Goal: Use online tool/utility: Use online tool/utility

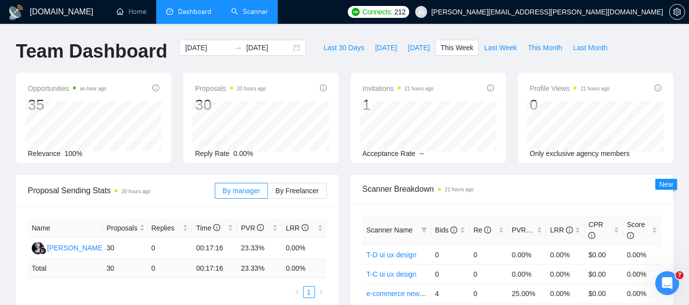
click at [267, 9] on link "Scanner" at bounding box center [249, 11] width 37 height 8
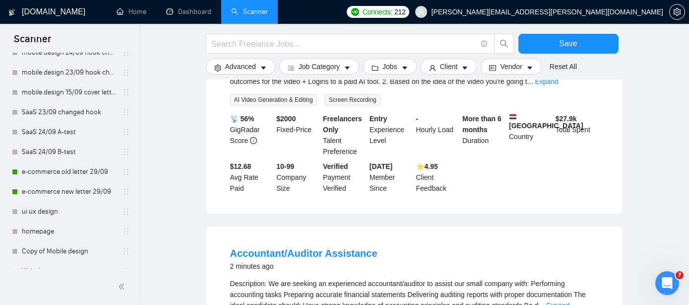
scroll to position [210, 0]
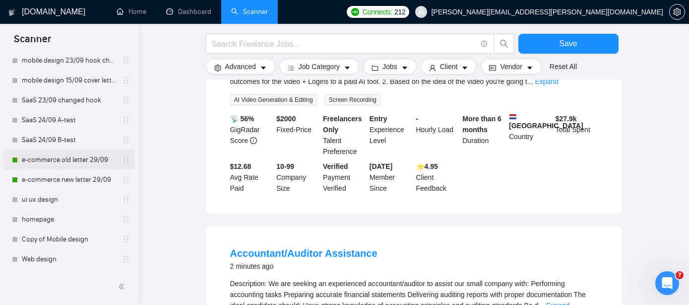
click at [90, 160] on link "e-commerce old letter 29/09" at bounding box center [69, 160] width 94 height 20
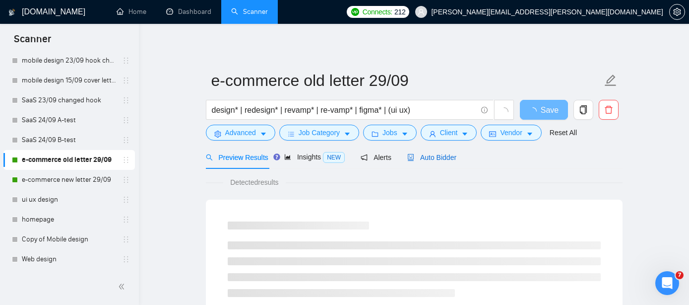
click at [441, 159] on span "Auto Bidder" at bounding box center [431, 157] width 49 height 8
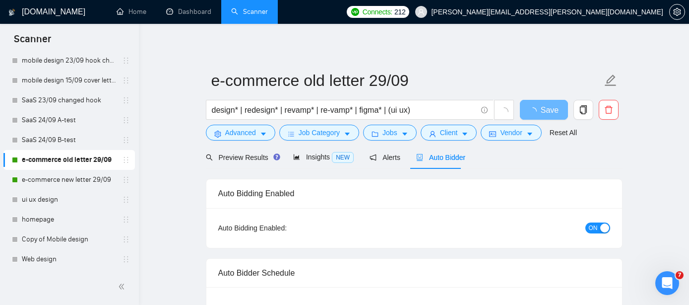
radio input "false"
radio input "true"
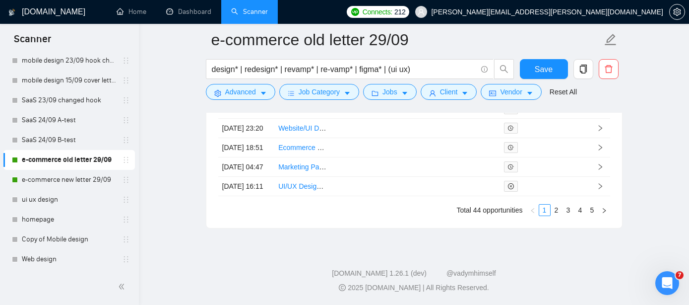
scroll to position [2918, 0]
click at [555, 209] on link "2" at bounding box center [556, 209] width 11 height 11
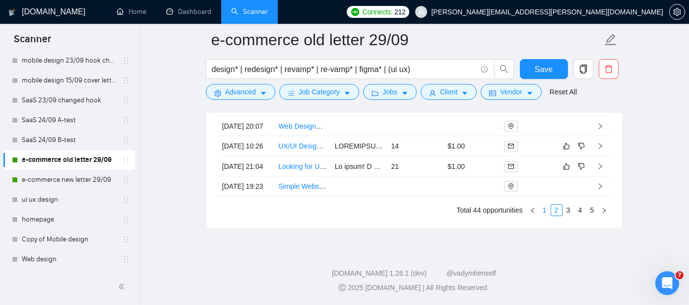
click at [544, 213] on link "1" at bounding box center [544, 209] width 11 height 11
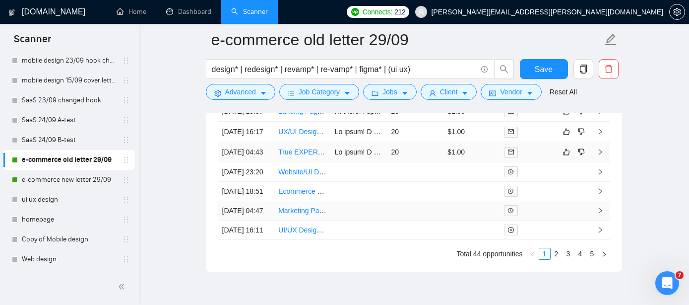
scroll to position [2765, 0]
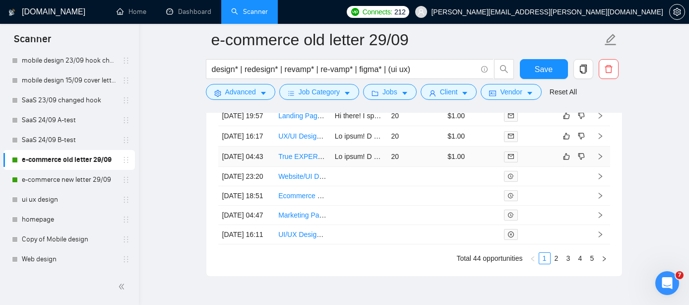
click at [302, 160] on link "True EXPERT UX Figma Designer Needed for ongoing Work" at bounding box center [371, 156] width 187 height 8
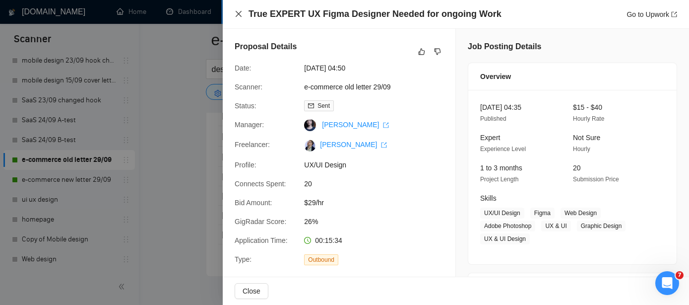
click at [238, 11] on icon "close" at bounding box center [239, 14] width 8 height 8
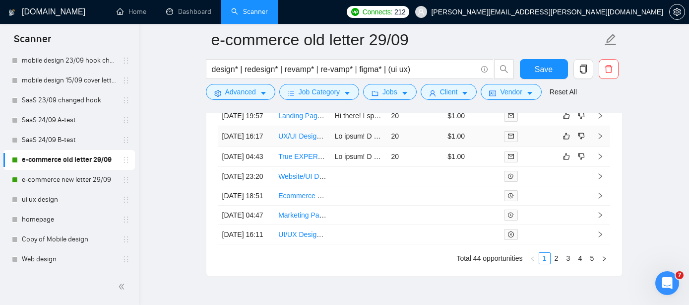
click at [311, 140] on link "UX/UI Designer Needed for Custom Shopify Website" at bounding box center [359, 136] width 162 height 8
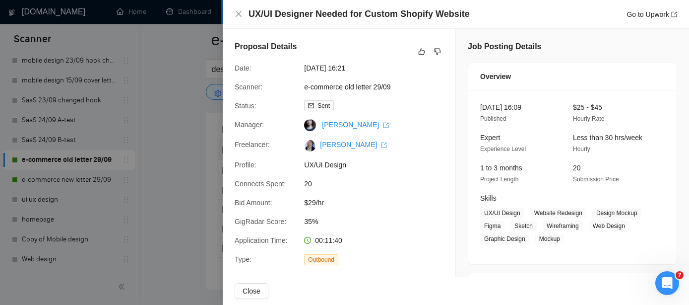
scroll to position [2747, 0]
click at [235, 11] on icon "close" at bounding box center [239, 14] width 8 height 8
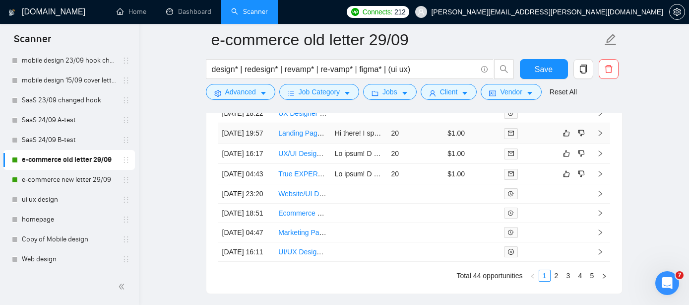
click at [310, 137] on link "Landing Page Designer for PageFly and Unbounce" at bounding box center [356, 133] width 157 height 8
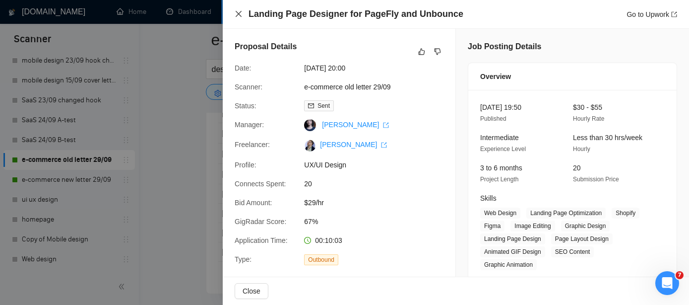
click at [240, 16] on icon "close" at bounding box center [239, 14] width 6 height 6
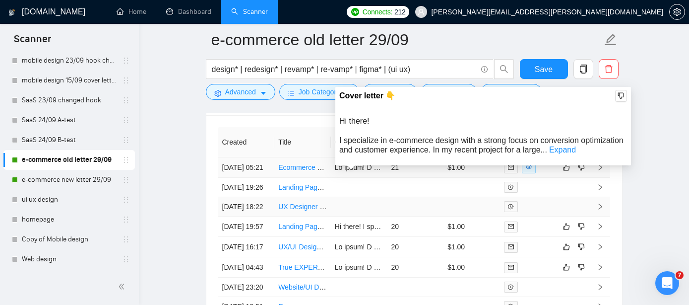
scroll to position [2646, 0]
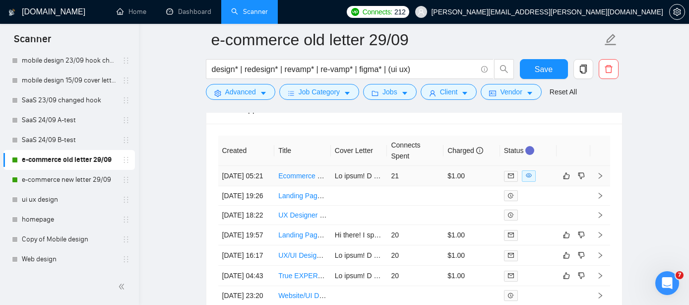
click at [302, 179] on link "Ecommerce Focused UI/UX Designer" at bounding box center [336, 176] width 116 height 8
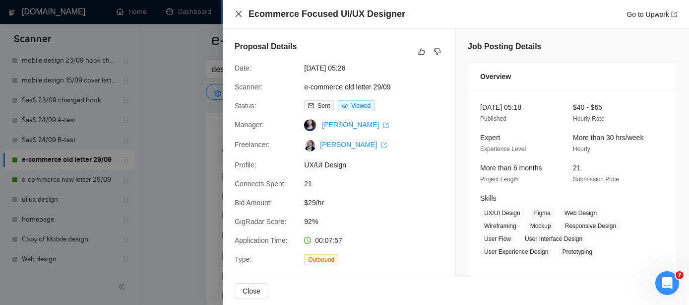
click at [239, 14] on icon "close" at bounding box center [239, 14] width 6 height 6
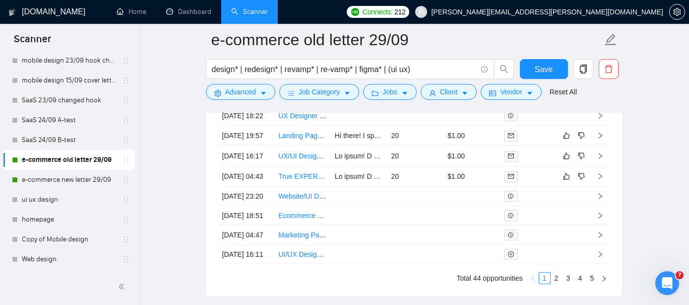
scroll to position [2744, 0]
click at [297, 140] on link "Landing Page Designer for PageFly and Unbounce" at bounding box center [356, 136] width 157 height 8
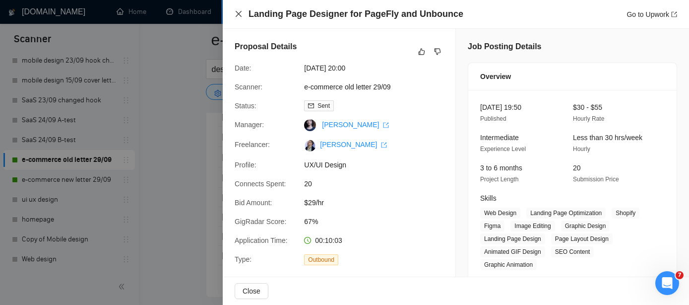
click at [239, 10] on icon "close" at bounding box center [239, 14] width 8 height 8
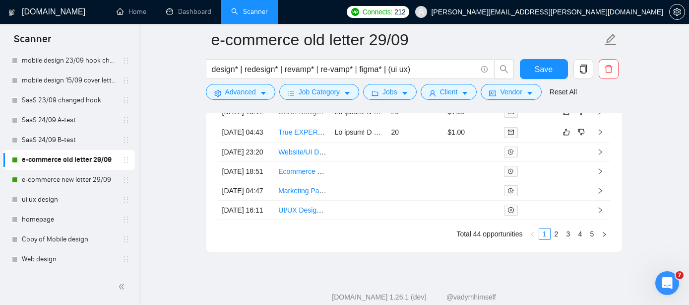
scroll to position [2789, 0]
click at [295, 116] on link "UX/UI Designer Needed for Custom Shopify Website" at bounding box center [359, 112] width 162 height 8
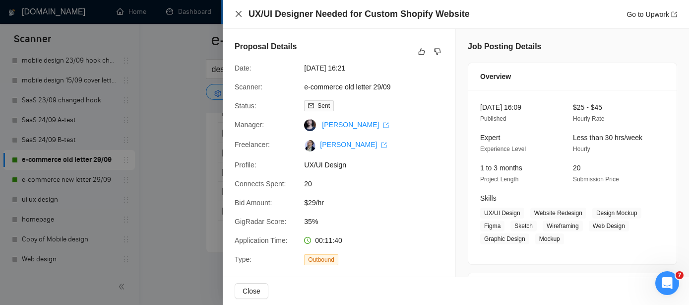
click at [239, 12] on icon "close" at bounding box center [239, 14] width 8 height 8
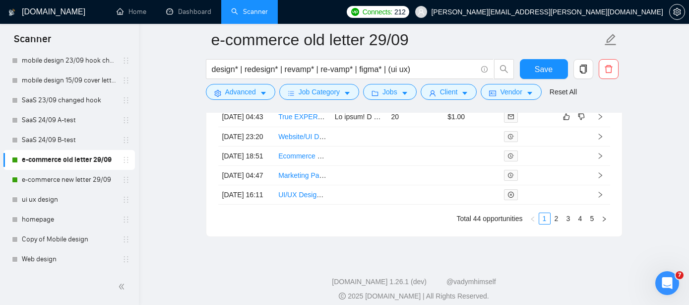
scroll to position [2806, 0]
click at [309, 119] on link "True EXPERT UX Figma Designer Needed for ongoing Work" at bounding box center [371, 115] width 187 height 8
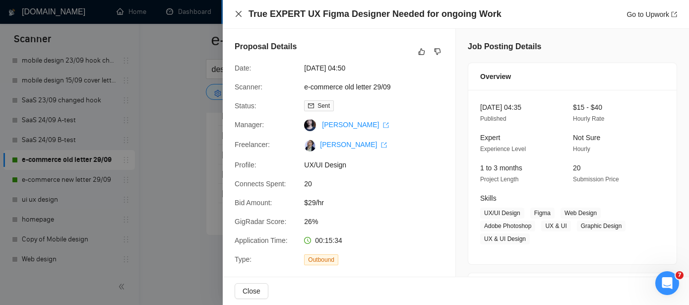
click at [240, 15] on icon "close" at bounding box center [239, 14] width 6 height 6
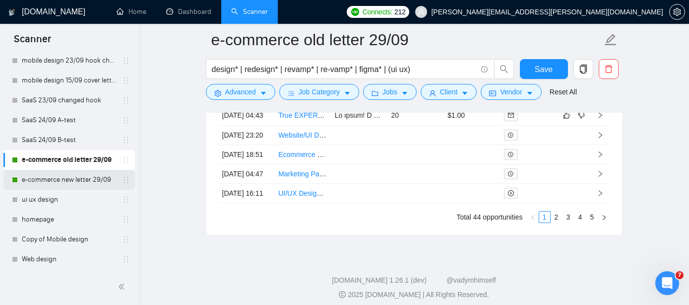
click at [53, 176] on link "e-commerce new letter 29/09" at bounding box center [69, 180] width 94 height 20
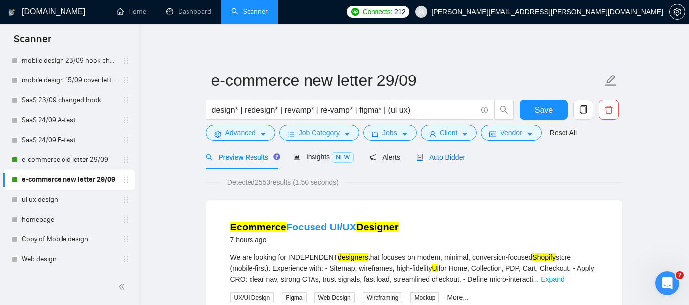
click at [445, 162] on div "Auto Bidder" at bounding box center [440, 157] width 49 height 11
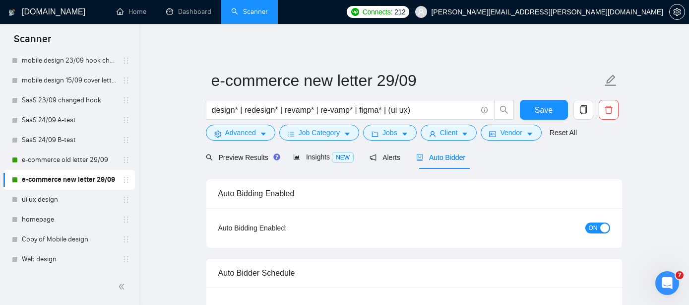
radio input "false"
radio input "true"
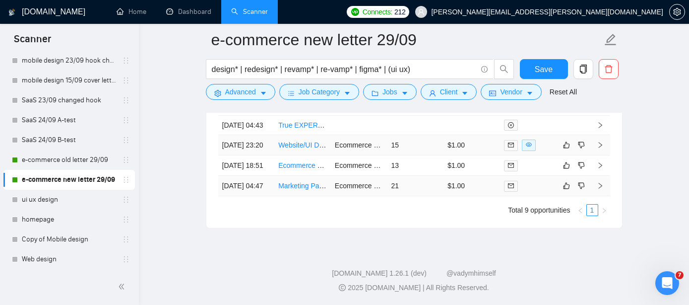
scroll to position [2831, 0]
click at [310, 190] on link "Marketing Partner for CRO Agency (Offers, VSLs, Ads)" at bounding box center [362, 186] width 169 height 8
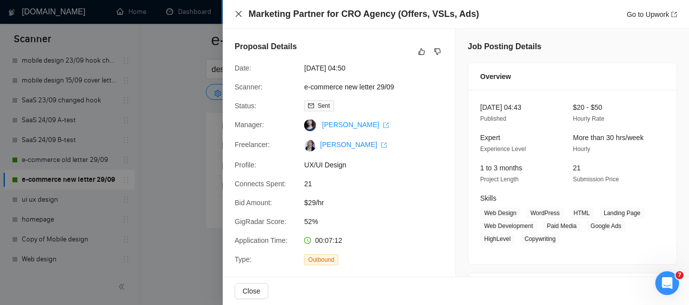
click at [239, 12] on icon "close" at bounding box center [239, 14] width 8 height 8
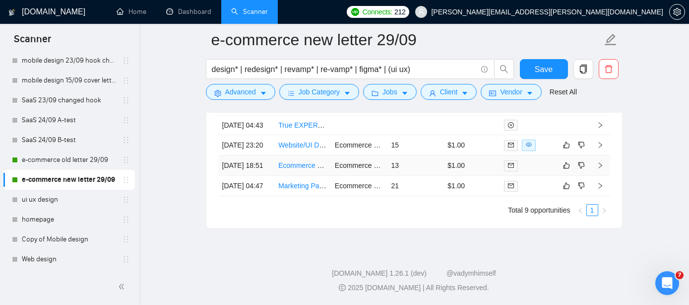
click at [305, 169] on link "Ecommerce Landing Page web designer ( SHOPIFY )" at bounding box center [361, 165] width 166 height 8
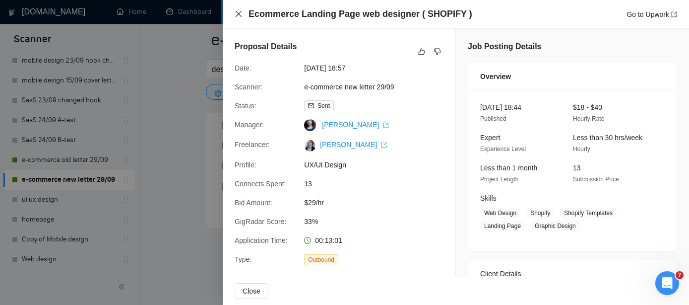
click at [239, 11] on icon "close" at bounding box center [239, 14] width 8 height 8
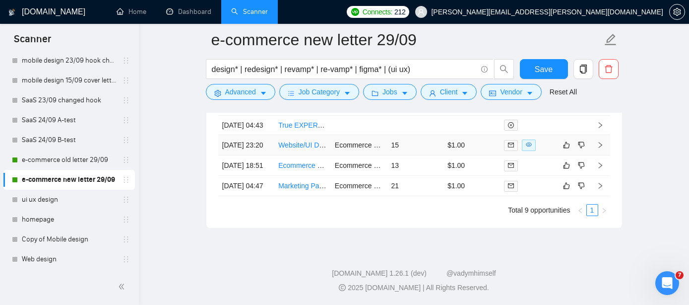
click at [296, 149] on link "Website/UI Designer Needed for Snack Brand Visual Overhaul - Shopify" at bounding box center [389, 145] width 222 height 8
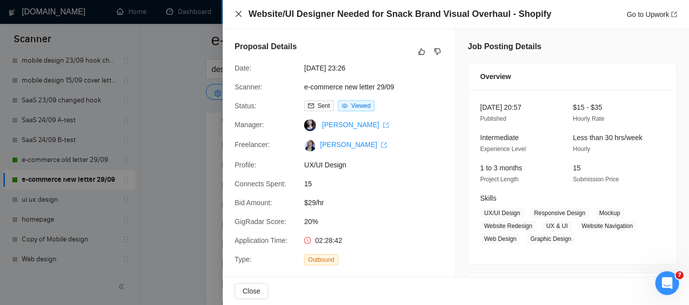
click at [240, 13] on icon "close" at bounding box center [239, 14] width 8 height 8
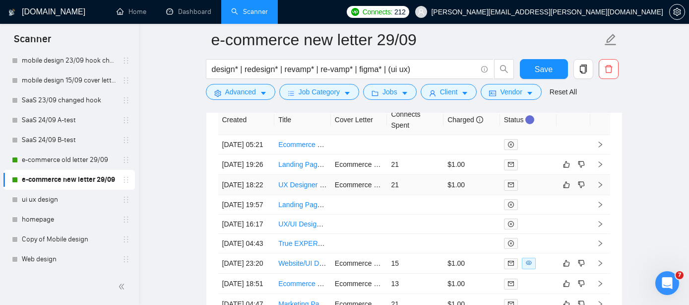
click at [291, 189] on link "UX Designer & Animation Pro for [MEDICAL_DATA]-Driven Web App" at bounding box center [383, 185] width 211 height 8
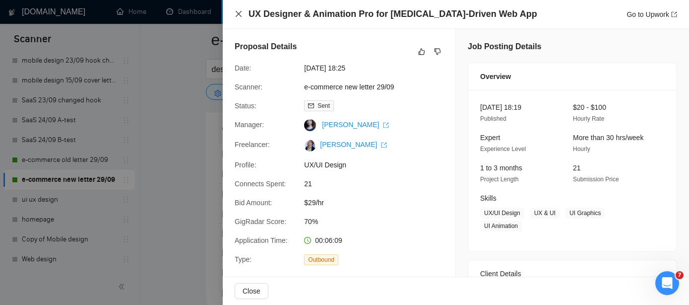
click at [240, 14] on icon "close" at bounding box center [239, 14] width 8 height 8
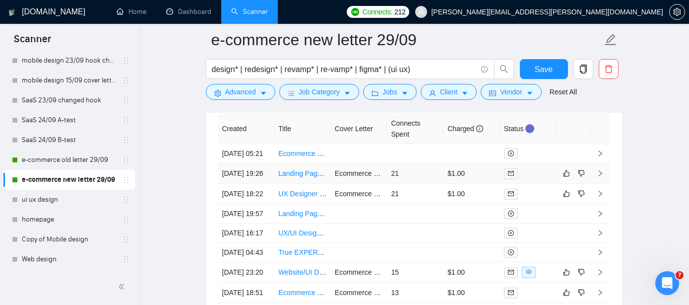
click at [297, 177] on link "Landing Page Designer with Strong Figma Expertise" at bounding box center [358, 173] width 161 height 8
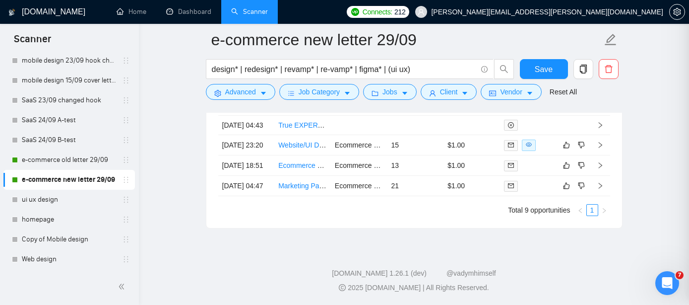
scroll to position [2887, 0]
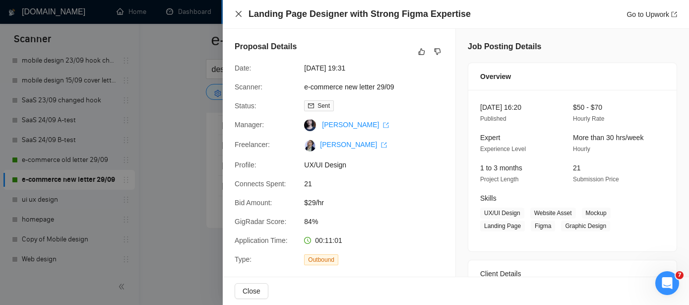
click at [237, 12] on icon "close" at bounding box center [239, 14] width 6 height 6
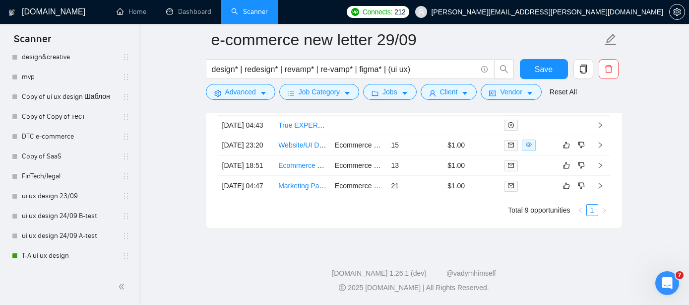
scroll to position [508, 0]
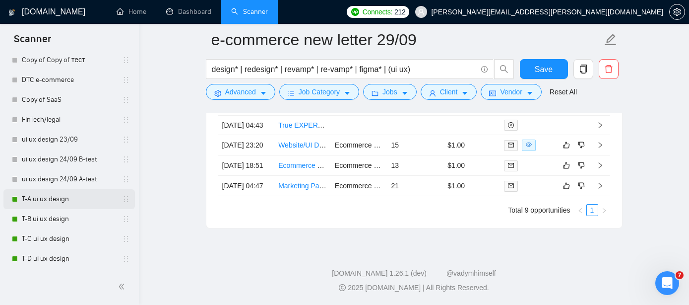
click at [64, 202] on link "T-A ui ux design" at bounding box center [69, 199] width 94 height 20
click at [75, 196] on link "T-A ui ux design" at bounding box center [69, 199] width 94 height 20
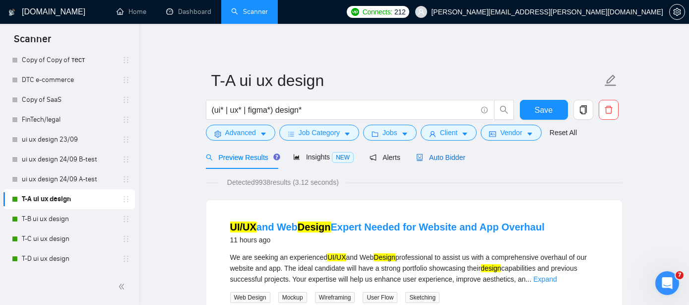
click at [452, 156] on span "Auto Bidder" at bounding box center [440, 157] width 49 height 8
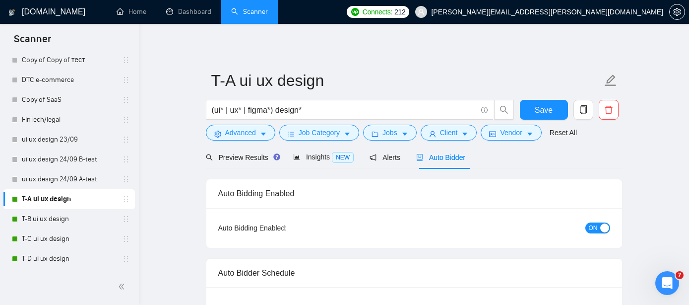
radio input "false"
radio input "true"
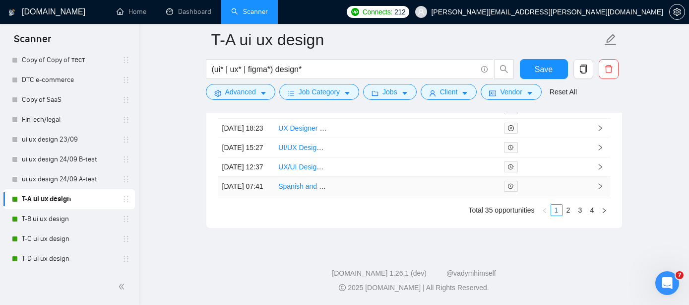
scroll to position [2871, 0]
click at [591, 215] on link "4" at bounding box center [592, 209] width 11 height 11
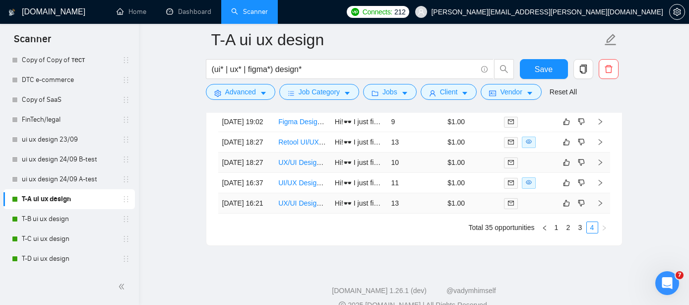
scroll to position [2683, 0]
click at [303, 208] on link "UX/UI Designer for Premium App Experience" at bounding box center [347, 204] width 138 height 8
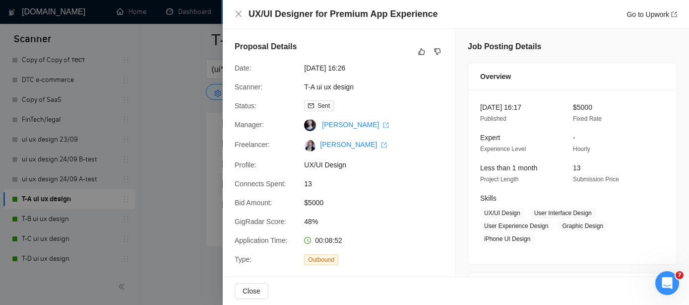
click at [299, 216] on div "GigRadar Score:" at bounding box center [265, 221] width 69 height 11
click at [235, 13] on icon "close" at bounding box center [239, 14] width 8 height 8
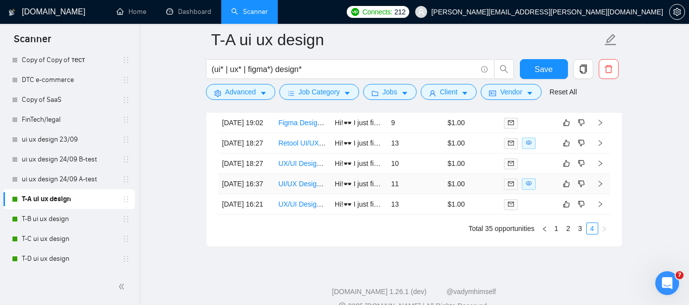
click at [304, 188] on link "UI/UX Designer for Interactive Mobile-First Web Page" at bounding box center [360, 184] width 165 height 8
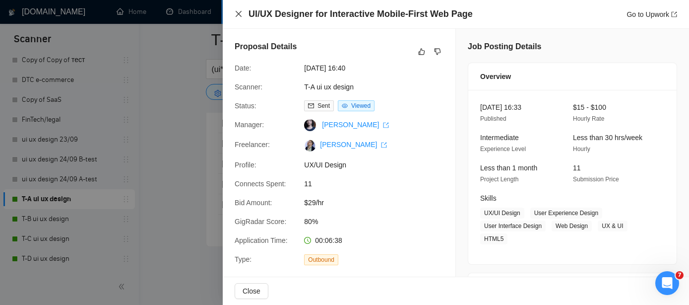
click at [236, 14] on icon "close" at bounding box center [239, 14] width 8 height 8
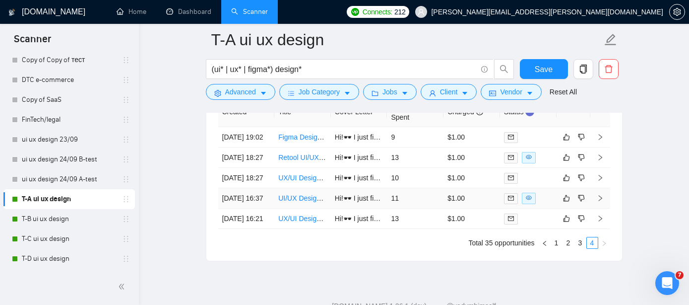
scroll to position [2666, 0]
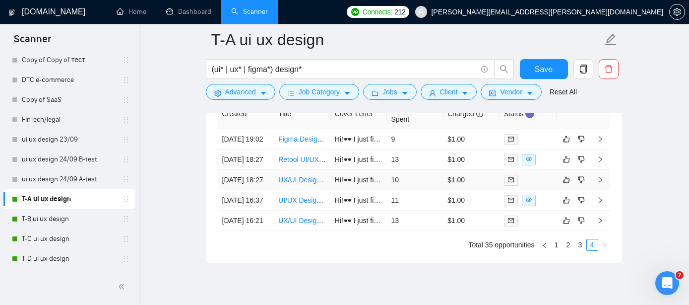
click at [300, 184] on link "UX/UI Designer for SaaS MVP Optimization" at bounding box center [345, 180] width 134 height 8
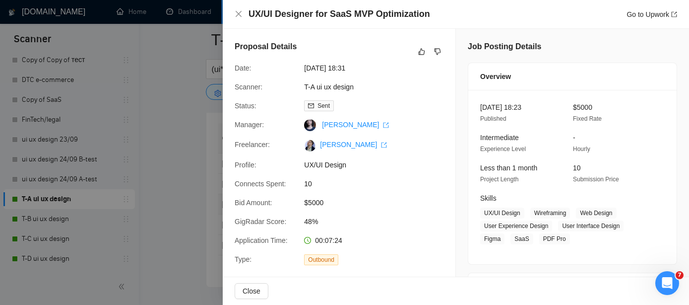
scroll to position [2640, 0]
click at [236, 10] on icon "close" at bounding box center [239, 14] width 8 height 8
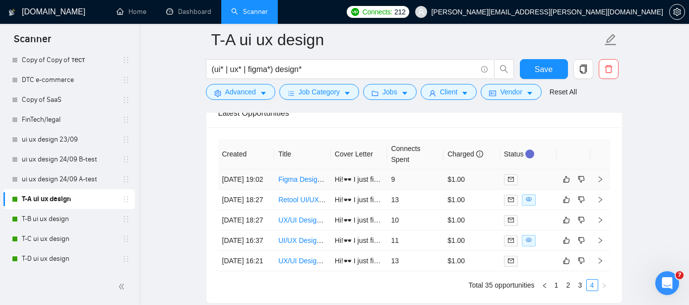
scroll to position [2621, 0]
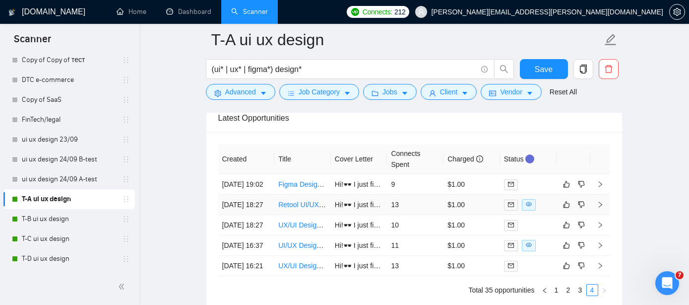
click at [296, 208] on link "Retool UI/UX Designer to Elevate a B2B Client Portal" at bounding box center [360, 204] width 164 height 8
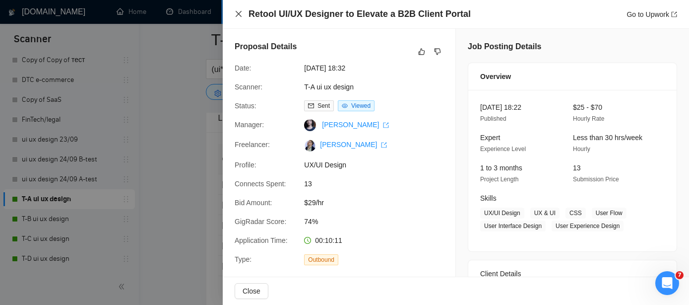
click at [238, 16] on icon "close" at bounding box center [239, 14] width 8 height 8
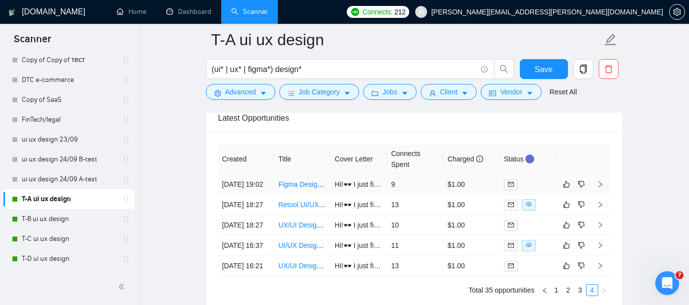
click at [302, 187] on link "Figma Designer Needed for Design Work" at bounding box center [341, 184] width 127 height 8
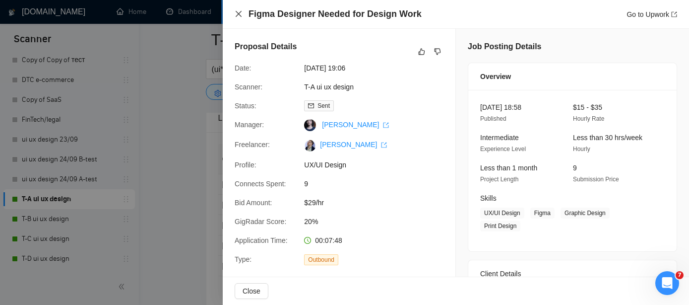
click at [238, 14] on icon "close" at bounding box center [239, 14] width 6 height 6
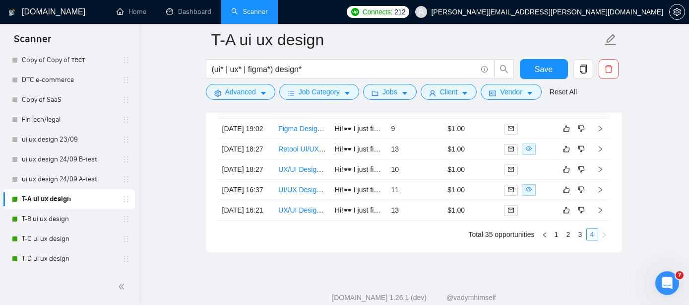
scroll to position [2677, 0]
click at [580, 239] on link "3" at bounding box center [580, 233] width 11 height 11
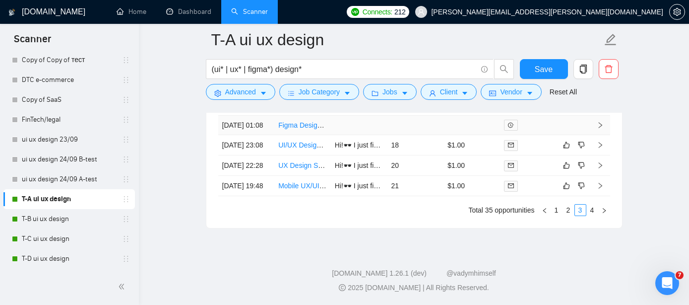
scroll to position [2855, 0]
click at [304, 190] on link "Mobile UX/UI Designer for HealthTech App" at bounding box center [343, 186] width 131 height 8
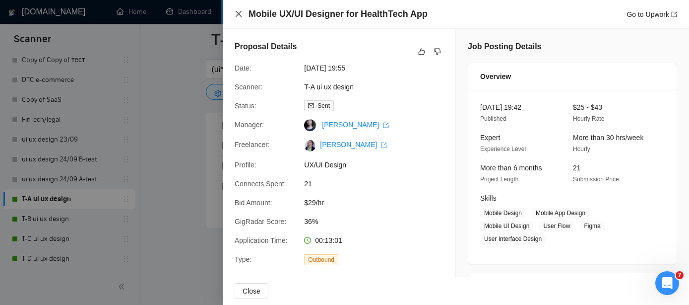
click at [239, 15] on icon "close" at bounding box center [239, 14] width 6 height 6
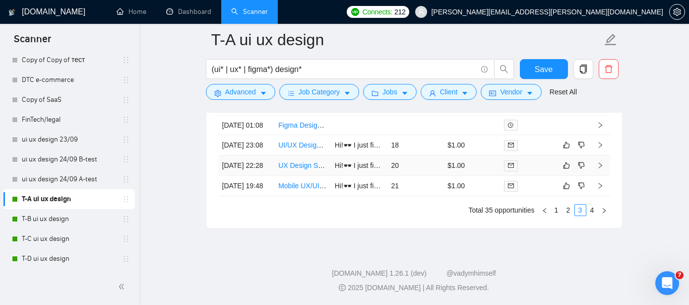
click at [295, 169] on link "UX Design Support for Document Printing System" at bounding box center [355, 165] width 154 height 8
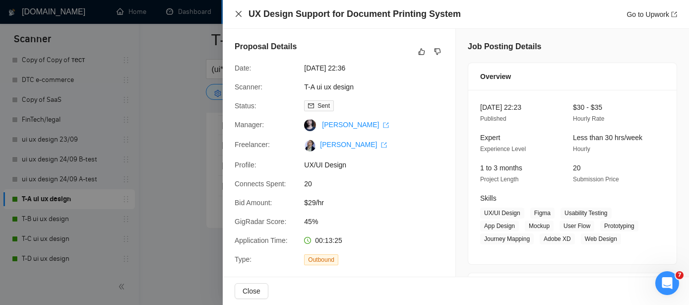
click at [235, 11] on icon "close" at bounding box center [239, 14] width 8 height 8
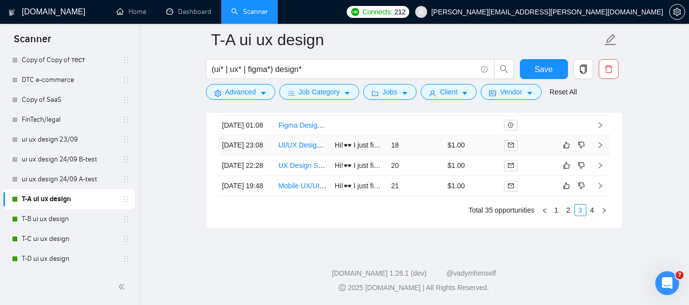
click at [312, 149] on link "UI/UX Designer for Web and Mobile Applications" at bounding box center [352, 145] width 149 height 8
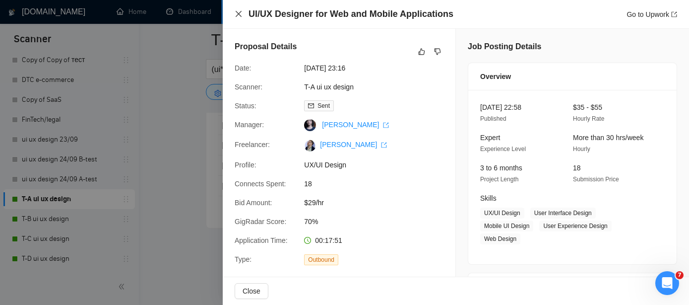
click at [240, 15] on icon "close" at bounding box center [239, 14] width 6 height 6
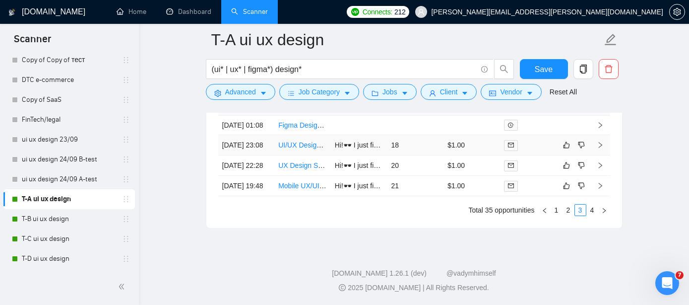
scroll to position [2833, 0]
click at [569, 215] on link "2" at bounding box center [568, 209] width 11 height 11
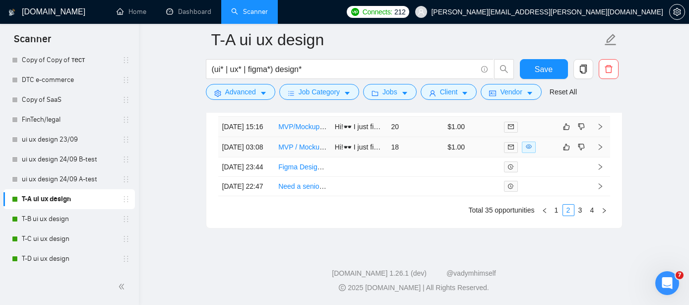
scroll to position [2848, 0]
click at [582, 215] on link "3" at bounding box center [580, 209] width 11 height 11
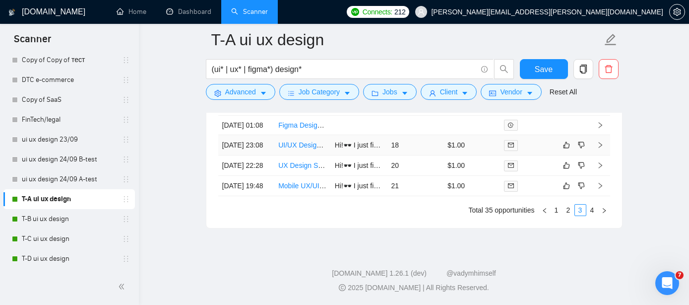
scroll to position [2877, 0]
click at [568, 215] on link "2" at bounding box center [568, 209] width 11 height 11
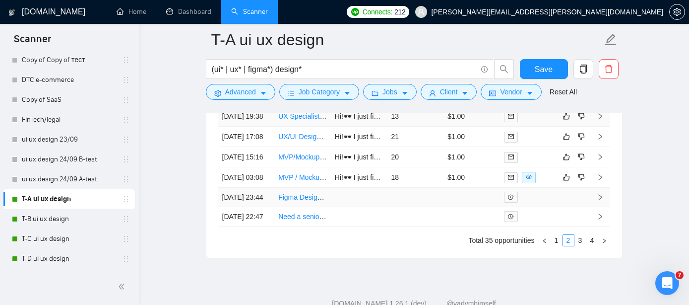
scroll to position [2782, 0]
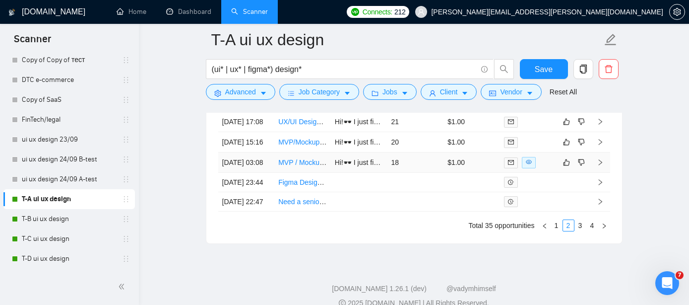
click at [291, 166] on link "MVP / Mockup Design for AI-Powered Journal App" at bounding box center [355, 162] width 155 height 8
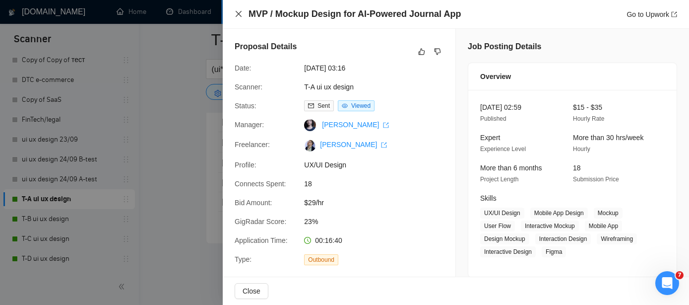
click at [239, 11] on icon "close" at bounding box center [239, 14] width 8 height 8
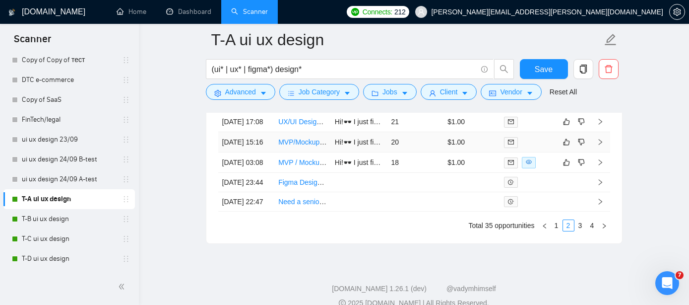
click at [306, 146] on link "MVP/Mockup Design for AI-Powered Journal App" at bounding box center [353, 142] width 151 height 8
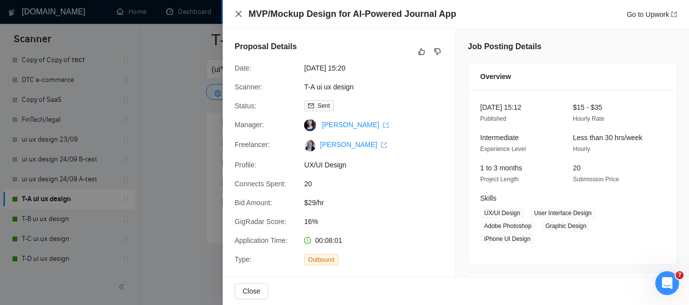
click at [239, 13] on icon "close" at bounding box center [239, 14] width 6 height 6
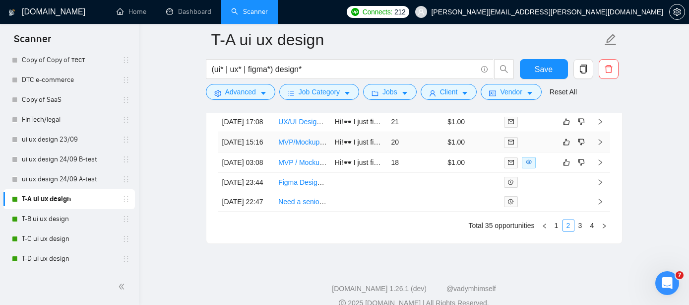
scroll to position [2775, 0]
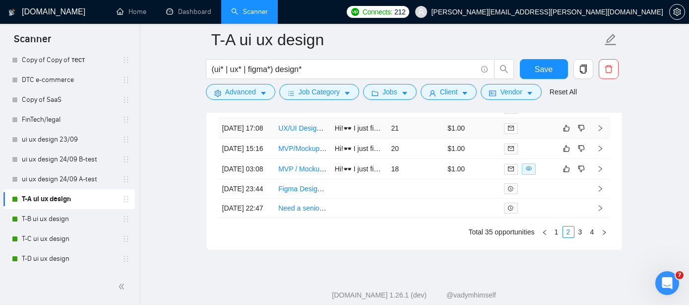
click at [299, 132] on link "UX/UI Designer for Responsive Web Application" at bounding box center [352, 128] width 148 height 8
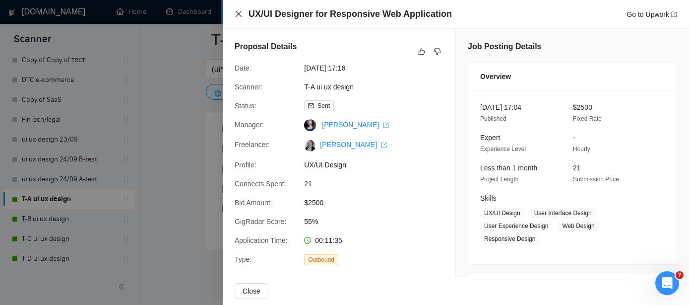
click at [240, 18] on icon "close" at bounding box center [239, 14] width 8 height 8
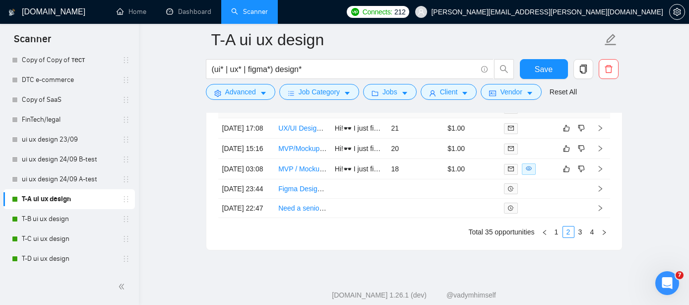
click at [305, 112] on link "UX Specialist for Radiological Exams Workflow UI" at bounding box center [354, 108] width 153 height 8
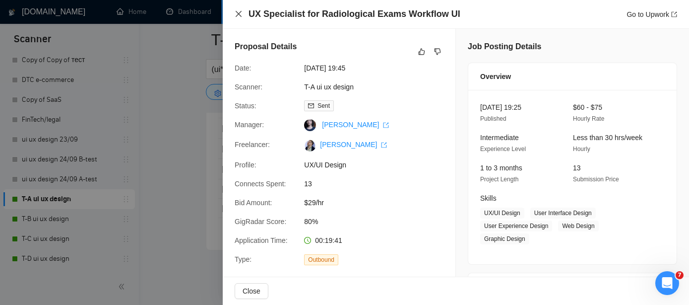
click at [238, 14] on icon "close" at bounding box center [239, 14] width 6 height 6
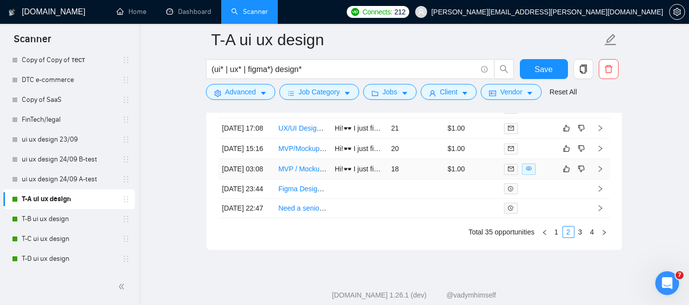
click at [304, 173] on link "MVP / Mockup Design for AI-Powered Journal App" at bounding box center [355, 169] width 155 height 8
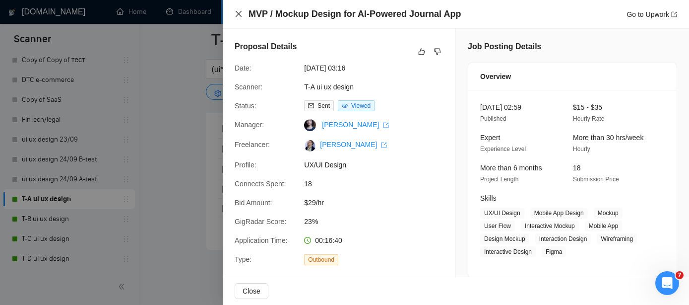
click at [237, 12] on icon "close" at bounding box center [239, 14] width 6 height 6
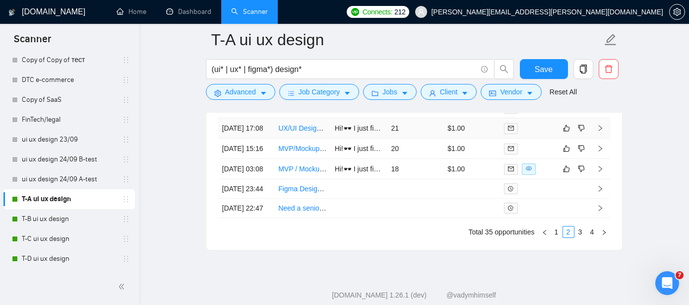
click at [296, 132] on link "UX/UI Designer for Responsive Web Application" at bounding box center [352, 128] width 148 height 8
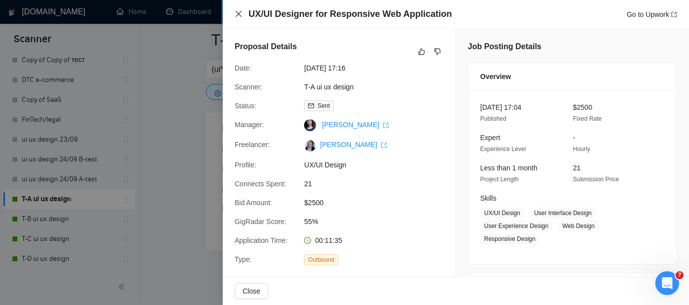
click at [238, 10] on icon "close" at bounding box center [239, 14] width 8 height 8
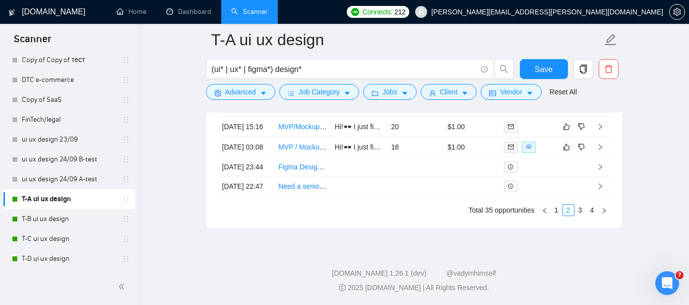
scroll to position [2902, 0]
click at [557, 210] on link "1" at bounding box center [556, 209] width 11 height 11
click at [591, 212] on link "4" at bounding box center [592, 209] width 11 height 11
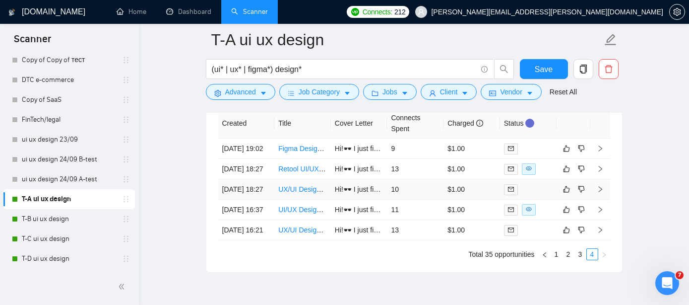
scroll to position [2676, 0]
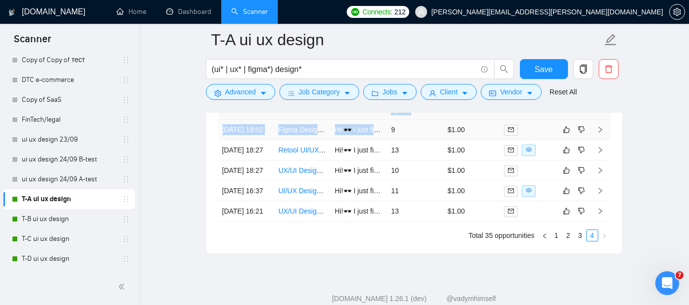
drag, startPoint x: 383, startPoint y: 116, endPoint x: 390, endPoint y: 122, distance: 9.1
click at [390, 122] on table "Created Title Cover Letter Connects Spent Charged Status [DATE] 19:02 Figma Des…" at bounding box center [414, 155] width 392 height 132
click at [367, 115] on th "Cover Letter" at bounding box center [359, 104] width 57 height 30
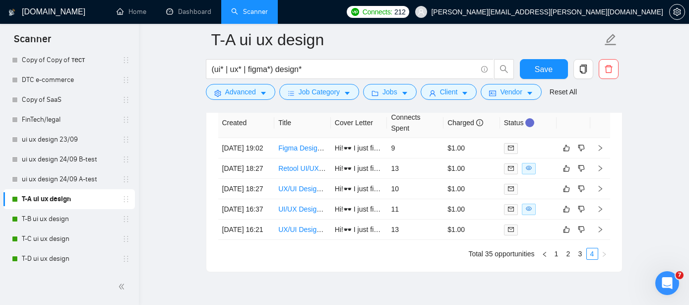
scroll to position [2657, 0]
click at [395, 123] on th "Connects Spent" at bounding box center [415, 124] width 57 height 30
click at [383, 120] on th "Cover Letter" at bounding box center [359, 124] width 57 height 30
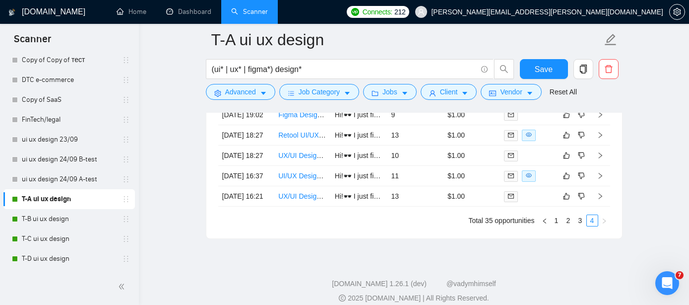
scroll to position [2691, 0]
click at [27, 219] on link "T-B ui ux design" at bounding box center [69, 219] width 94 height 20
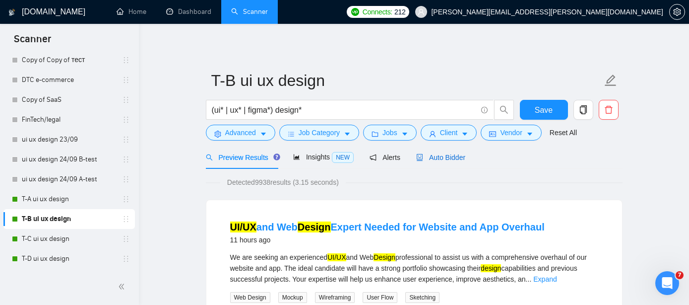
click at [449, 156] on span "Auto Bidder" at bounding box center [440, 157] width 49 height 8
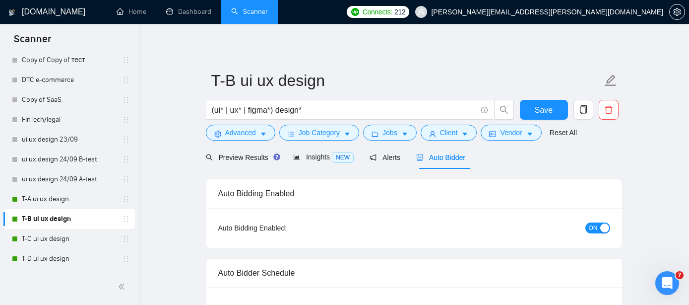
radio input "false"
radio input "true"
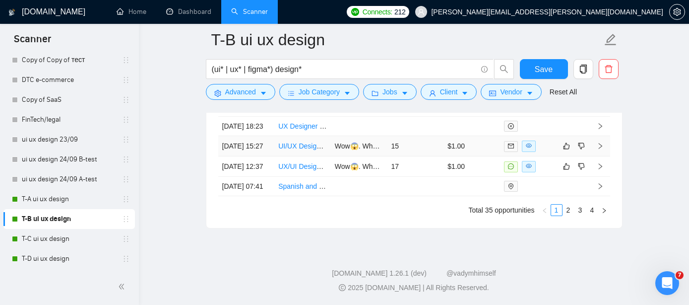
scroll to position [2858, 0]
click at [587, 215] on link "4" at bounding box center [592, 209] width 11 height 11
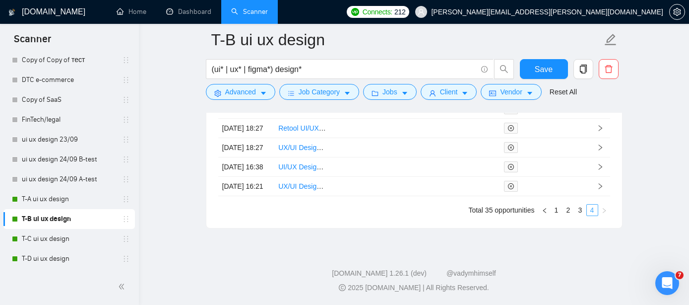
scroll to position [2723, 0]
click at [577, 215] on link "3" at bounding box center [580, 209] width 11 height 11
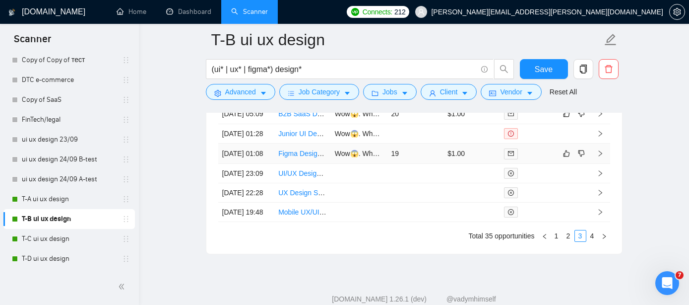
scroll to position [2770, 0]
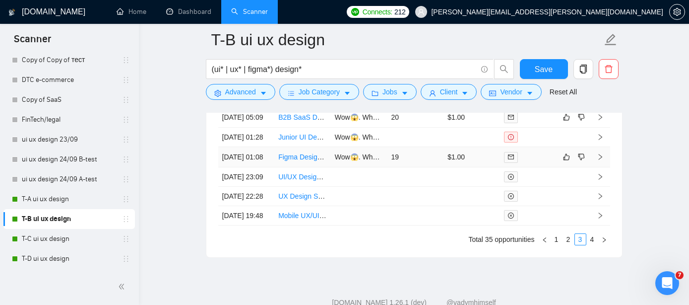
click at [306, 161] on link "Figma Designer for Audit Webapp Mockups" at bounding box center [345, 157] width 134 height 8
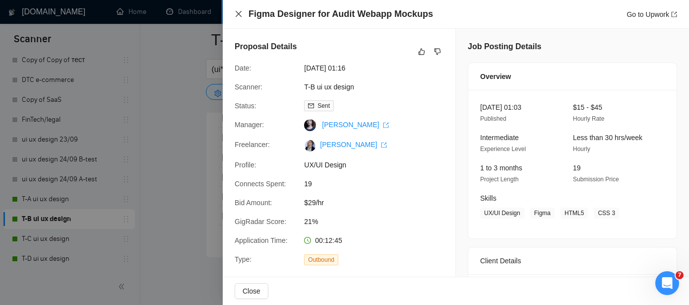
click at [239, 15] on icon "close" at bounding box center [239, 14] width 8 height 8
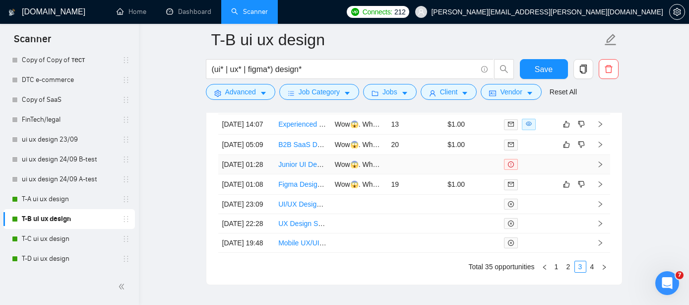
scroll to position [2738, 0]
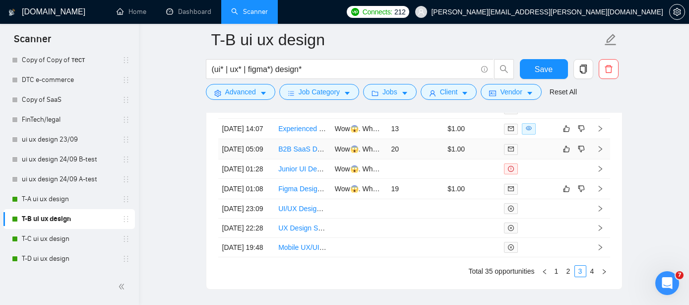
click at [283, 153] on link "B2B SaaS Dashboard UI/UX Designer" at bounding box center [337, 149] width 118 height 8
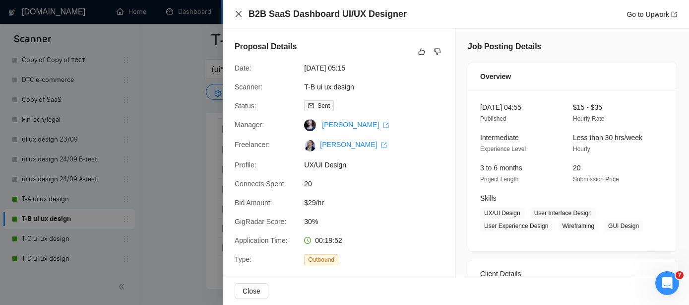
click at [238, 15] on icon "close" at bounding box center [239, 14] width 8 height 8
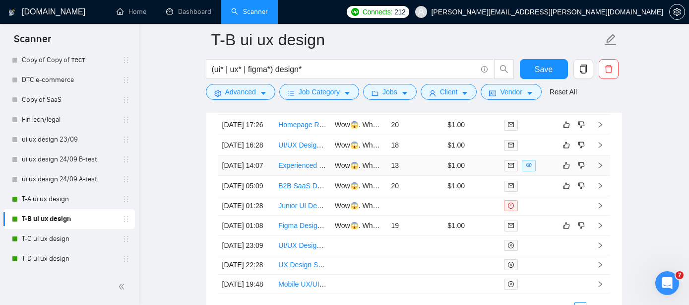
scroll to position [2695, 0]
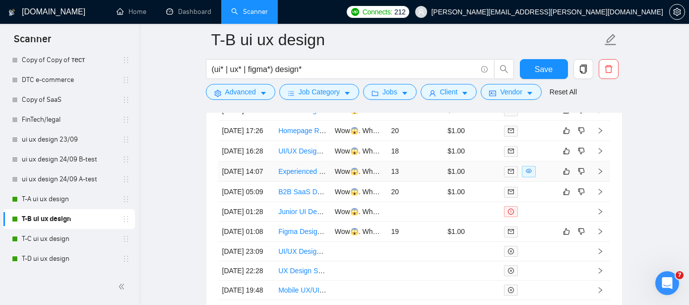
click at [290, 175] on link "Experienced Business Developer / Sales Representative for UX Design Agency" at bounding box center [400, 171] width 244 height 8
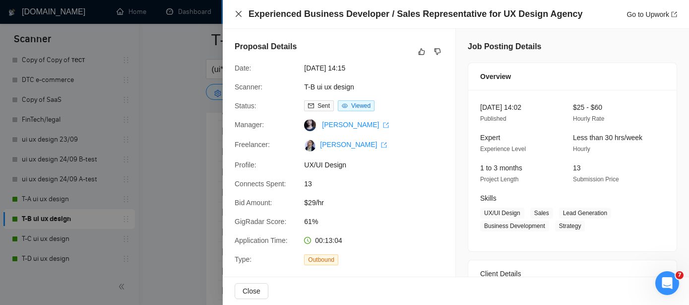
click at [235, 12] on icon "close" at bounding box center [239, 14] width 8 height 8
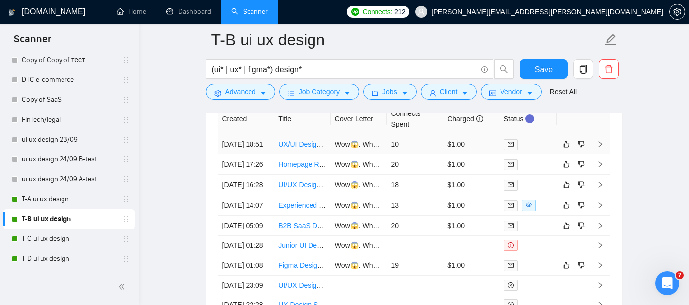
scroll to position [2657, 0]
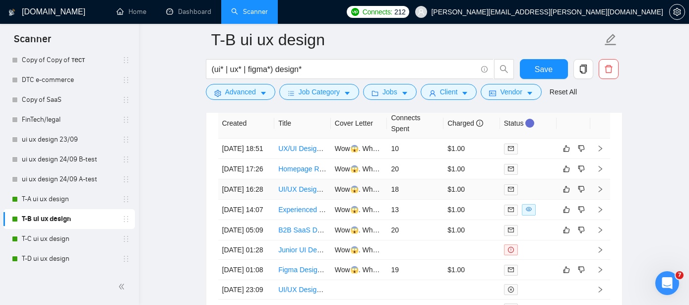
click at [287, 193] on link "UI/UX Designer for Windows App &amp; (Long-Term Collab)" at bounding box center [371, 189] width 186 height 8
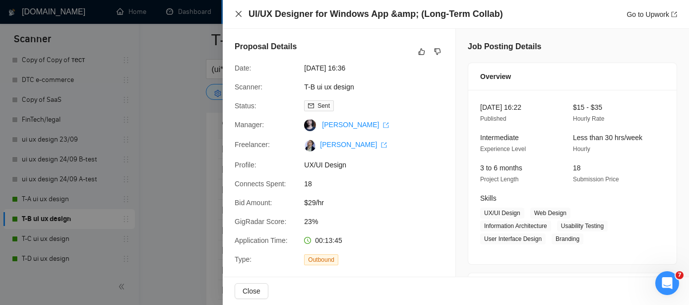
click at [239, 10] on icon "close" at bounding box center [239, 14] width 8 height 8
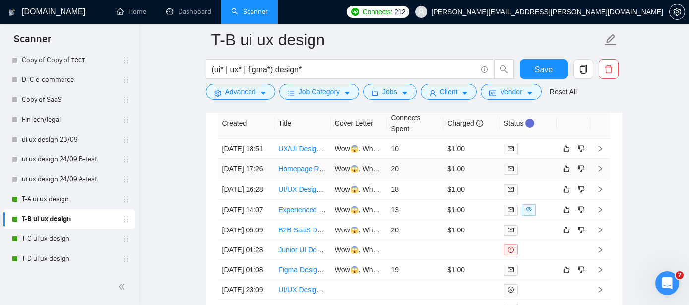
click at [303, 173] on link "Homepage Redesign in [GEOGRAPHIC_DATA]" at bounding box center [351, 169] width 147 height 8
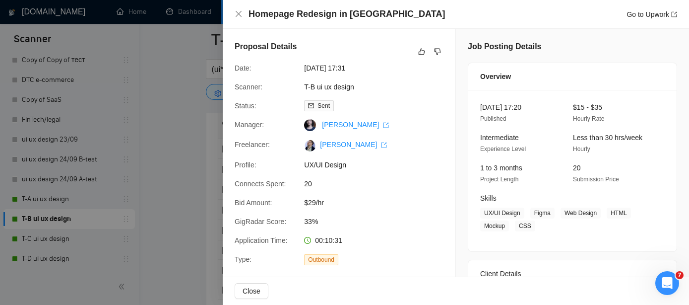
click at [240, 9] on div "Homepage Redesign in Figma Go to Upwork" at bounding box center [456, 14] width 443 height 12
click at [239, 15] on icon "close" at bounding box center [239, 14] width 6 height 6
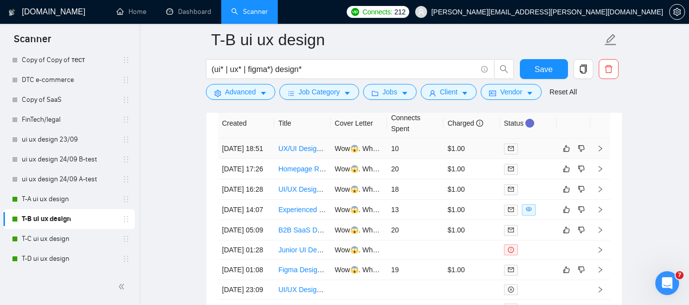
click at [308, 152] on link "UX/UI Designer for EdTech Platform" at bounding box center [333, 148] width 111 height 8
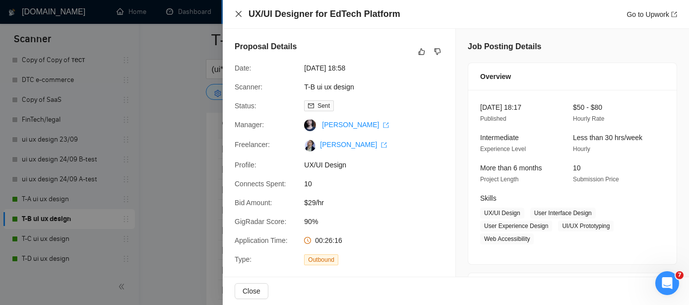
click at [242, 12] on icon "close" at bounding box center [239, 14] width 8 height 8
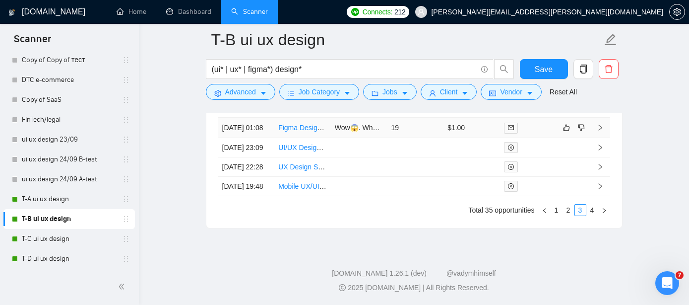
scroll to position [2902, 0]
click at [569, 207] on link "2" at bounding box center [568, 209] width 11 height 11
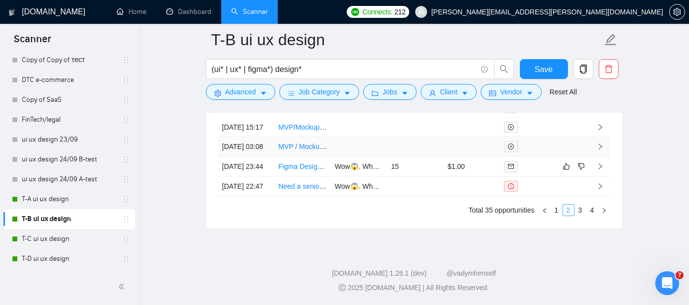
scroll to position [2812, 0]
click at [303, 170] on link "Figma Designer for Voting dApp" at bounding box center [327, 166] width 98 height 8
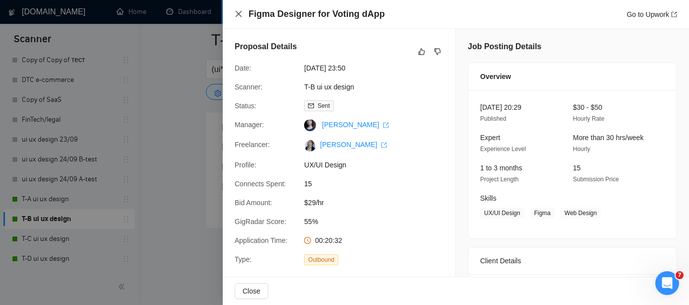
click at [237, 10] on icon "close" at bounding box center [239, 14] width 8 height 8
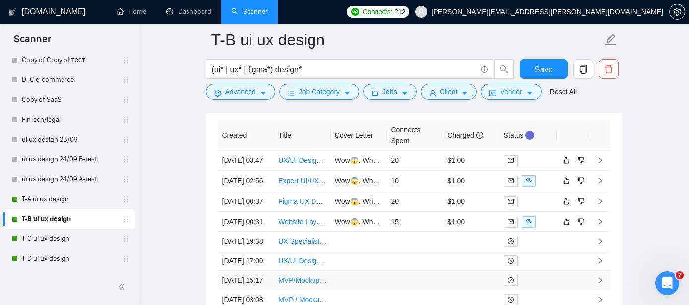
scroll to position [2651, 0]
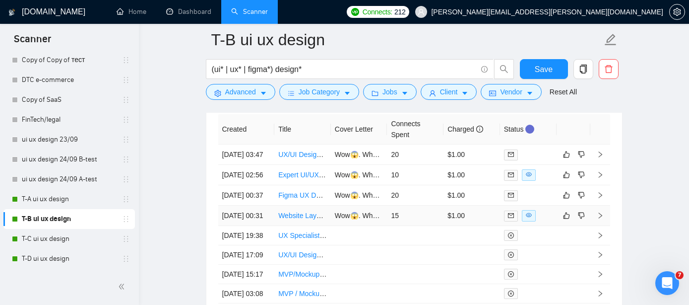
click at [296, 219] on link "Website Layout &amp; UX Design Expert Needed" at bounding box center [354, 215] width 153 height 8
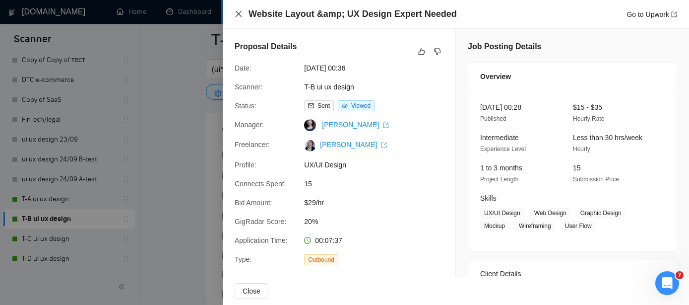
click at [239, 17] on icon "close" at bounding box center [239, 14] width 8 height 8
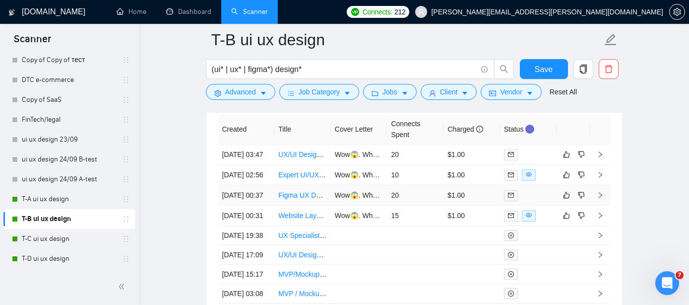
click at [305, 205] on td "Figma UX Designer Needed for Sports Betting App Prototype" at bounding box center [302, 195] width 57 height 20
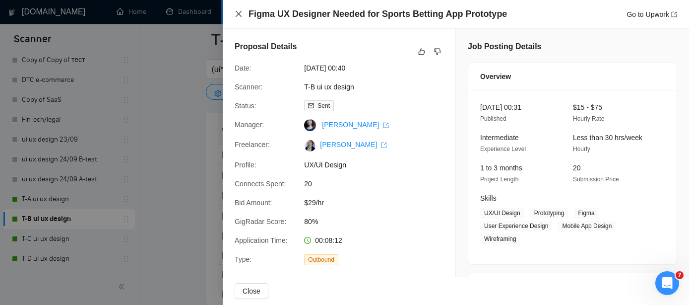
click at [239, 14] on icon "close" at bounding box center [239, 14] width 6 height 6
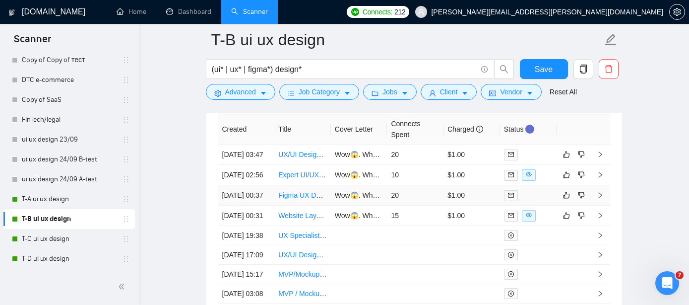
click at [309, 199] on link "Figma UX Designer Needed for Sports Betting App Prototype" at bounding box center [372, 195] width 188 height 8
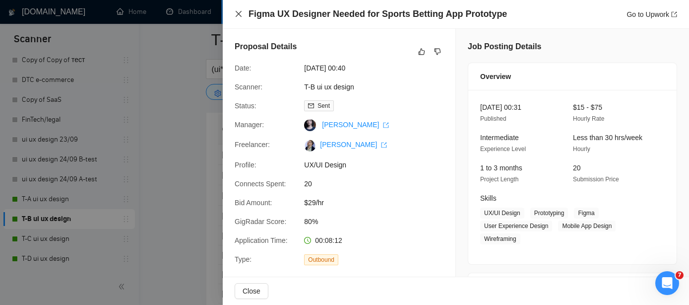
click at [236, 13] on icon "close" at bounding box center [239, 14] width 8 height 8
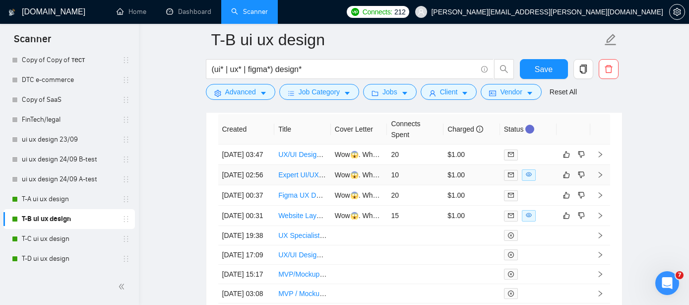
click at [299, 179] on link "Expert UI/UX Designer for Mobile Beauty/Skincare App" at bounding box center [362, 175] width 169 height 8
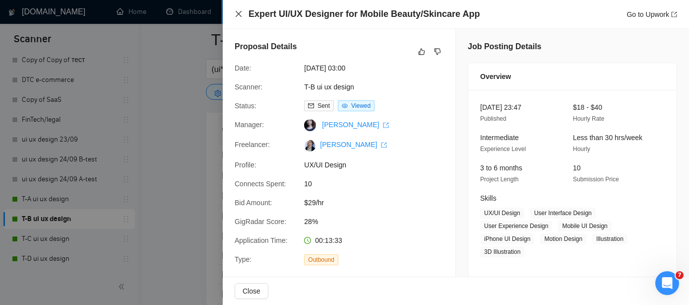
click at [236, 17] on icon "close" at bounding box center [239, 14] width 8 height 8
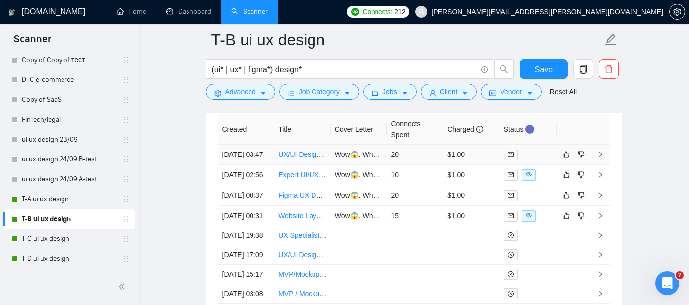
click at [304, 157] on link "UX/UI Designer for Legal SaaS product" at bounding box center [338, 154] width 121 height 8
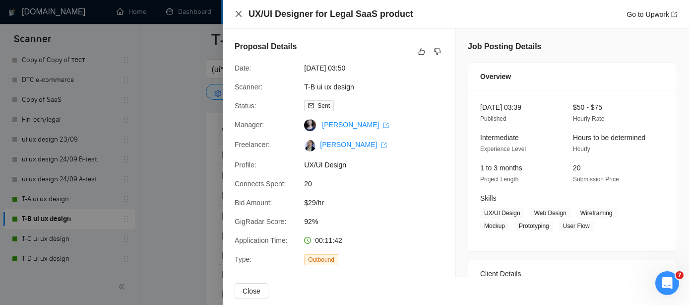
click at [241, 14] on icon "close" at bounding box center [239, 14] width 8 height 8
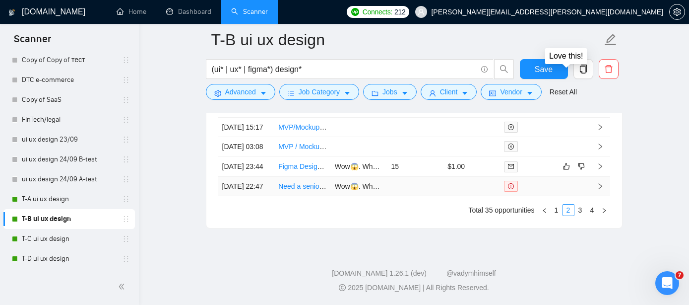
scroll to position [2838, 0]
click at [556, 215] on link "1" at bounding box center [556, 209] width 11 height 11
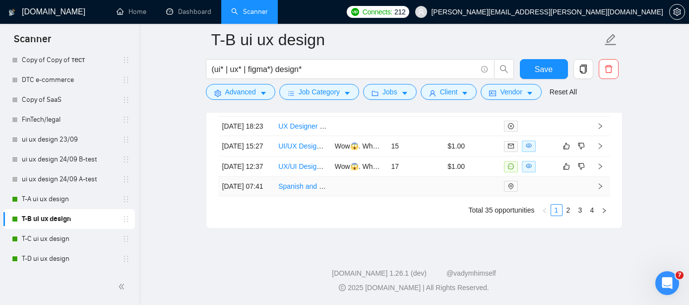
scroll to position [2849, 0]
click at [302, 170] on link "UX/UI Designer for Mobile App Screens" at bounding box center [339, 166] width 122 height 8
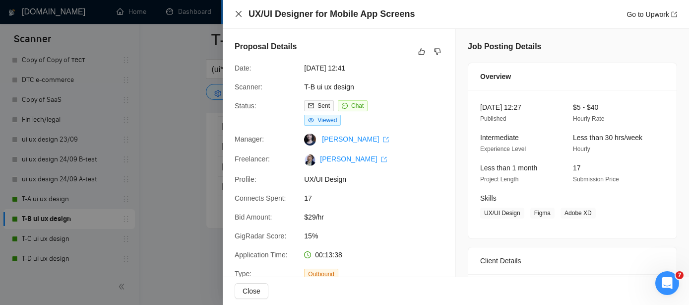
click at [238, 13] on icon "close" at bounding box center [239, 14] width 6 height 6
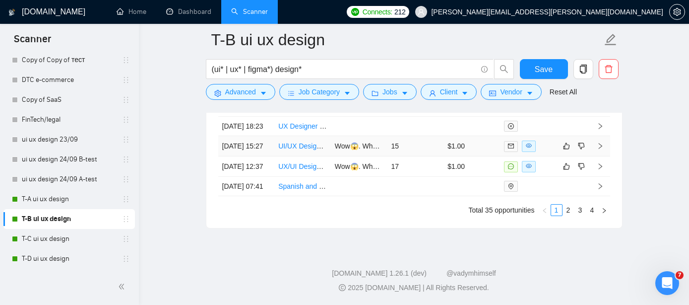
click at [306, 150] on link "UI/UX Designer for Figma Audit and Booking System Design" at bounding box center [371, 146] width 186 height 8
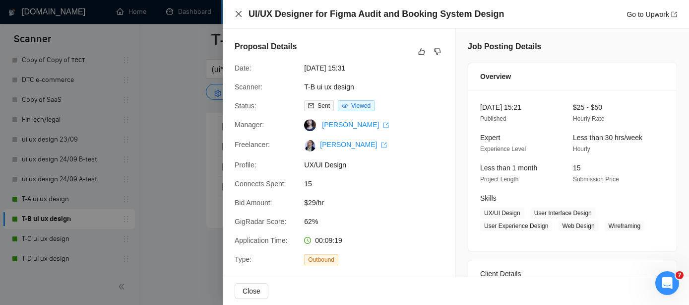
click at [236, 16] on icon "close" at bounding box center [239, 14] width 6 height 6
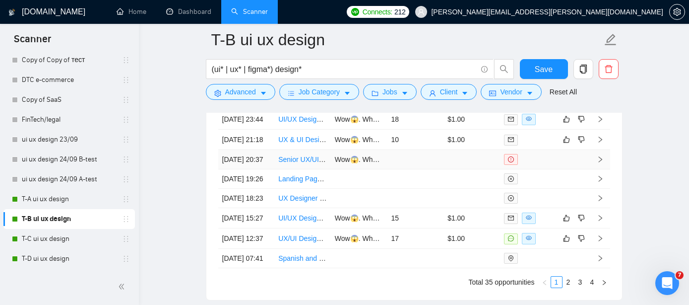
scroll to position [2708, 0]
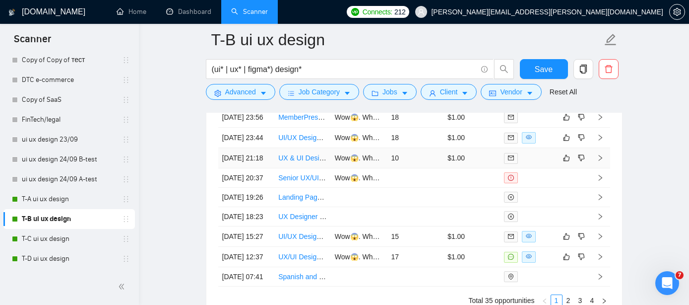
click at [304, 162] on link "UX & UI Designer for Sports Events App" at bounding box center [340, 158] width 124 height 8
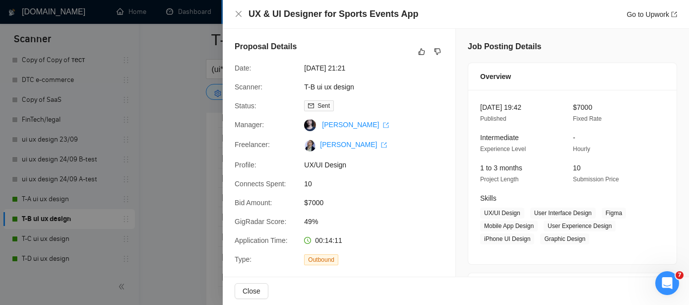
click at [243, 16] on div "UX & UI Designer for Sports Events App Go to Upwork" at bounding box center [456, 14] width 443 height 12
click at [236, 14] on icon "close" at bounding box center [239, 14] width 8 height 8
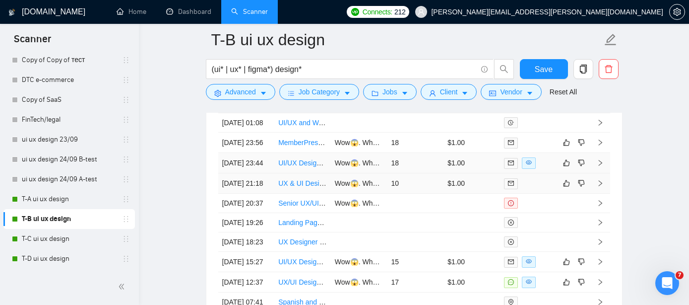
scroll to position [2676, 0]
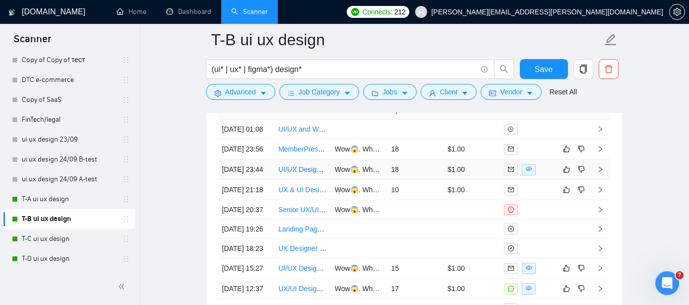
click at [302, 173] on link "UI/UX Designer / Project for Joy & Co" at bounding box center [336, 169] width 116 height 8
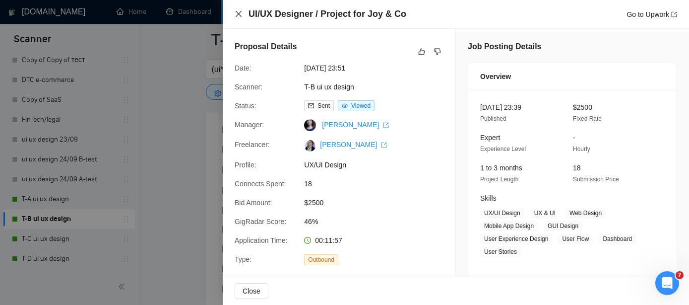
click at [240, 13] on icon "close" at bounding box center [239, 14] width 8 height 8
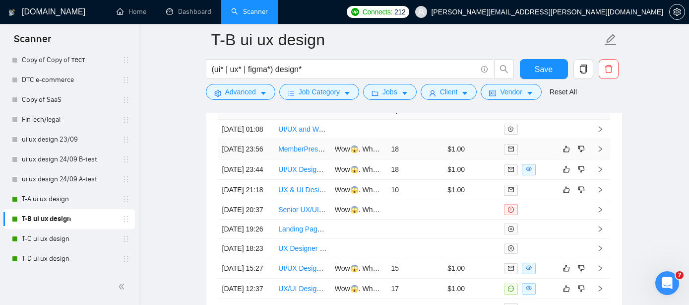
click at [290, 153] on link "MemberPress Course Designer Needed for Branded Online Learning Experience" at bounding box center [403, 149] width 250 height 8
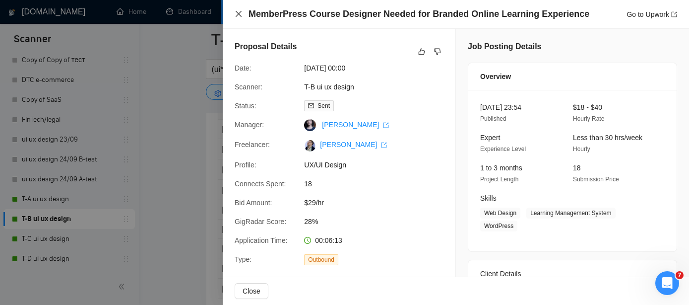
click at [238, 11] on icon "close" at bounding box center [239, 14] width 8 height 8
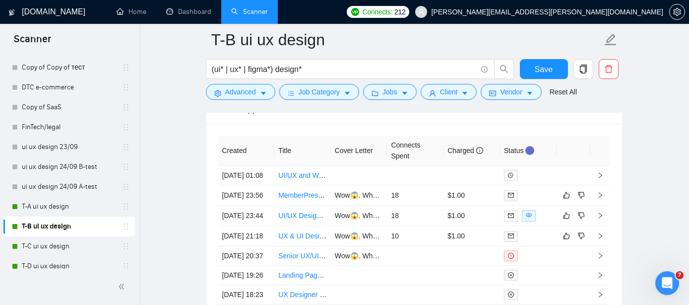
scroll to position [496, 0]
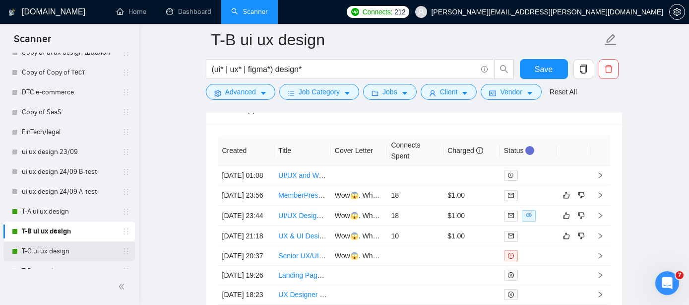
click at [58, 252] on link "T-C ui ux design" at bounding box center [69, 251] width 94 height 20
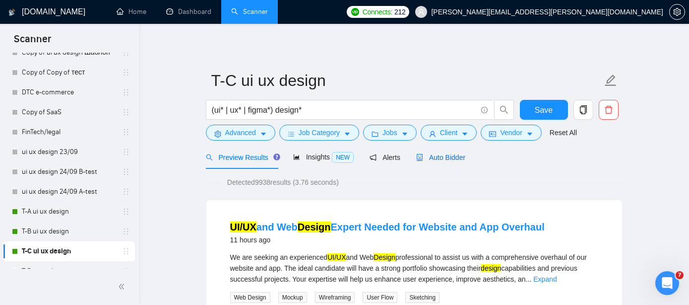
click at [452, 161] on span "Auto Bidder" at bounding box center [440, 157] width 49 height 8
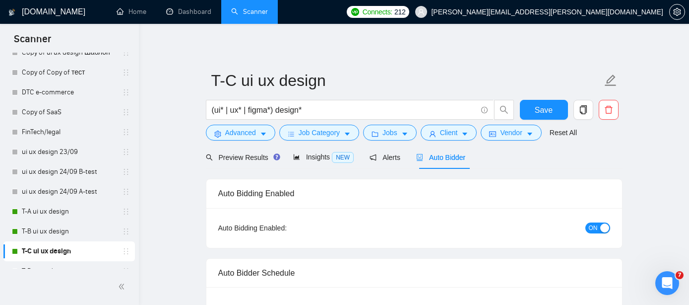
radio input "false"
radio input "true"
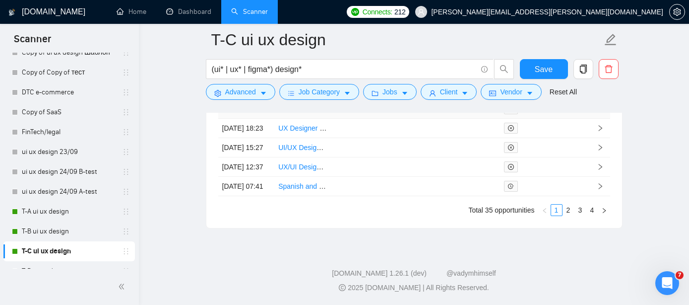
scroll to position [2902, 0]
click at [570, 213] on link "2" at bounding box center [568, 209] width 11 height 11
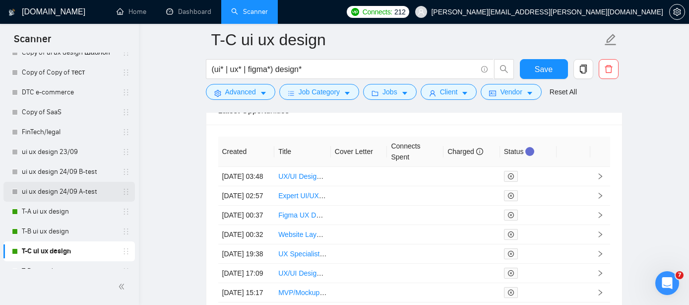
scroll to position [508, 0]
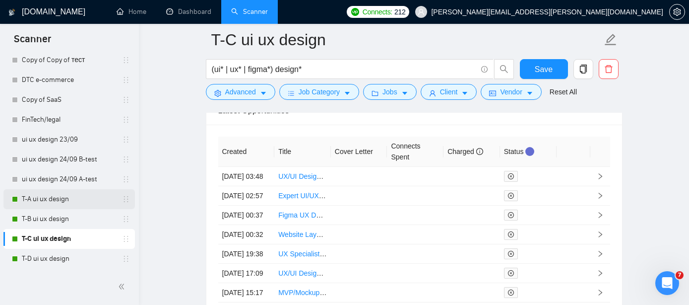
click at [73, 204] on link "T-A ui ux design" at bounding box center [69, 199] width 94 height 20
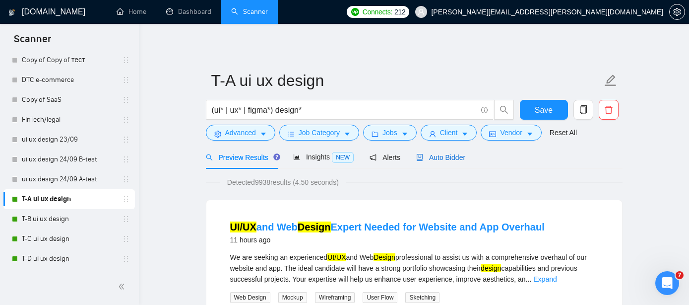
click at [455, 156] on span "Auto Bidder" at bounding box center [440, 157] width 49 height 8
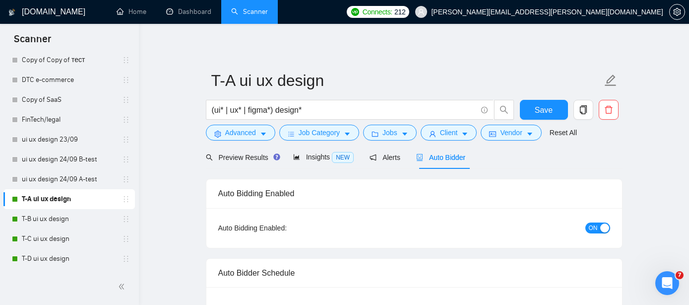
radio input "false"
radio input "true"
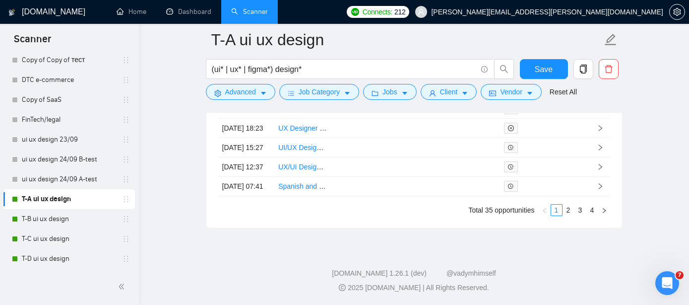
scroll to position [2902, 0]
click at [566, 208] on link "2" at bounding box center [568, 209] width 11 height 11
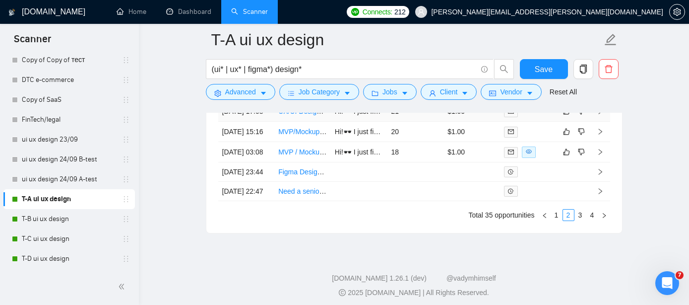
scroll to position [2795, 0]
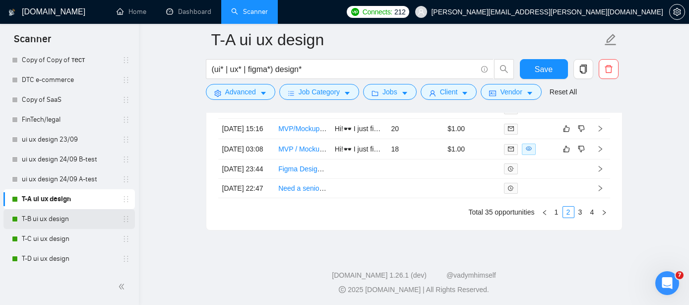
click at [64, 220] on link "T-B ui ux design" at bounding box center [69, 219] width 94 height 20
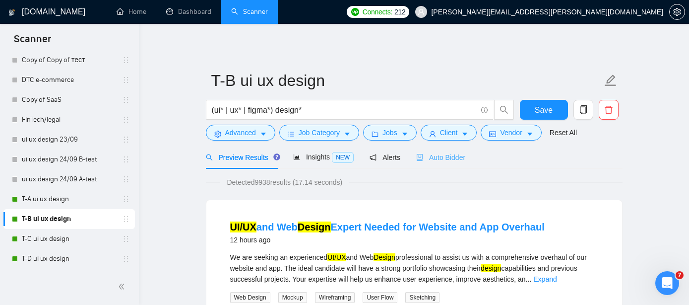
click at [440, 151] on div "Auto Bidder" at bounding box center [440, 156] width 49 height 23
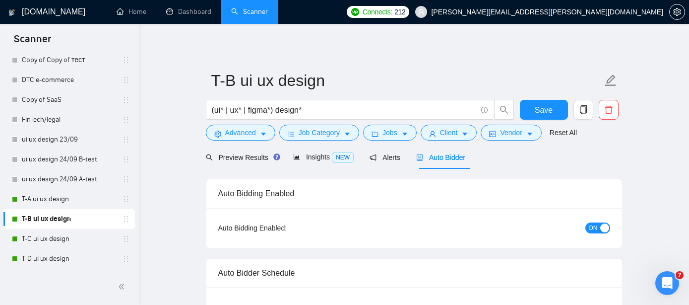
radio input "false"
radio input "true"
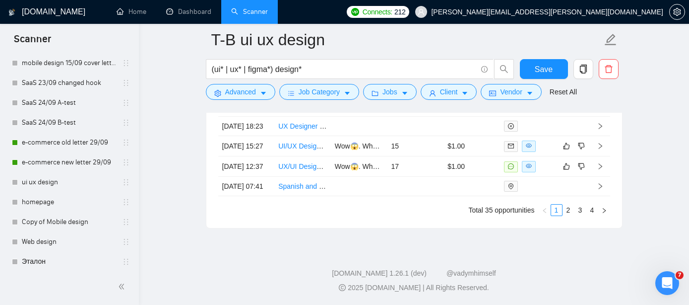
scroll to position [192, 0]
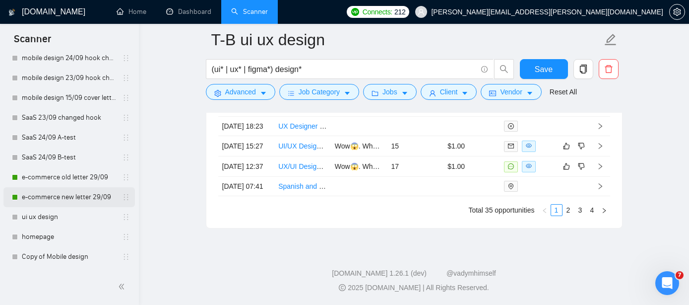
click at [68, 196] on link "e-commerce new letter 29/09" at bounding box center [69, 197] width 94 height 20
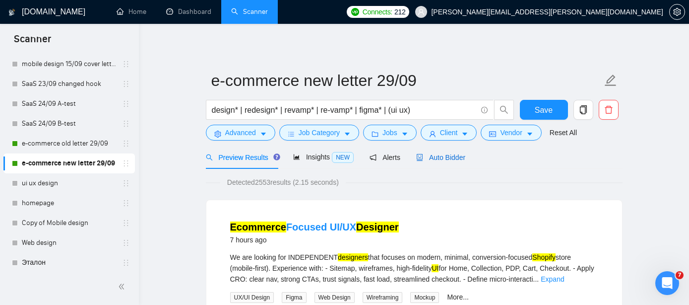
click at [453, 157] on span "Auto Bidder" at bounding box center [440, 157] width 49 height 8
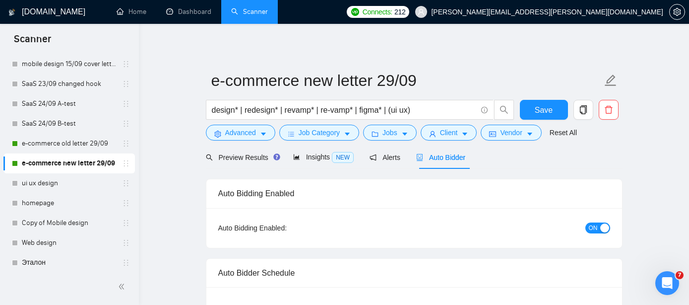
radio input "false"
radio input "true"
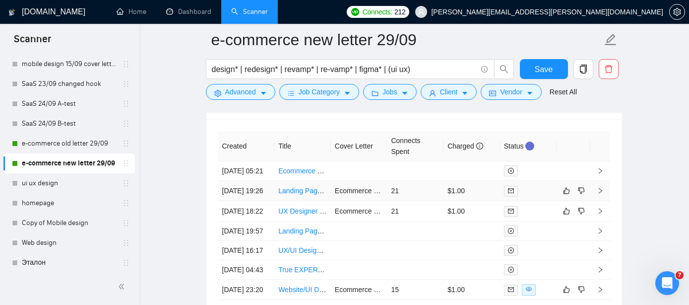
scroll to position [2649, 0]
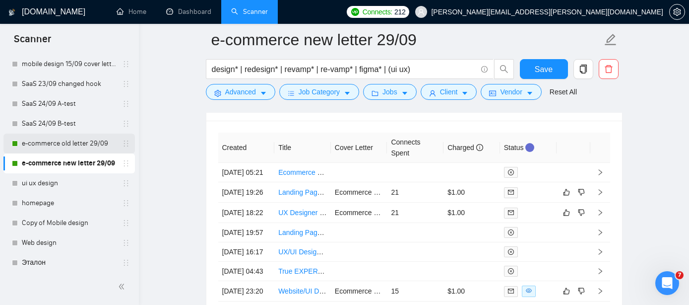
click at [80, 146] on link "e-commerce old letter 29/09" at bounding box center [69, 143] width 94 height 20
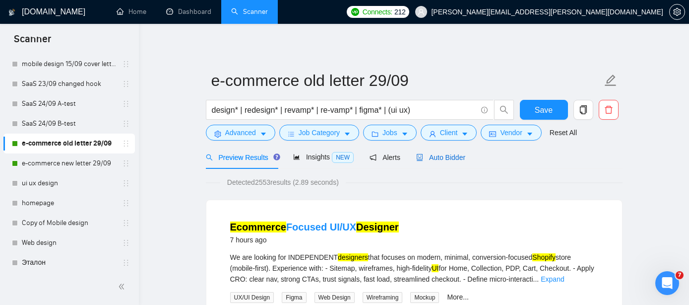
click at [445, 153] on span "Auto Bidder" at bounding box center [440, 157] width 49 height 8
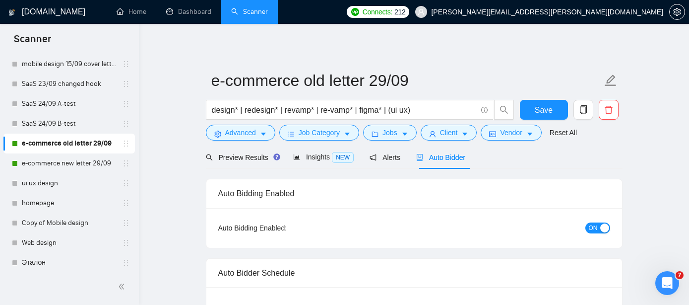
radio input "false"
radio input "true"
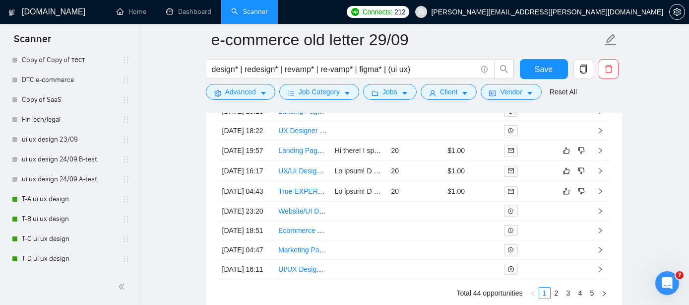
scroll to position [2732, 0]
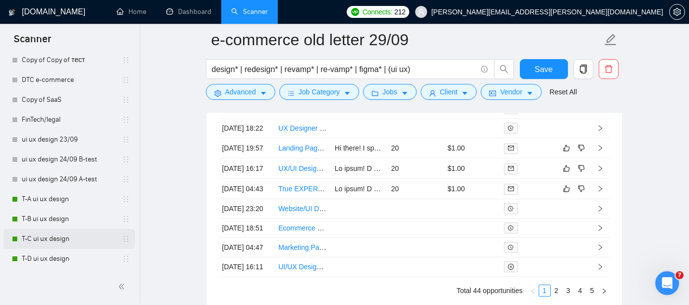
click at [56, 240] on link "T-C ui ux design" at bounding box center [69, 239] width 94 height 20
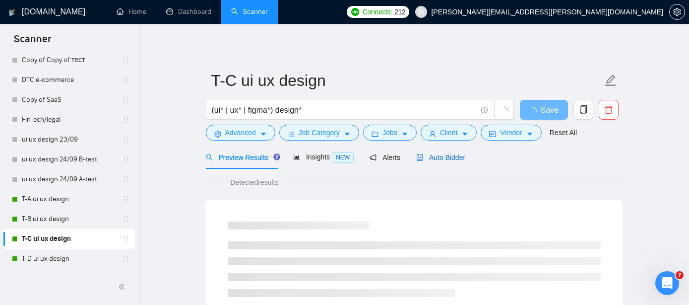
click at [448, 157] on span "Auto Bidder" at bounding box center [440, 157] width 49 height 8
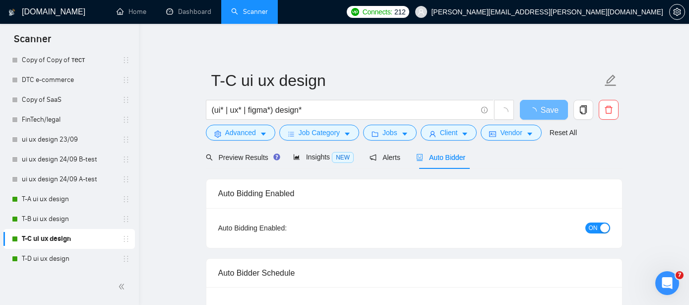
radio input "false"
radio input "true"
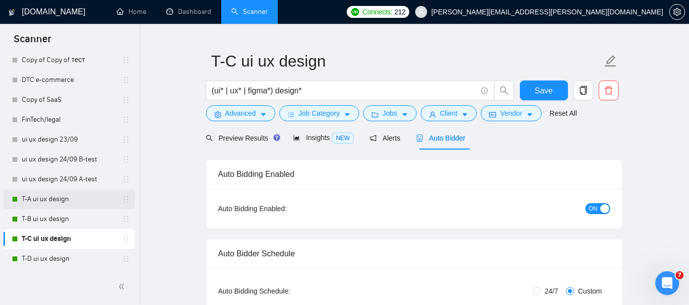
scroll to position [23, 0]
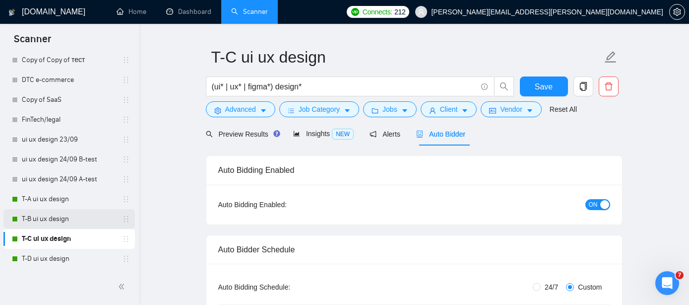
click at [47, 220] on link "T-B ui ux design" at bounding box center [69, 219] width 94 height 20
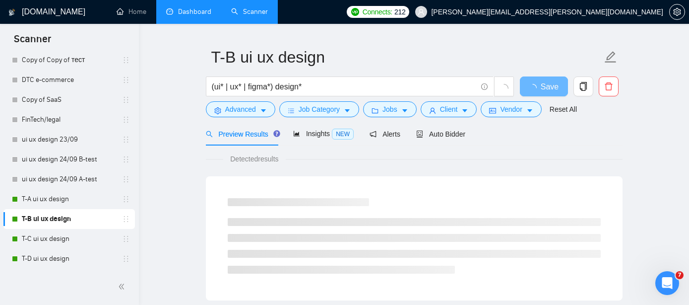
click at [196, 12] on link "Dashboard" at bounding box center [188, 11] width 45 height 8
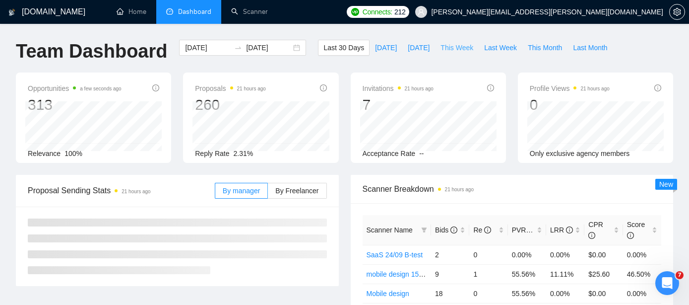
click at [458, 49] on span "This Week" at bounding box center [457, 47] width 33 height 11
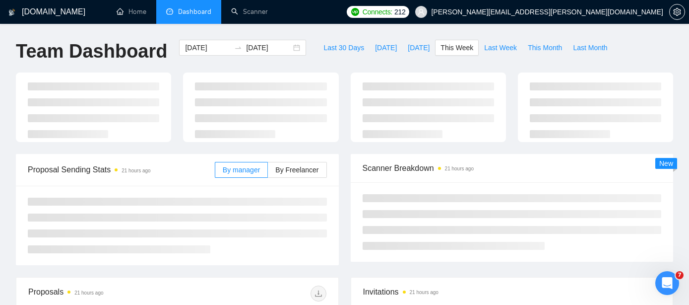
type input "[DATE]"
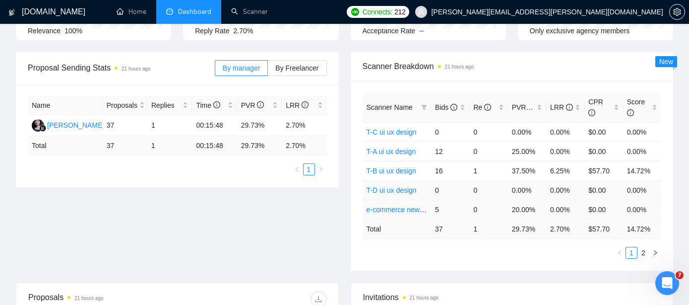
scroll to position [121, 0]
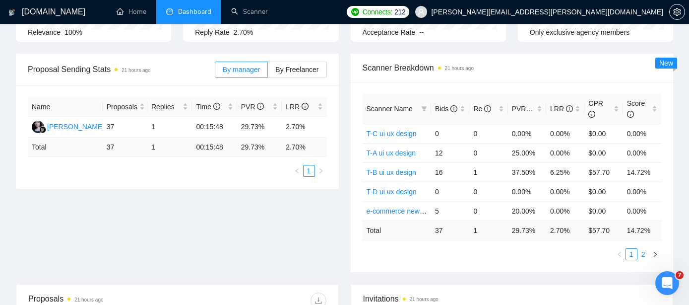
click at [641, 253] on link "2" at bounding box center [643, 254] width 11 height 11
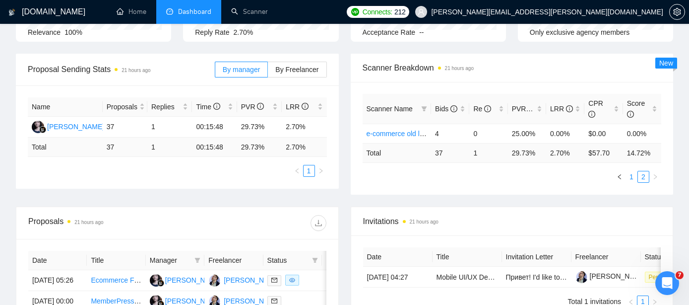
click at [630, 176] on link "1" at bounding box center [631, 176] width 11 height 11
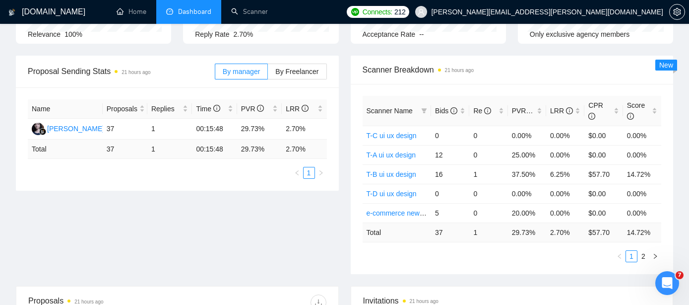
scroll to position [128, 0]
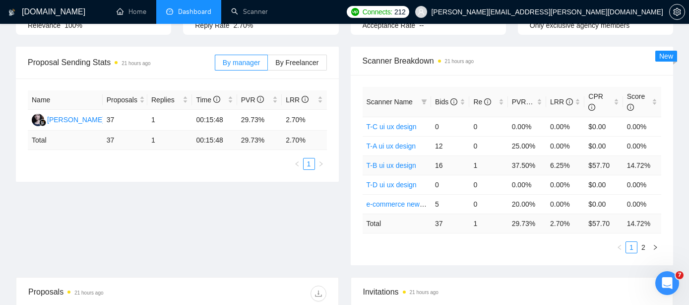
click at [395, 163] on link "T-B ui ux design" at bounding box center [392, 165] width 50 height 8
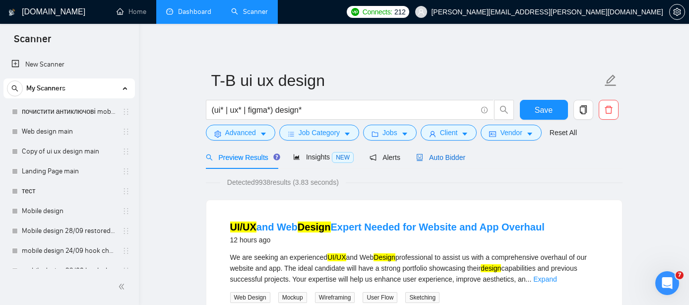
click at [454, 155] on span "Auto Bidder" at bounding box center [440, 157] width 49 height 8
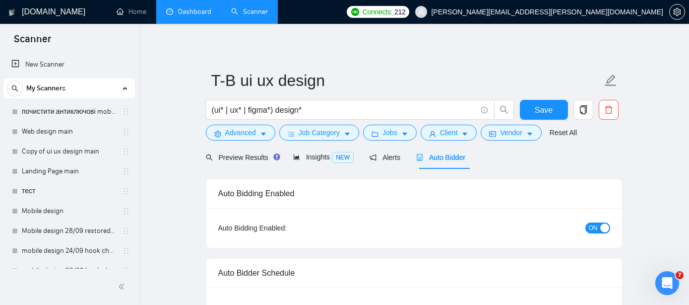
radio input "false"
radio input "true"
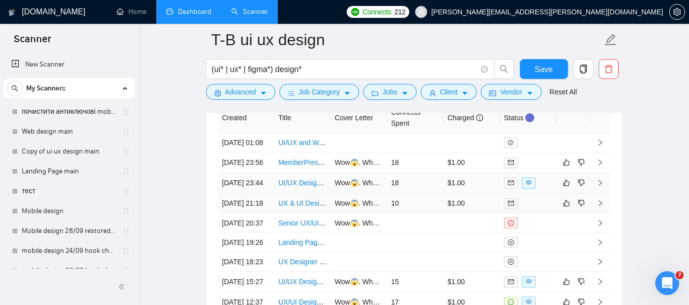
scroll to position [2657, 0]
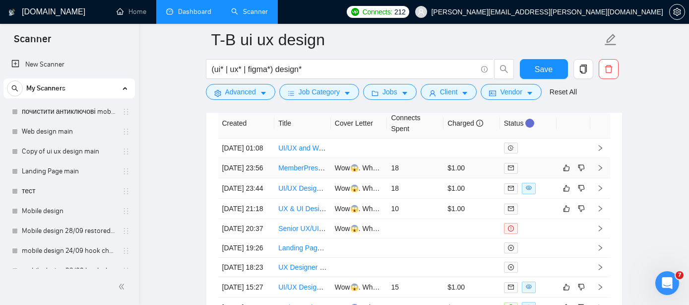
click at [309, 172] on link "MemberPress Course Designer Needed for Branded Online Learning Experience" at bounding box center [403, 168] width 250 height 8
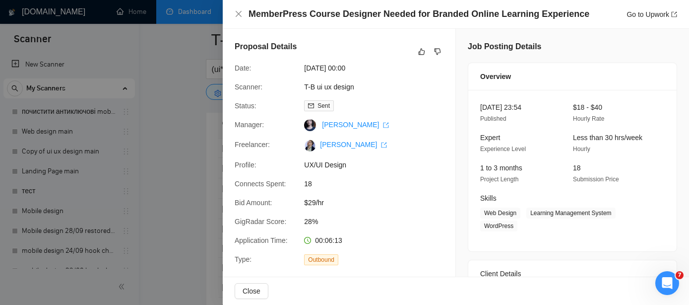
click at [236, 18] on div "MemberPress Course Designer Needed for Branded Online Learning Experience Go to…" at bounding box center [456, 14] width 443 height 12
click at [238, 12] on icon "close" at bounding box center [239, 14] width 8 height 8
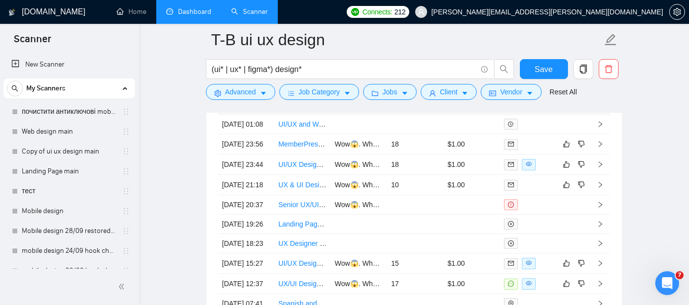
scroll to position [2681, 0]
click at [304, 168] on link "UI/UX Designer / Project for Joy & Co" at bounding box center [336, 164] width 116 height 8
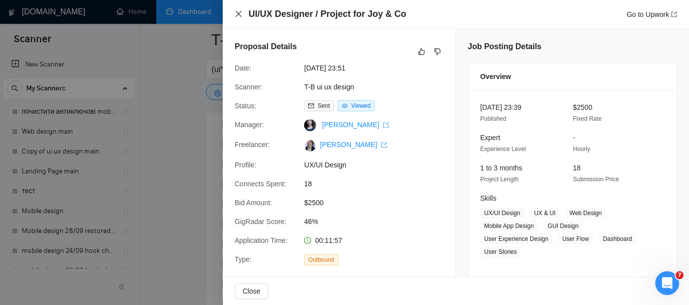
click at [239, 15] on icon "close" at bounding box center [239, 14] width 6 height 6
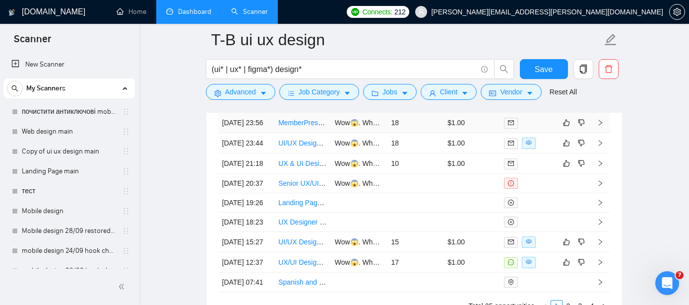
scroll to position [2708, 0]
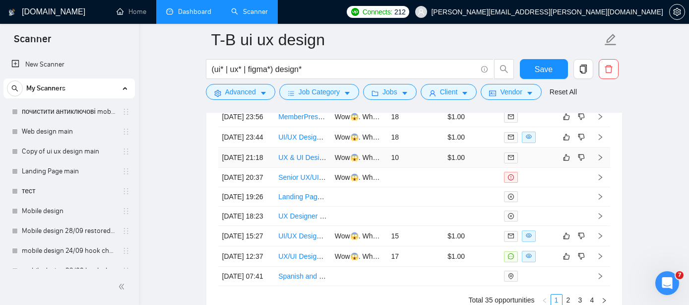
click at [307, 161] on link "UX & UI Designer for Sports Events App" at bounding box center [340, 157] width 124 height 8
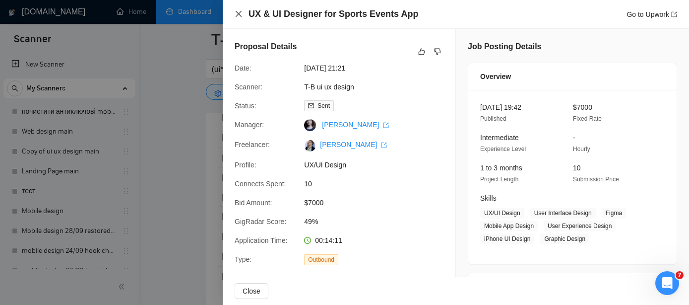
click at [239, 14] on icon "close" at bounding box center [239, 14] width 6 height 6
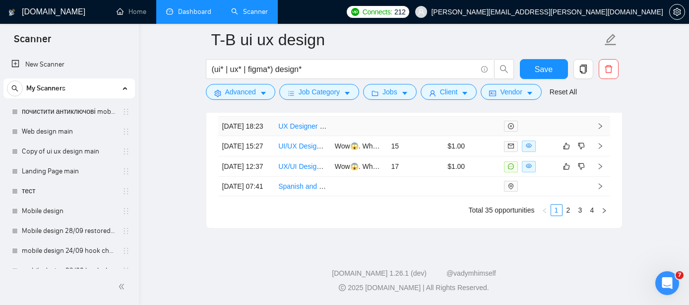
scroll to position [2847, 0]
click at [298, 150] on link "UI/UX Designer for Figma Audit and Booking System Design" at bounding box center [371, 146] width 186 height 8
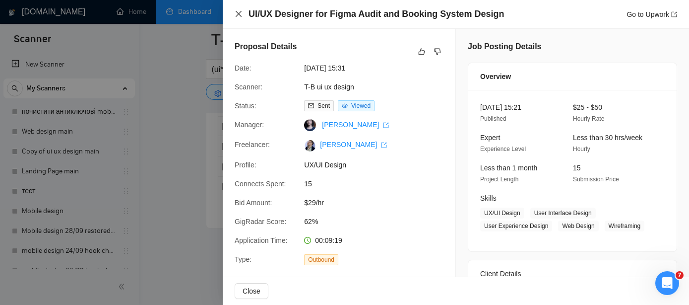
click at [240, 14] on icon "close" at bounding box center [239, 14] width 8 height 8
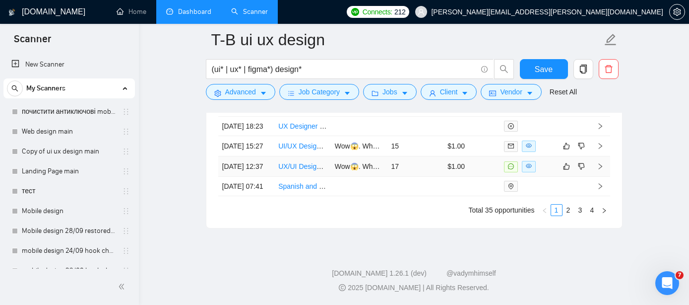
click at [310, 170] on link "UX/UI Designer for Mobile App Screens" at bounding box center [339, 166] width 122 height 8
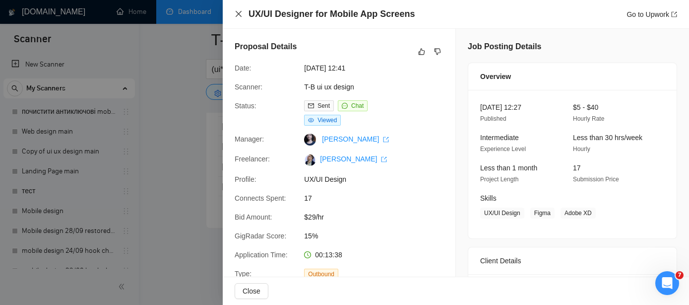
click at [239, 12] on icon "close" at bounding box center [239, 14] width 8 height 8
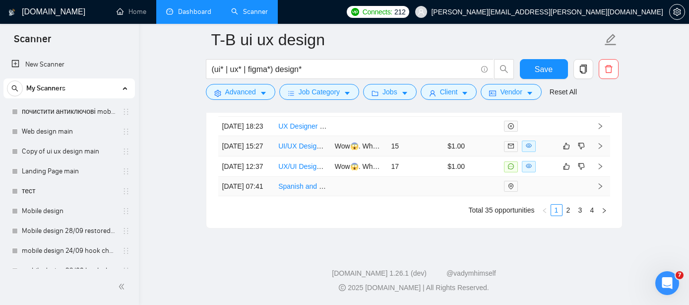
scroll to position [2897, 0]
click at [569, 215] on link "2" at bounding box center [568, 209] width 11 height 11
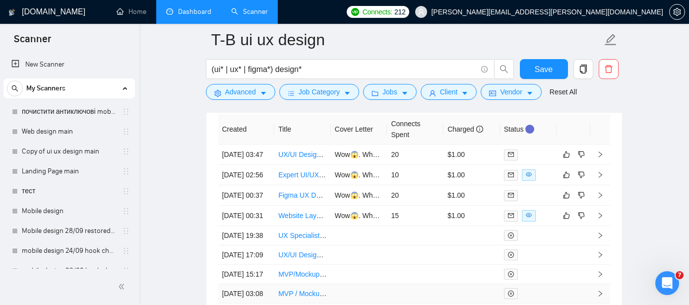
scroll to position [2660, 0]
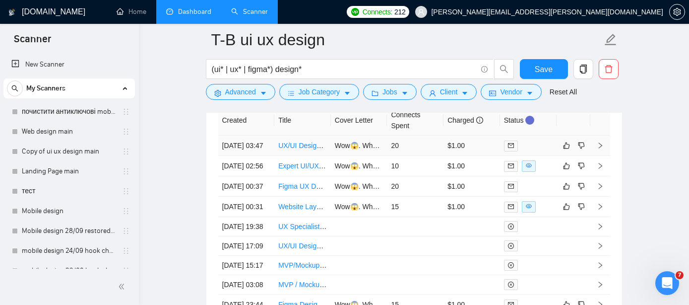
click at [310, 148] on link "UX/UI Designer for Legal SaaS product" at bounding box center [338, 145] width 121 height 8
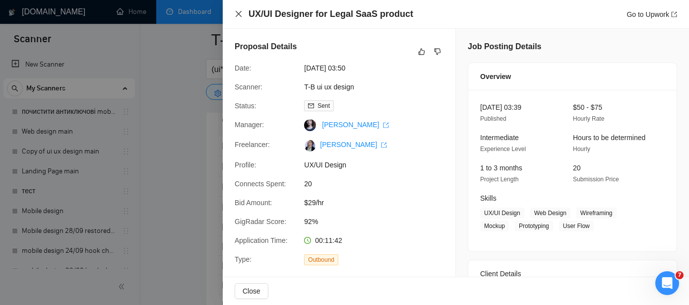
click at [239, 13] on icon "close" at bounding box center [239, 14] width 6 height 6
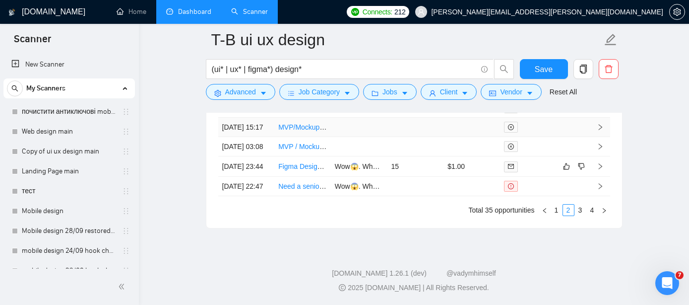
scroll to position [2846, 0]
click at [555, 215] on link "1" at bounding box center [556, 209] width 11 height 11
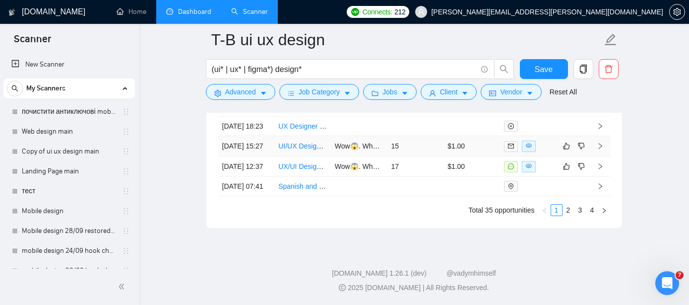
scroll to position [2824, 0]
click at [570, 215] on link "2" at bounding box center [568, 209] width 11 height 11
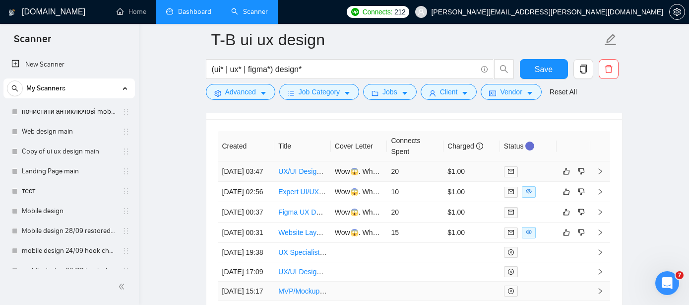
scroll to position [2630, 0]
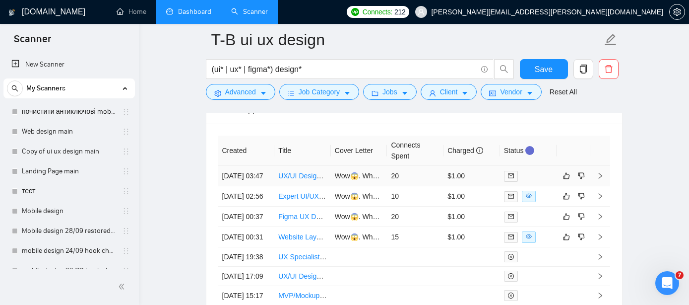
click at [290, 179] on link "UX/UI Designer for Legal SaaS product" at bounding box center [338, 176] width 121 height 8
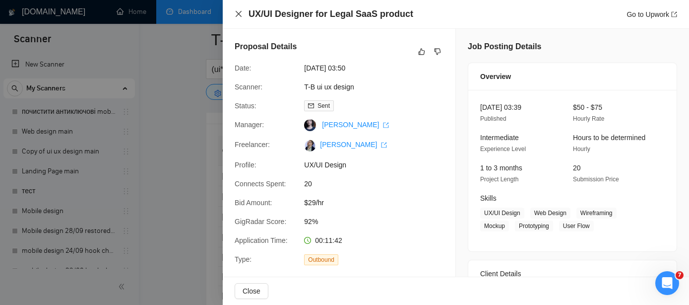
click at [235, 13] on icon "close" at bounding box center [239, 14] width 8 height 8
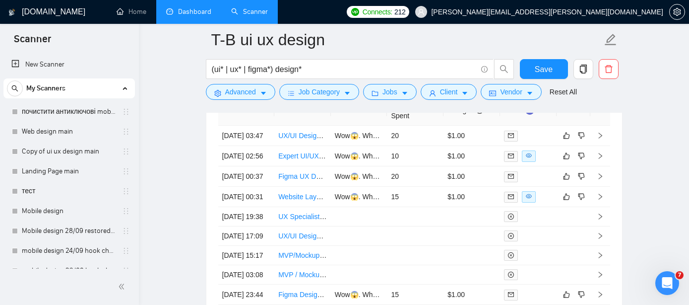
scroll to position [2672, 0]
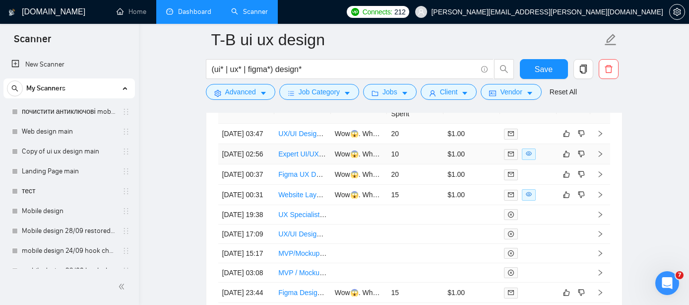
click at [304, 158] on link "Expert UI/UX Designer for Mobile Beauty/Skincare App" at bounding box center [362, 154] width 169 height 8
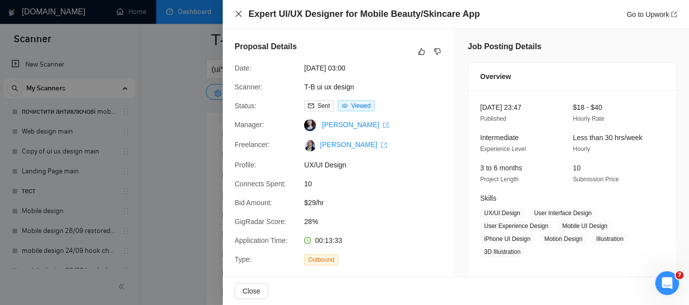
click at [239, 16] on icon "close" at bounding box center [239, 14] width 8 height 8
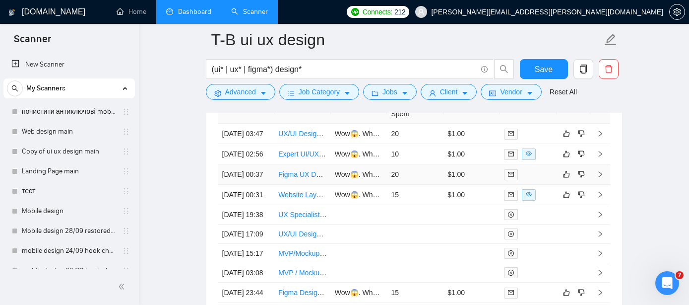
click at [301, 178] on link "Figma UX Designer Needed for Sports Betting App Prototype" at bounding box center [372, 174] width 188 height 8
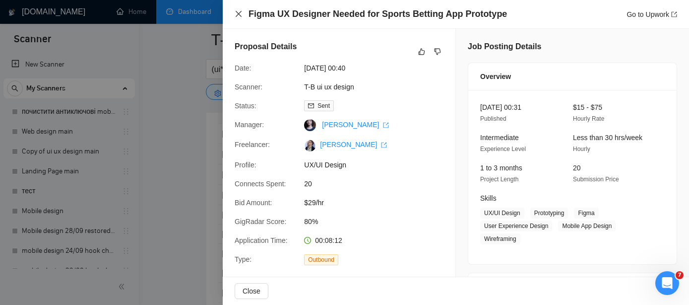
click at [239, 13] on icon "close" at bounding box center [239, 14] width 6 height 6
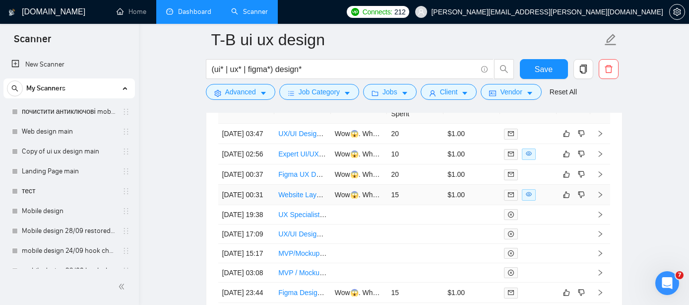
click at [303, 205] on td "Website Layout &amp; UX Design Expert Needed" at bounding box center [302, 195] width 57 height 20
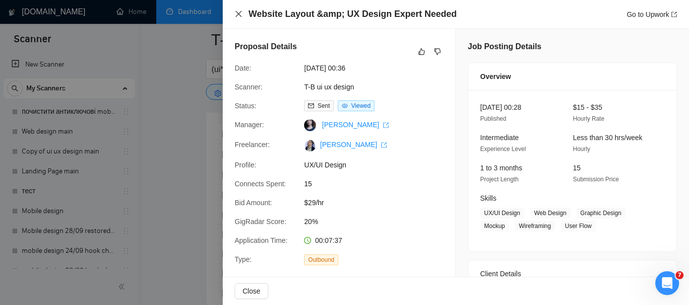
click at [239, 10] on icon "close" at bounding box center [239, 14] width 8 height 8
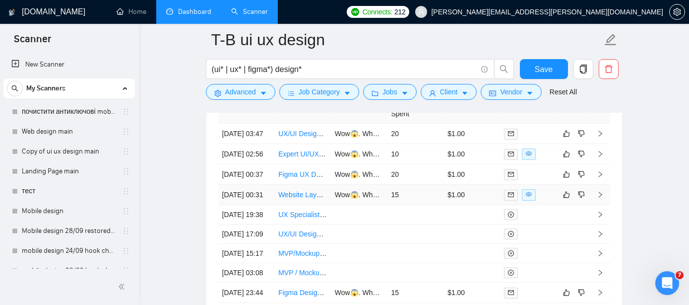
click at [308, 198] on link "Website Layout &amp; UX Design Expert Needed" at bounding box center [354, 194] width 153 height 8
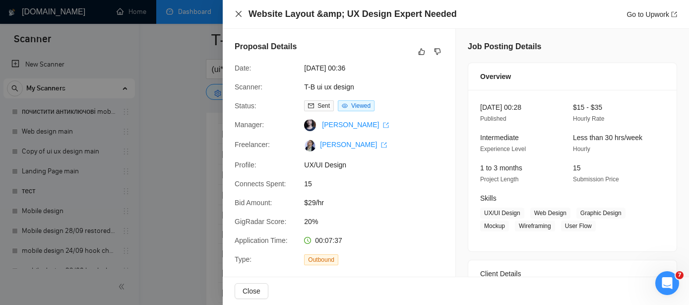
click at [236, 17] on icon "close" at bounding box center [239, 14] width 8 height 8
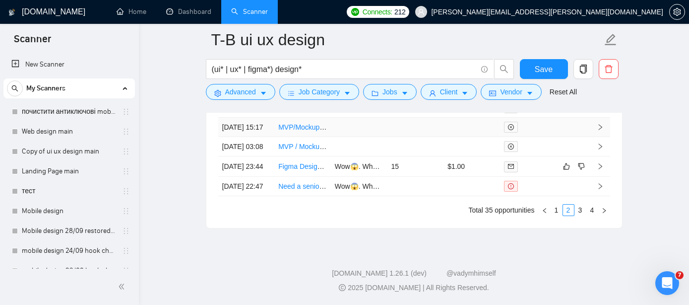
scroll to position [2876, 0]
click at [299, 170] on link "Figma Designer for Voting dApp" at bounding box center [327, 166] width 98 height 8
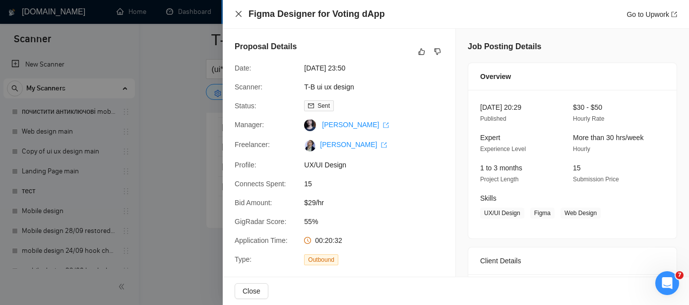
click at [240, 14] on icon "close" at bounding box center [239, 14] width 8 height 8
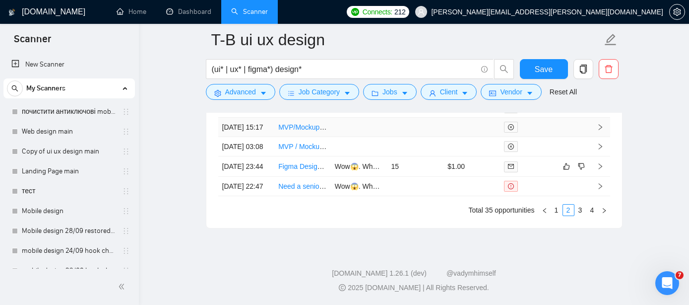
scroll to position [2902, 0]
click at [581, 210] on link "3" at bounding box center [580, 209] width 11 height 11
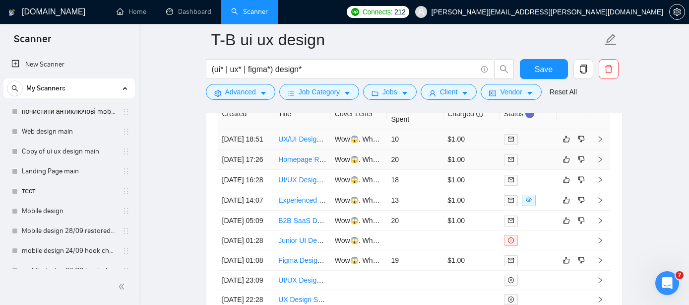
scroll to position [2668, 0]
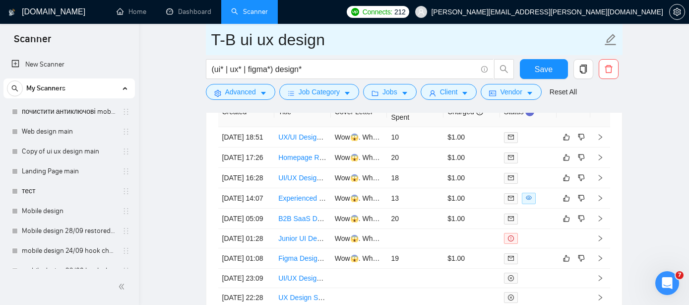
drag, startPoint x: 335, startPoint y: 37, endPoint x: 206, endPoint y: 33, distance: 128.5
click at [206, 33] on span "T-B ui ux design" at bounding box center [414, 39] width 417 height 31
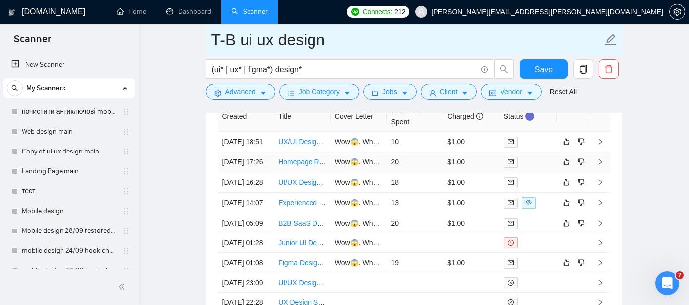
scroll to position [2660, 0]
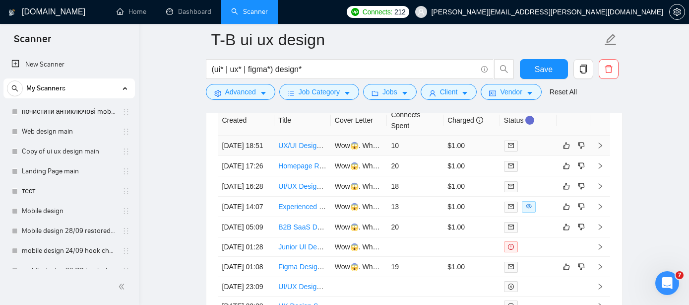
click at [293, 149] on link "UX/UI Designer for EdTech Platform" at bounding box center [333, 145] width 111 height 8
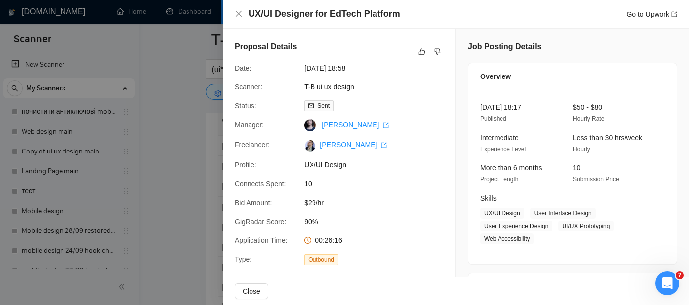
click at [239, 9] on div "UX/UI Designer for EdTech Platform Go to Upwork" at bounding box center [456, 14] width 443 height 12
click at [239, 13] on icon "close" at bounding box center [239, 14] width 6 height 6
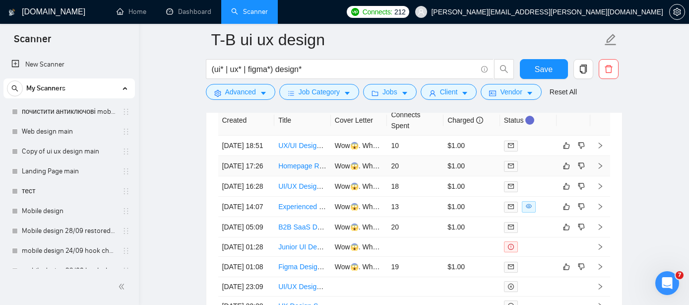
click at [300, 170] on link "Homepage Redesign in [GEOGRAPHIC_DATA]" at bounding box center [351, 166] width 147 height 8
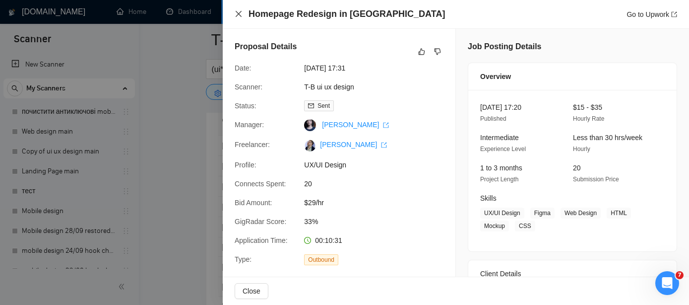
click at [236, 13] on icon "close" at bounding box center [239, 14] width 8 height 8
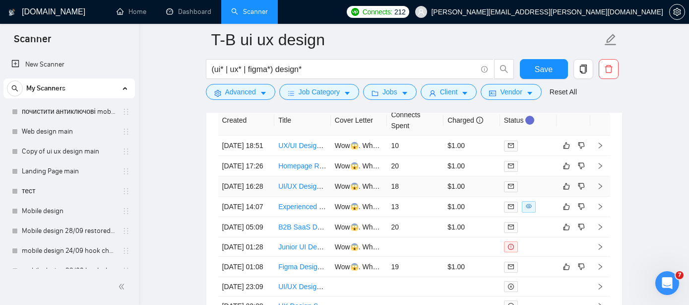
click at [301, 190] on link "UI/UX Designer for Windows App &amp; (Long-Term Collab)" at bounding box center [371, 186] width 186 height 8
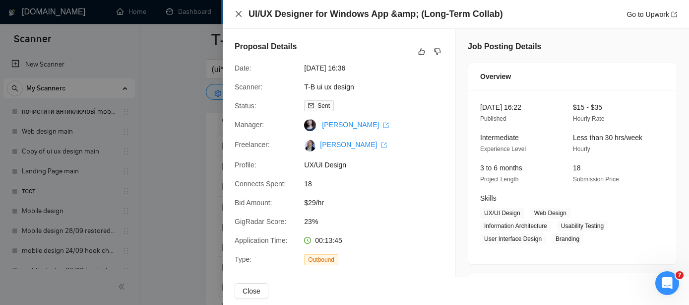
click at [241, 17] on icon "close" at bounding box center [239, 14] width 8 height 8
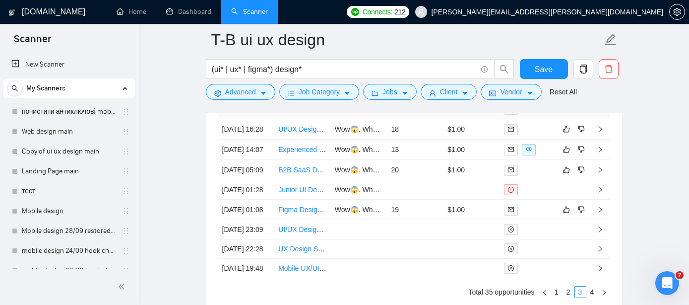
scroll to position [2720, 0]
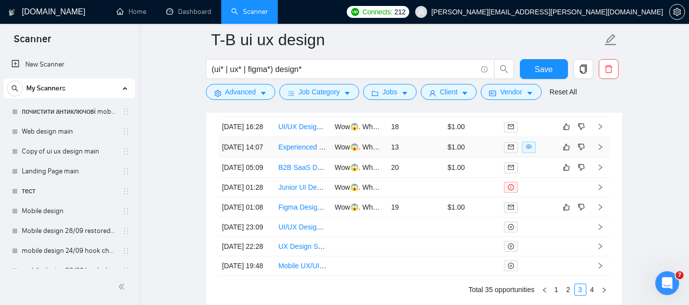
click at [305, 151] on link "Experienced Business Developer / Sales Representative for UX Design Agency" at bounding box center [400, 147] width 244 height 8
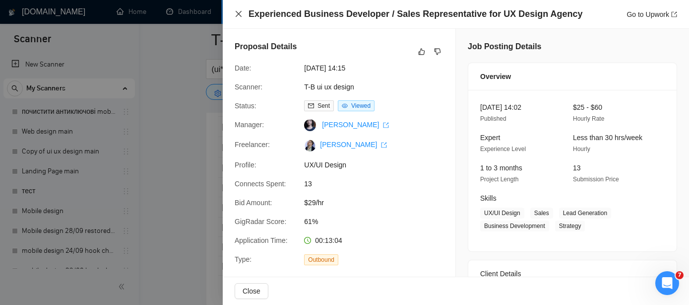
click at [237, 15] on icon "close" at bounding box center [239, 14] width 6 height 6
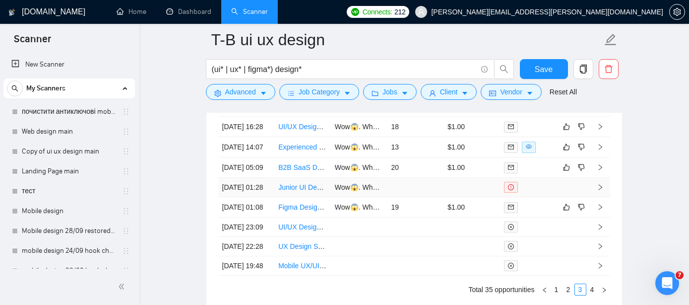
scroll to position [2738, 0]
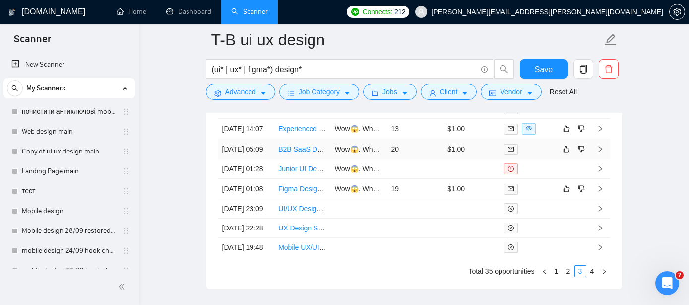
click at [308, 153] on link "B2B SaaS Dashboard UI/UX Designer" at bounding box center [337, 149] width 118 height 8
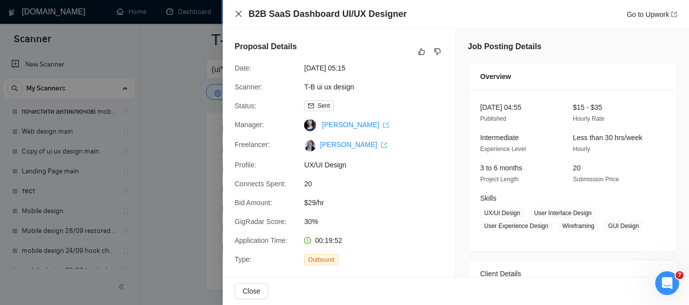
click at [238, 15] on icon "close" at bounding box center [239, 14] width 6 height 6
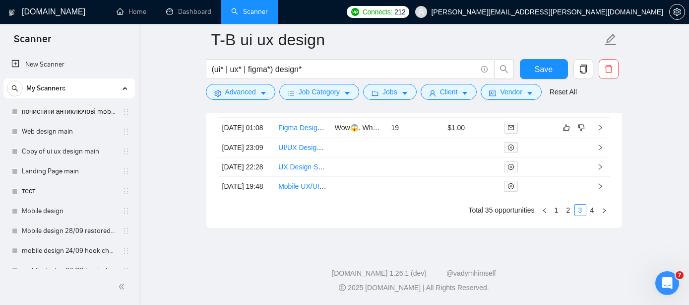
scroll to position [2834, 0]
click at [292, 131] on link "Figma Designer for Audit Webapp Mockups" at bounding box center [345, 128] width 134 height 8
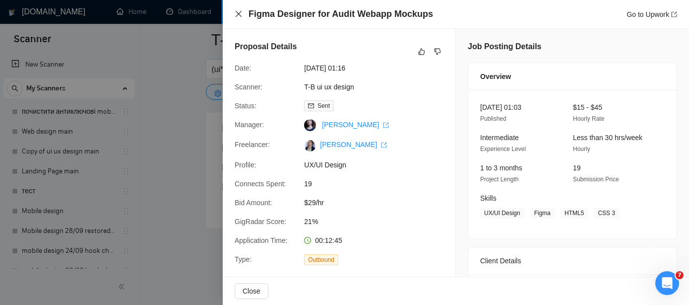
click at [238, 16] on icon "close" at bounding box center [239, 14] width 8 height 8
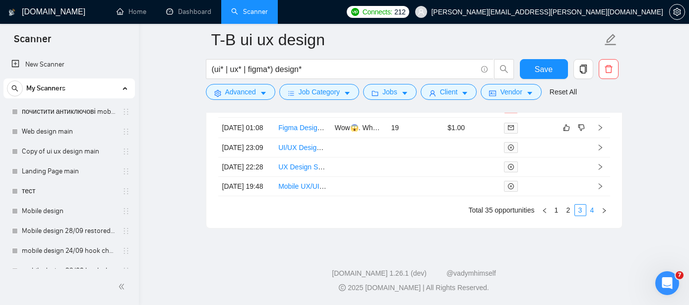
click at [588, 215] on link "4" at bounding box center [592, 209] width 11 height 11
click at [582, 215] on link "3" at bounding box center [580, 209] width 11 height 11
click at [567, 215] on link "2" at bounding box center [568, 209] width 11 height 11
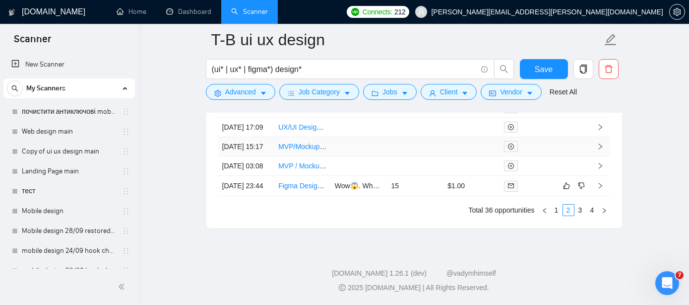
scroll to position [2848, 0]
click at [558, 215] on link "1" at bounding box center [556, 209] width 11 height 11
click at [590, 215] on link "4" at bounding box center [592, 209] width 11 height 11
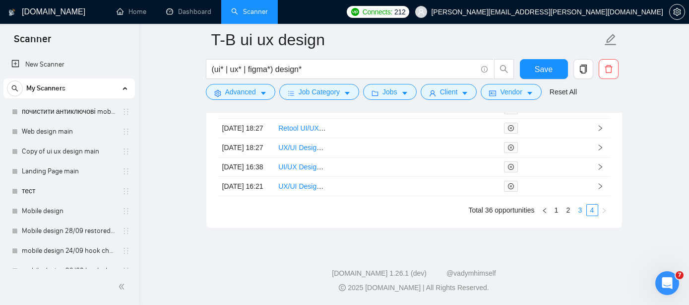
click at [580, 211] on link "3" at bounding box center [580, 209] width 11 height 11
click at [299, 151] on link "Figma Designer for Audit Webapp Mockups" at bounding box center [345, 147] width 134 height 8
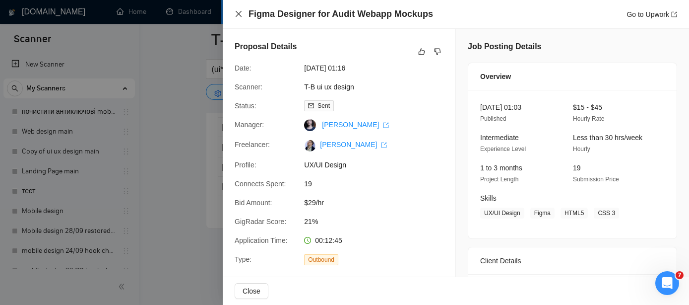
click at [238, 11] on icon "close" at bounding box center [239, 14] width 8 height 8
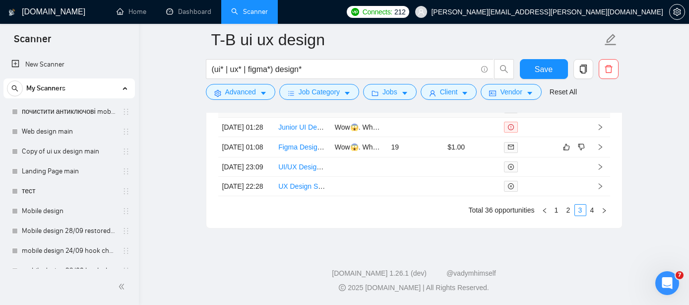
click at [313, 111] on link "B2B SaaS Dashboard UI/UX Designer" at bounding box center [337, 107] width 118 height 8
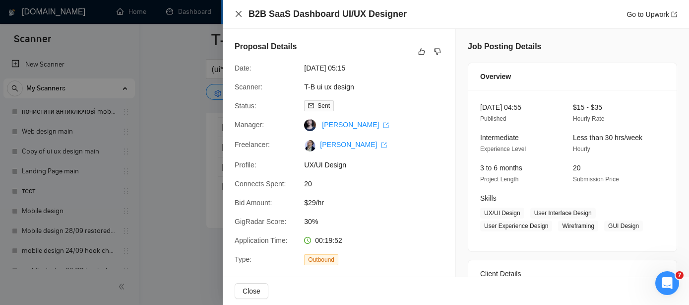
click at [237, 16] on icon "close" at bounding box center [239, 14] width 8 height 8
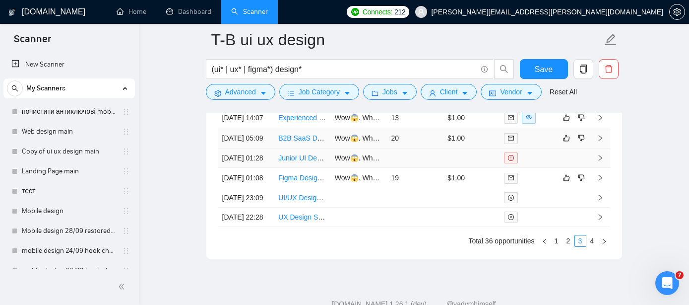
scroll to position [2762, 0]
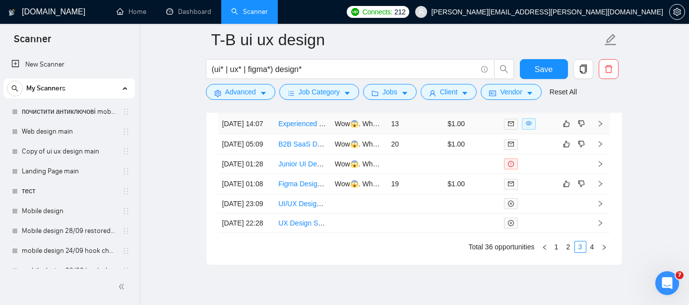
click at [292, 127] on link "Experienced Business Developer / Sales Representative for UX Design Agency" at bounding box center [400, 124] width 244 height 8
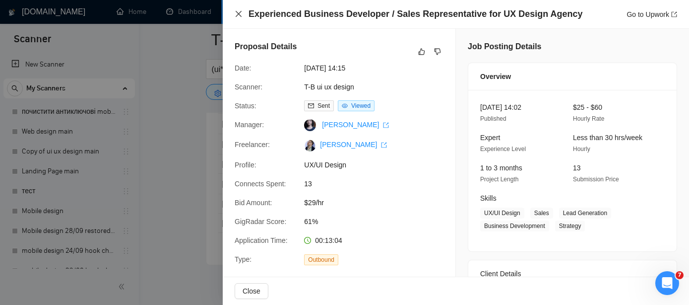
click at [239, 13] on icon "close" at bounding box center [239, 14] width 6 height 6
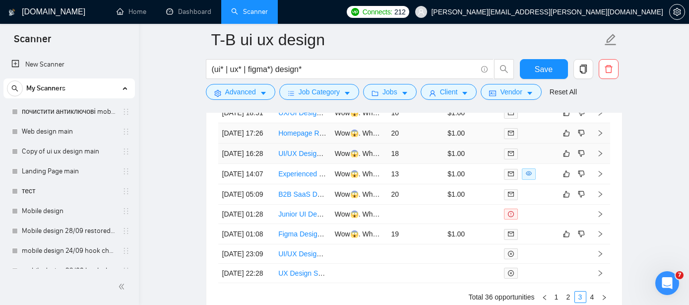
scroll to position [2707, 0]
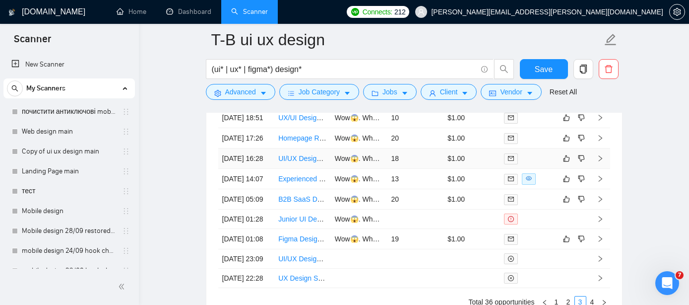
click at [299, 162] on link "UI/UX Designer for Windows App &amp; (Long-Term Collab)" at bounding box center [371, 158] width 186 height 8
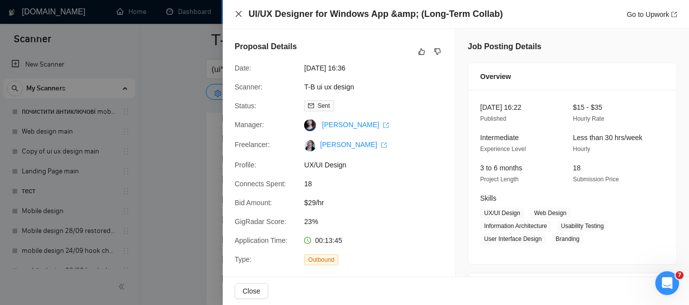
click at [238, 14] on icon "close" at bounding box center [239, 14] width 6 height 6
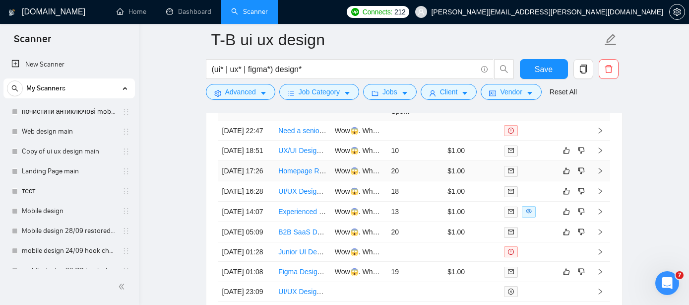
scroll to position [2673, 0]
click at [304, 176] on link "Homepage Redesign in [GEOGRAPHIC_DATA]" at bounding box center [351, 172] width 147 height 8
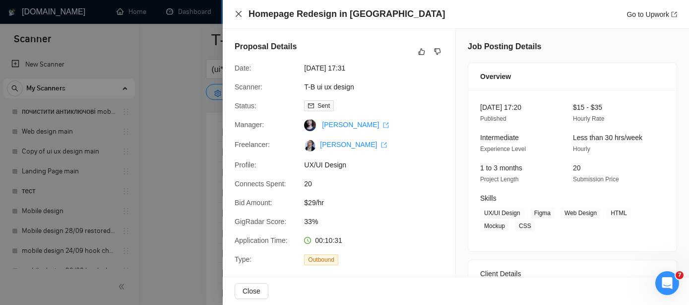
click at [237, 14] on icon "close" at bounding box center [239, 14] width 8 height 8
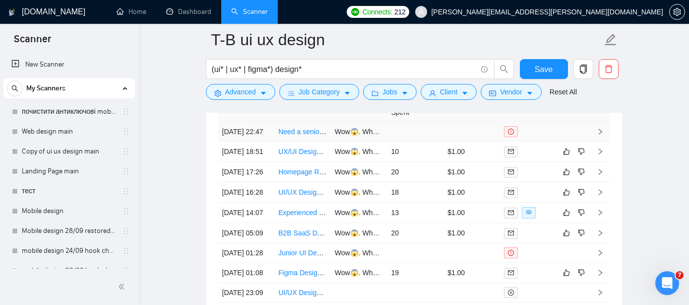
click at [293, 135] on link "Need a senior Figma designer urgently for a dApp project" at bounding box center [366, 131] width 177 height 8
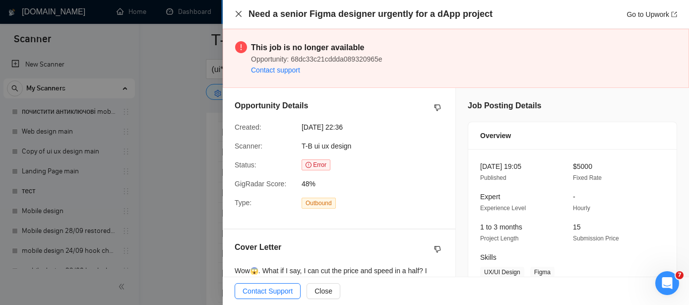
click at [237, 13] on icon "close" at bounding box center [239, 14] width 8 height 8
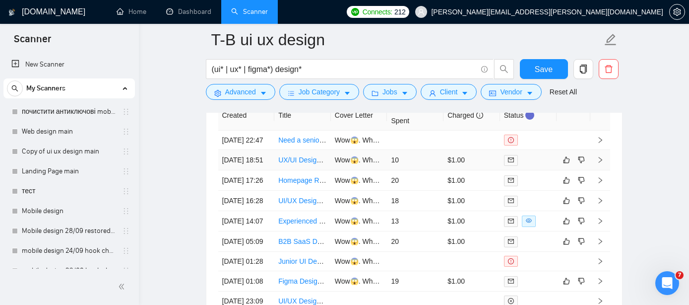
scroll to position [2658, 0]
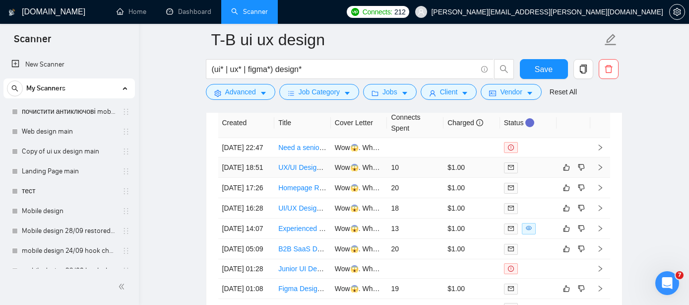
click at [300, 171] on link "UX/UI Designer for EdTech Platform" at bounding box center [333, 167] width 111 height 8
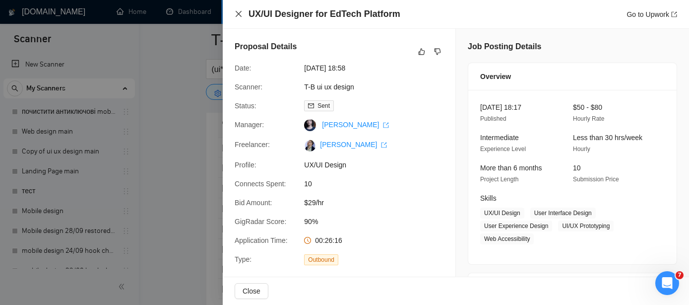
click at [240, 13] on icon "close" at bounding box center [239, 14] width 6 height 6
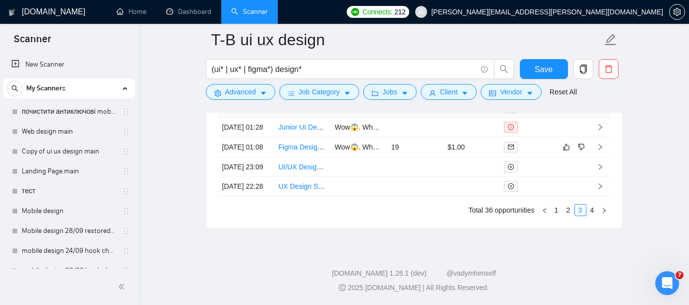
scroll to position [2902, 0]
click at [568, 211] on link "2" at bounding box center [568, 209] width 11 height 11
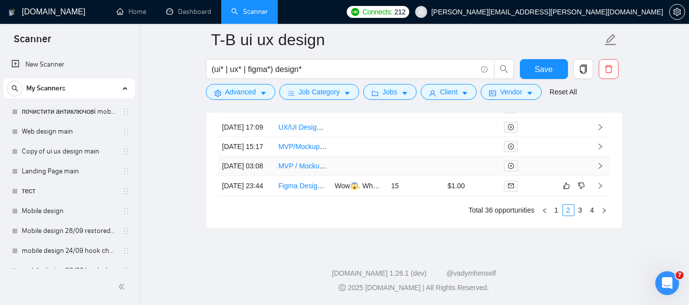
scroll to position [2867, 0]
click at [303, 190] on link "Figma Designer for Voting dApp" at bounding box center [327, 186] width 98 height 8
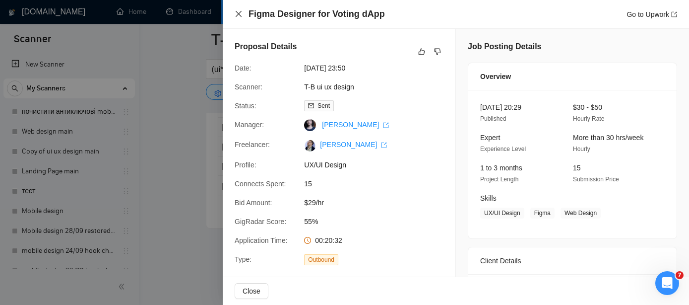
click at [239, 16] on icon "close" at bounding box center [239, 14] width 8 height 8
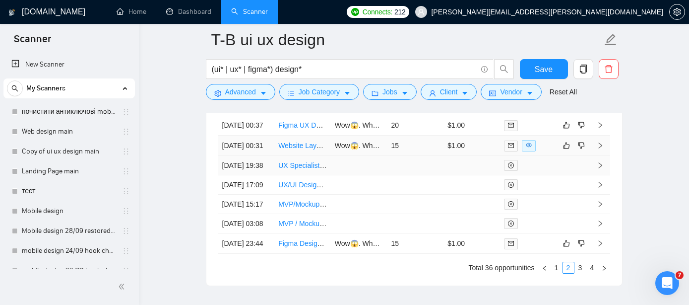
scroll to position [2729, 0]
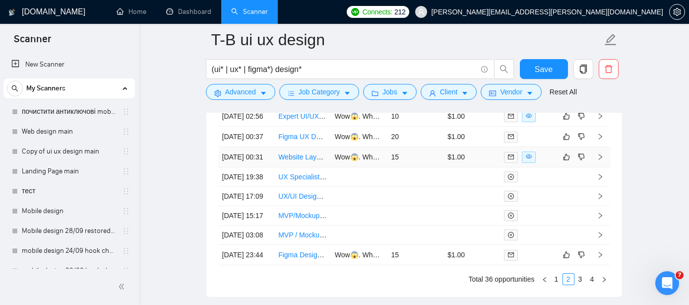
click at [294, 161] on link "Website Layout &amp; UX Design Expert Needed" at bounding box center [354, 157] width 153 height 8
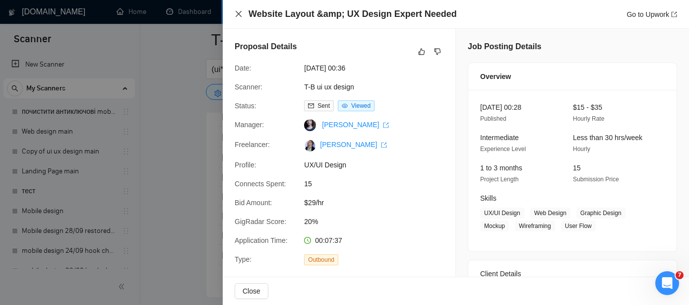
click at [242, 16] on icon "close" at bounding box center [239, 14] width 8 height 8
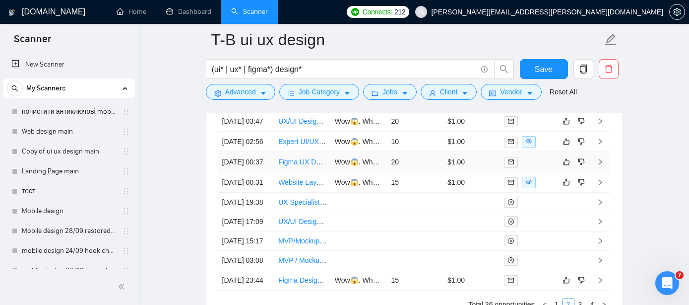
scroll to position [2703, 0]
click at [287, 167] on link "Figma UX Designer Needed for Sports Betting App Prototype" at bounding box center [372, 163] width 188 height 8
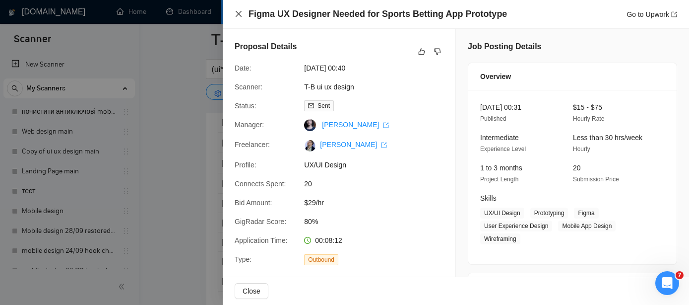
click at [240, 13] on icon "close" at bounding box center [239, 14] width 8 height 8
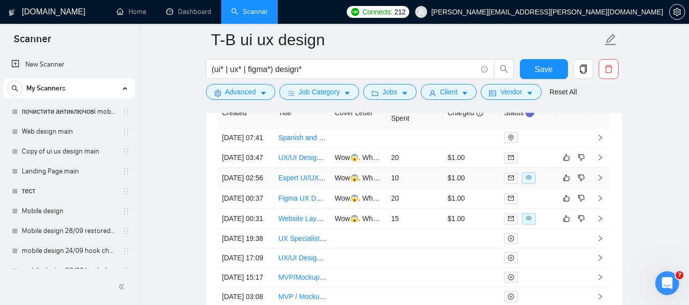
scroll to position [2666, 0]
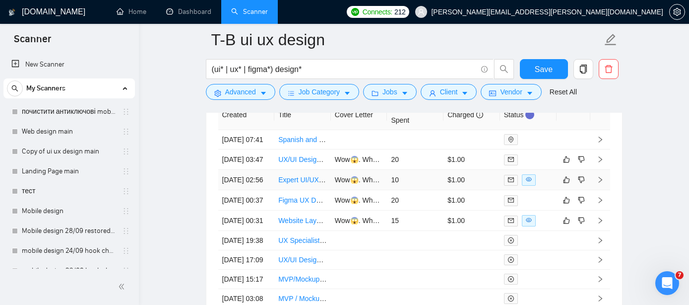
click at [304, 184] on link "Expert UI/UX Designer for Mobile Beauty/Skincare App" at bounding box center [362, 180] width 169 height 8
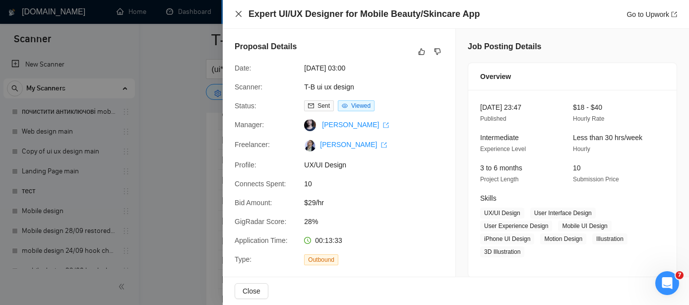
click at [238, 15] on icon "close" at bounding box center [239, 14] width 8 height 8
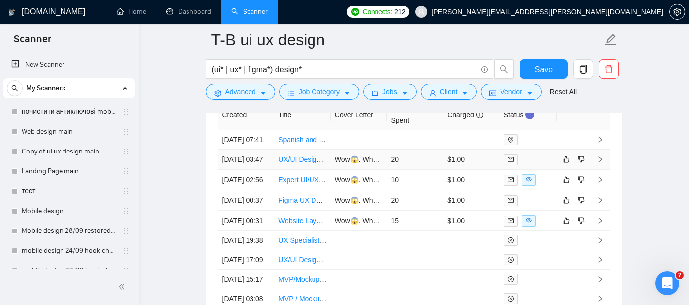
click at [306, 163] on link "UX/UI Designer for Legal SaaS product" at bounding box center [338, 159] width 121 height 8
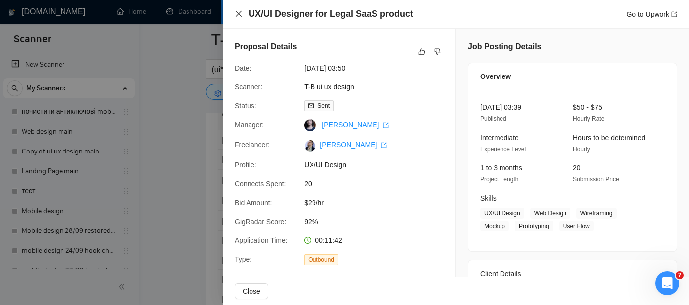
click at [239, 12] on icon "close" at bounding box center [239, 14] width 8 height 8
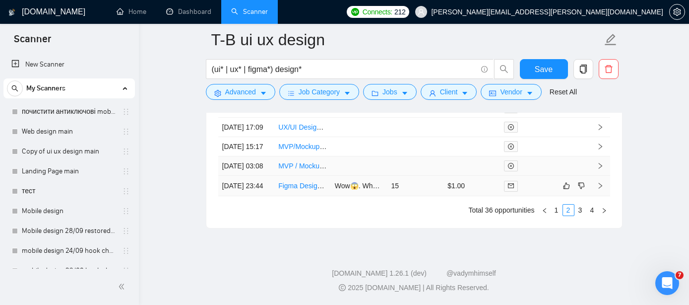
scroll to position [2863, 0]
click at [307, 190] on link "Figma Designer for Voting dApp" at bounding box center [327, 186] width 98 height 8
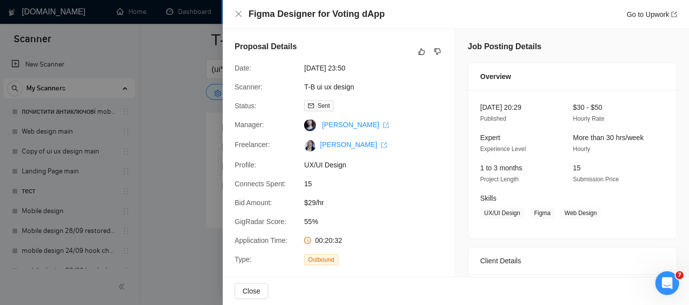
scroll to position [2789, 0]
click at [239, 13] on icon "close" at bounding box center [239, 14] width 6 height 6
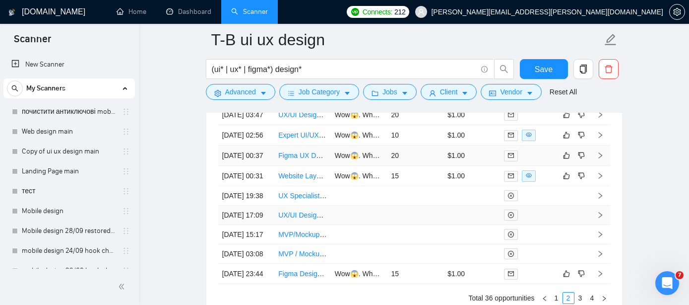
scroll to position [2698, 0]
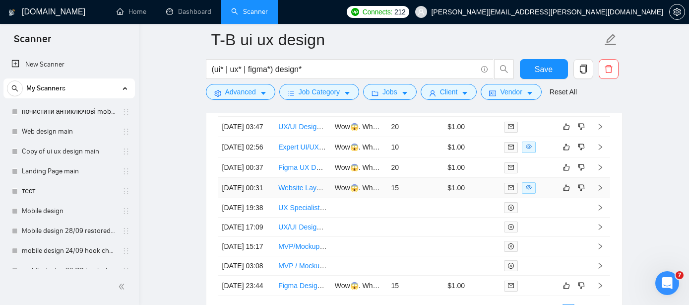
click at [303, 191] on link "Website Layout &amp; UX Design Expert Needed" at bounding box center [354, 188] width 153 height 8
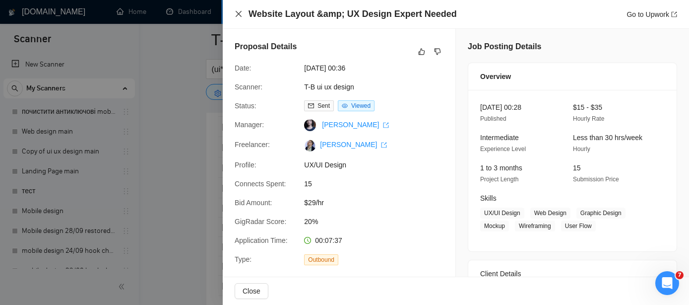
click at [240, 12] on icon "close" at bounding box center [239, 14] width 6 height 6
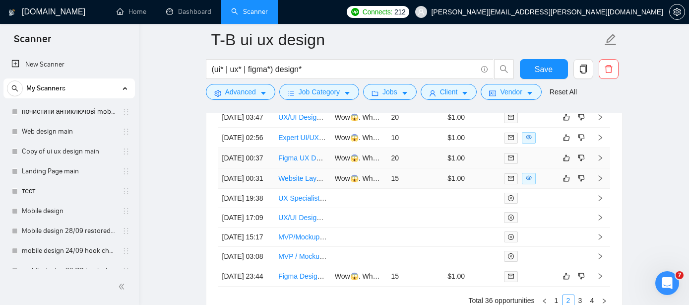
scroll to position [2705, 0]
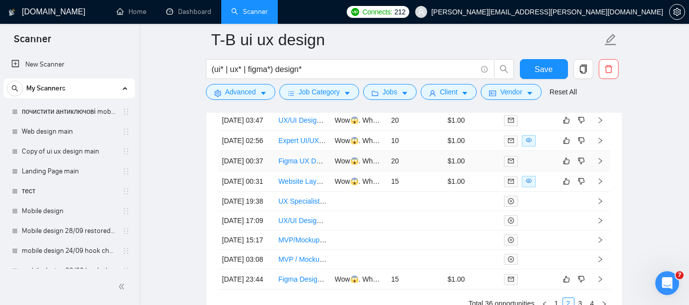
click at [306, 165] on link "Figma UX Designer Needed for Sports Betting App Prototype" at bounding box center [372, 161] width 188 height 8
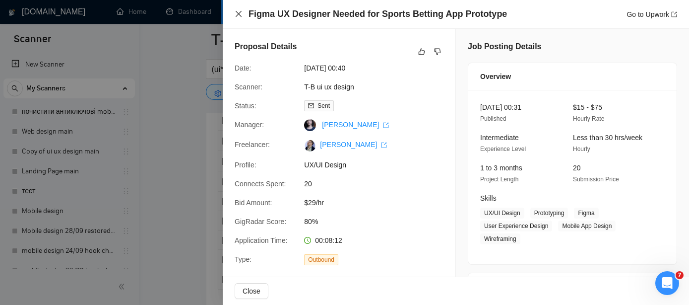
click at [238, 14] on icon "close" at bounding box center [239, 14] width 8 height 8
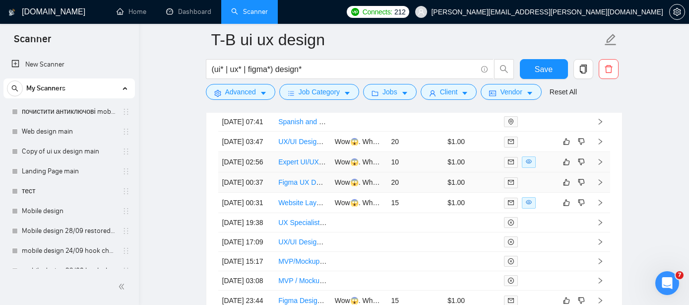
scroll to position [2683, 0]
click at [302, 166] on link "Expert UI/UX Designer for Mobile Beauty/Skincare App" at bounding box center [362, 162] width 169 height 8
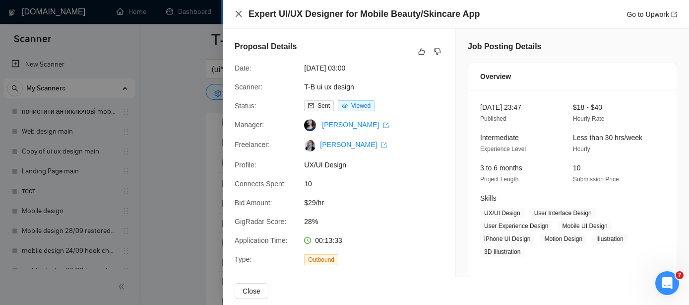
click at [241, 11] on icon "close" at bounding box center [239, 14] width 6 height 6
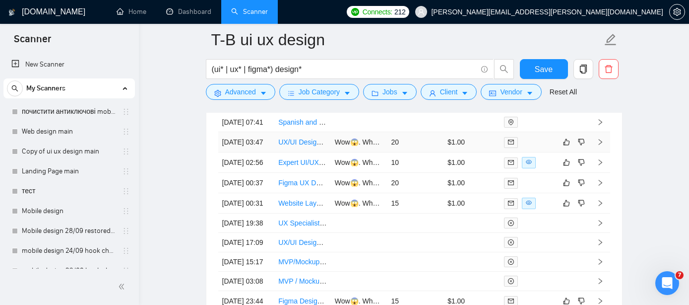
click at [299, 146] on link "UX/UI Designer for Legal SaaS product" at bounding box center [338, 142] width 121 height 8
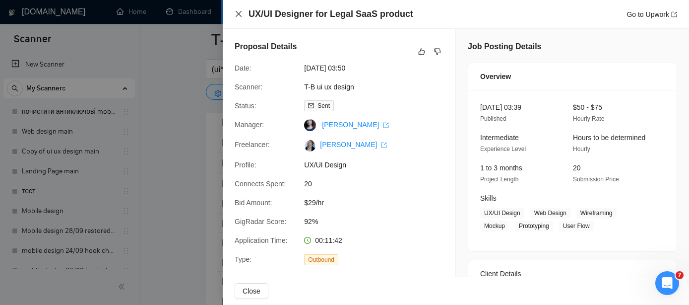
click at [239, 13] on icon "close" at bounding box center [239, 14] width 6 height 6
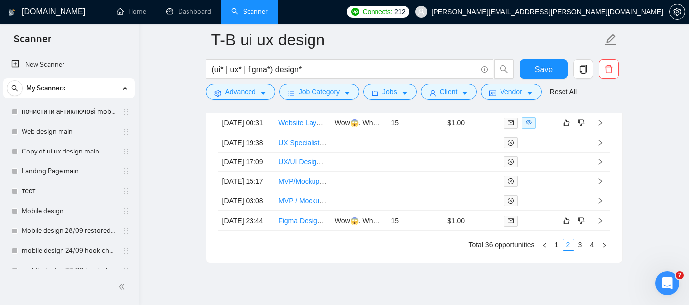
scroll to position [2902, 0]
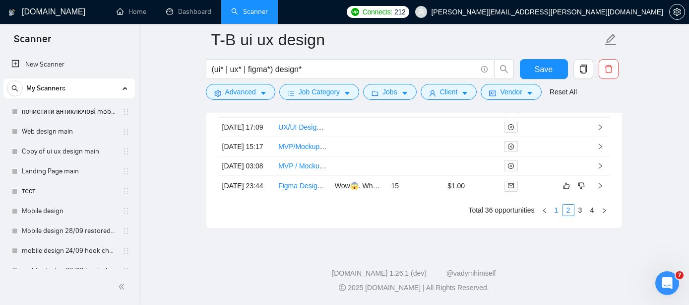
click at [556, 207] on link "1" at bounding box center [556, 209] width 11 height 11
click at [292, 190] on link "UX/UI Designer for Mobile App Screens" at bounding box center [339, 186] width 122 height 8
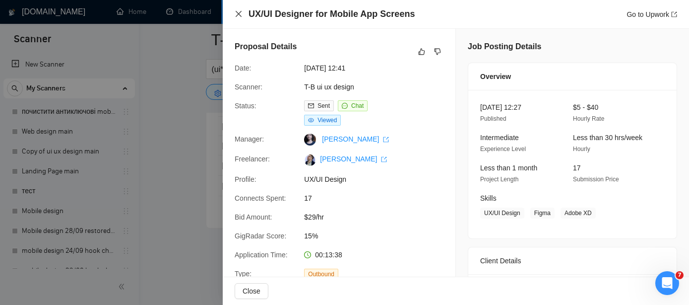
click at [237, 13] on icon "close" at bounding box center [239, 14] width 8 height 8
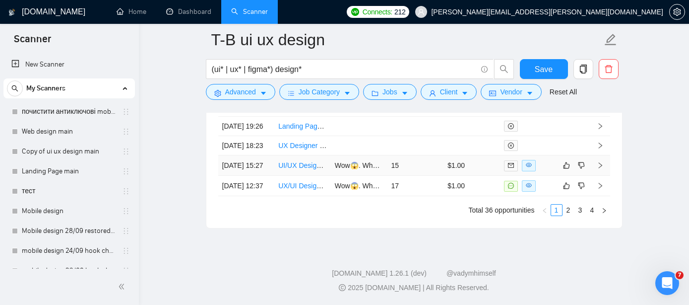
click at [297, 155] on td "UI/UX Designer for Figma Audit and Booking System Design" at bounding box center [302, 165] width 57 height 20
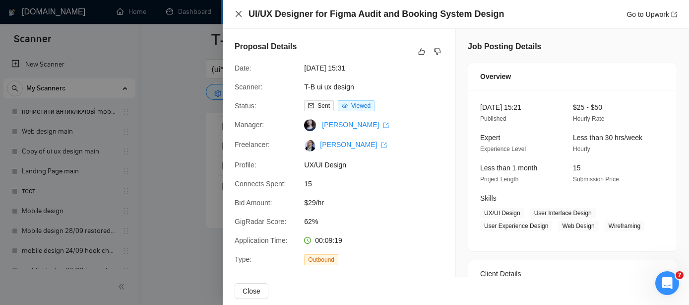
click at [238, 14] on icon "close" at bounding box center [239, 14] width 6 height 6
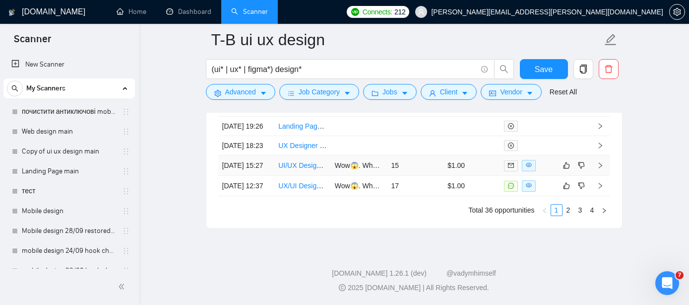
click at [311, 161] on link "UI/UX Designer for Figma Audit and Booking System Design" at bounding box center [371, 165] width 186 height 8
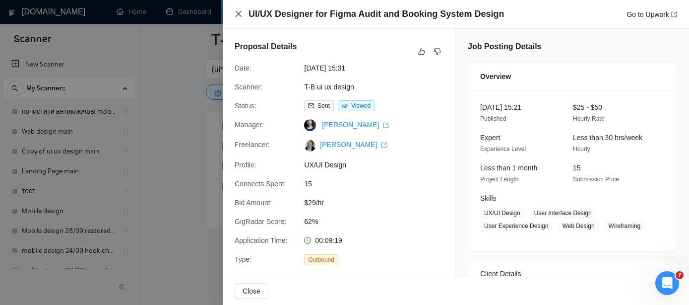
click at [237, 18] on icon "close" at bounding box center [239, 14] width 8 height 8
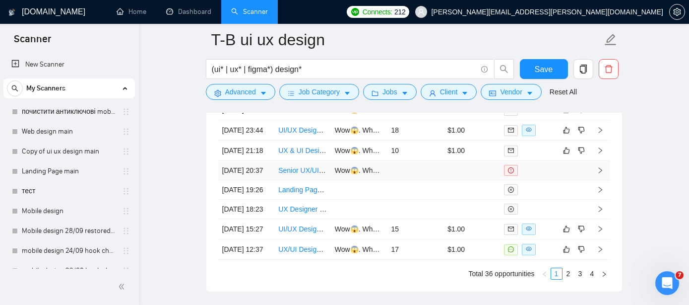
scroll to position [2719, 0]
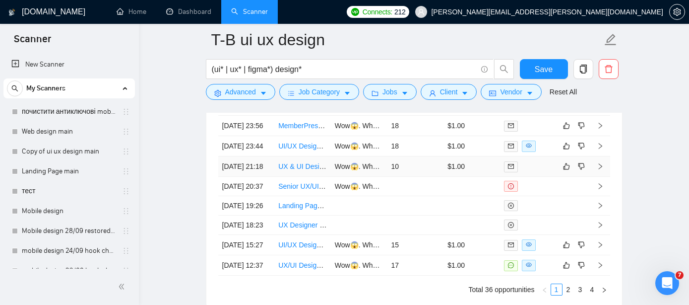
click at [278, 170] on link "UX & UI Designer for Sports Events App" at bounding box center [340, 166] width 124 height 8
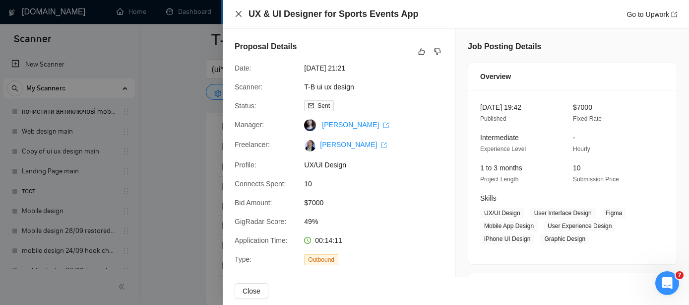
click at [239, 17] on icon "close" at bounding box center [239, 14] width 8 height 8
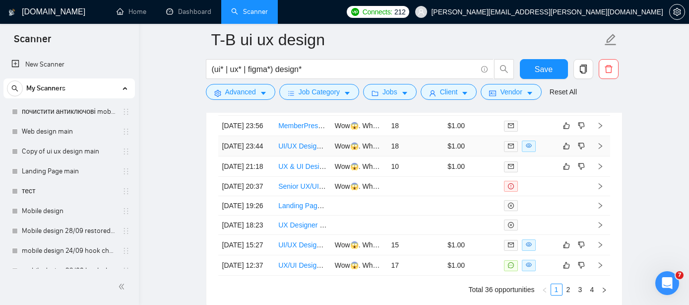
scroll to position [2700, 0]
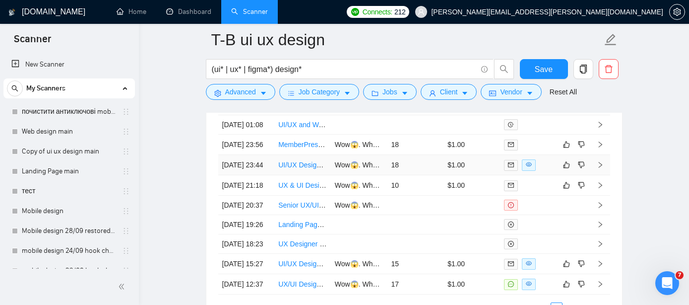
click at [307, 169] on link "UI/UX Designer / Project for Joy & Co" at bounding box center [336, 165] width 116 height 8
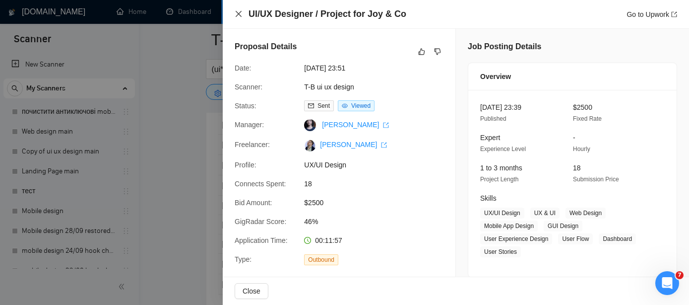
click at [238, 13] on icon "close" at bounding box center [239, 14] width 6 height 6
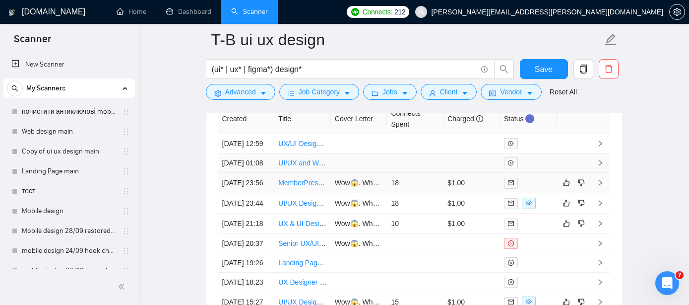
scroll to position [2657, 0]
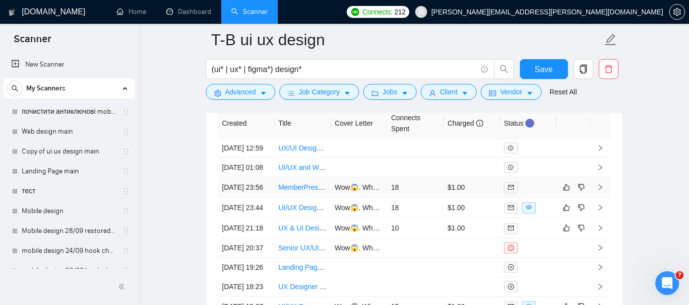
click at [304, 191] on link "MemberPress Course Designer Needed for Branded Online Learning Experience" at bounding box center [403, 187] width 250 height 8
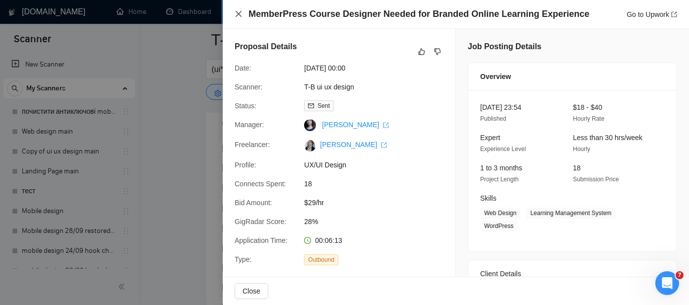
click at [239, 12] on icon "close" at bounding box center [239, 14] width 8 height 8
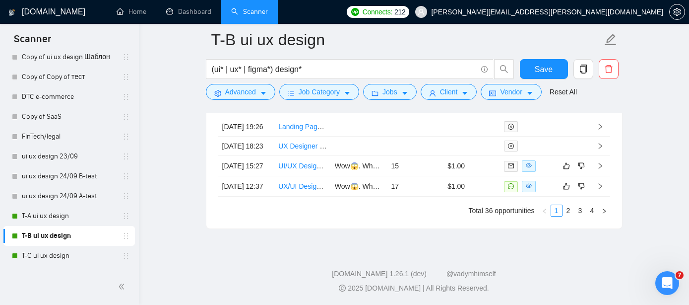
scroll to position [508, 0]
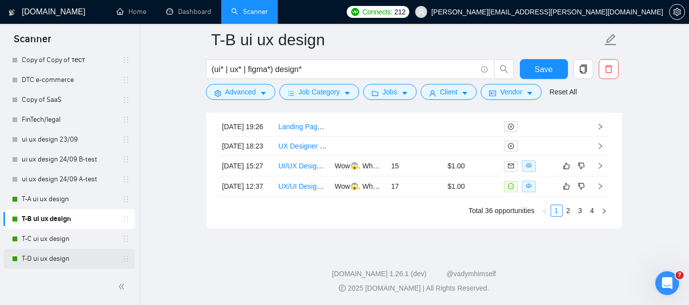
click at [47, 255] on link "T-D ui ux design" at bounding box center [69, 259] width 94 height 20
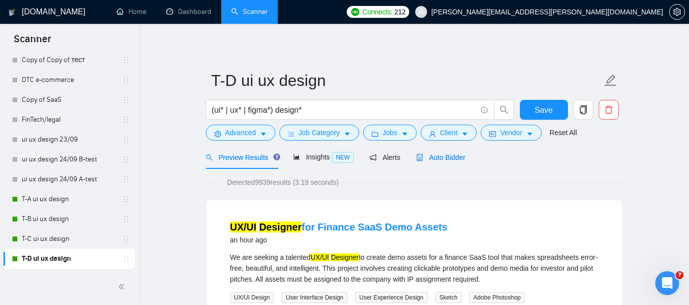
click at [450, 152] on div "Auto Bidder" at bounding box center [440, 157] width 49 height 11
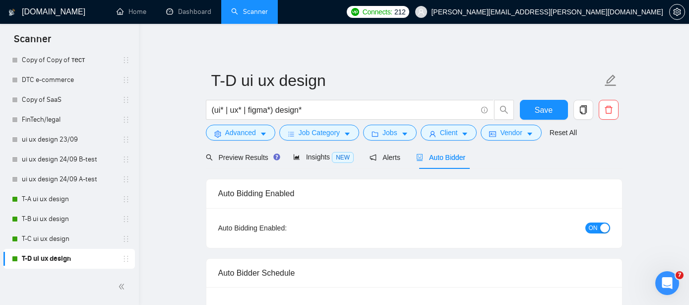
radio input "false"
radio input "true"
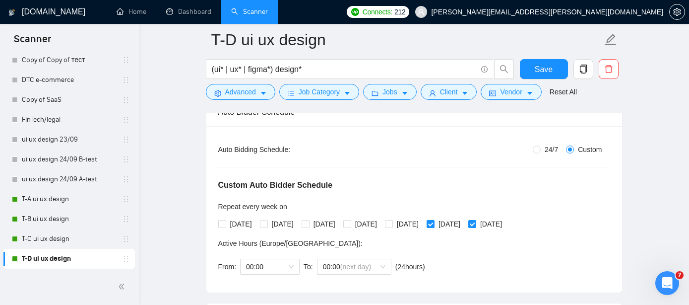
scroll to position [160, 0]
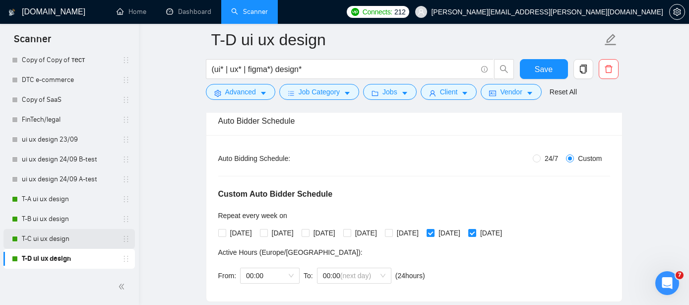
click at [72, 237] on link "T-C ui ux design" at bounding box center [69, 239] width 94 height 20
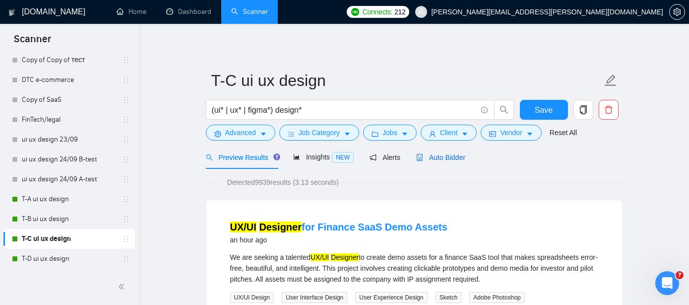
click at [451, 154] on span "Auto Bidder" at bounding box center [440, 157] width 49 height 8
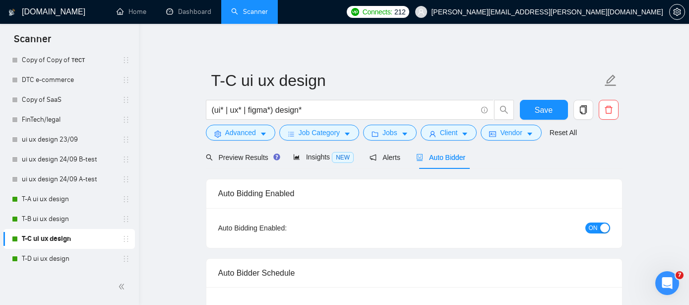
radio input "false"
radio input "true"
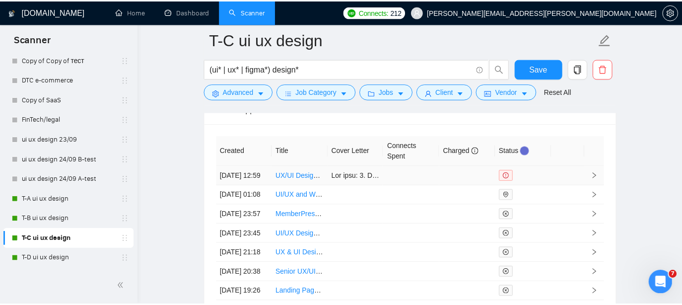
scroll to position [2631, 0]
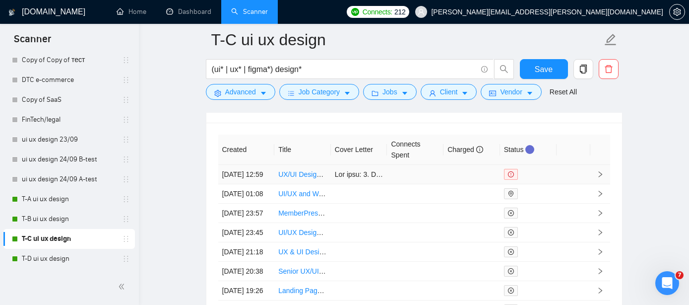
click at [306, 178] on link "UX/UI Designer for Finance SaaS Demo Assets" at bounding box center [351, 174] width 147 height 8
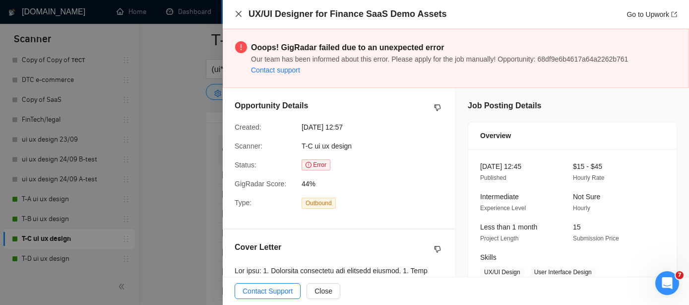
click at [241, 14] on icon "close" at bounding box center [239, 14] width 8 height 8
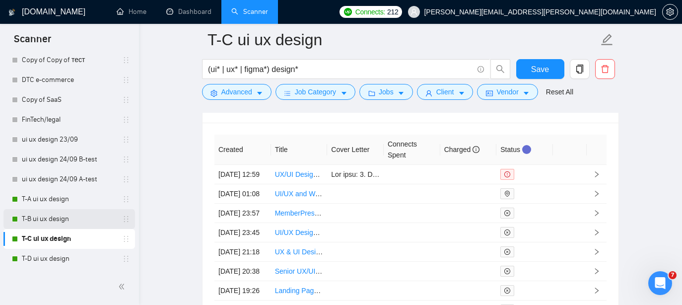
click at [56, 223] on link "T-B ui ux design" at bounding box center [69, 219] width 94 height 20
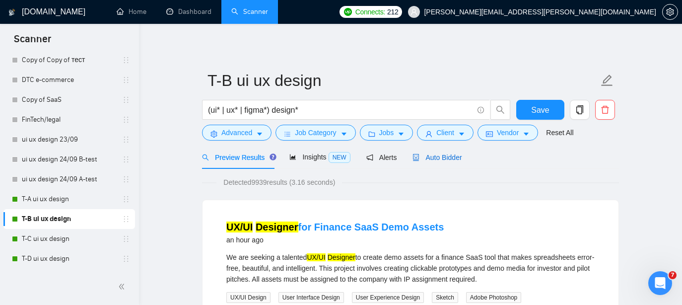
click at [449, 156] on span "Auto Bidder" at bounding box center [436, 157] width 49 height 8
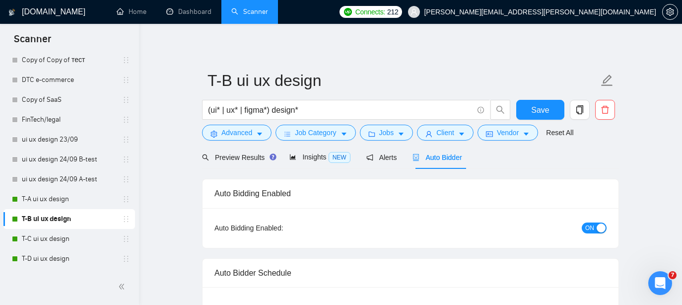
radio input "false"
radio input "true"
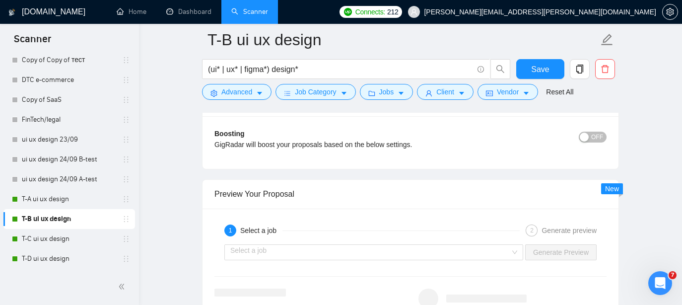
scroll to position [1984, 0]
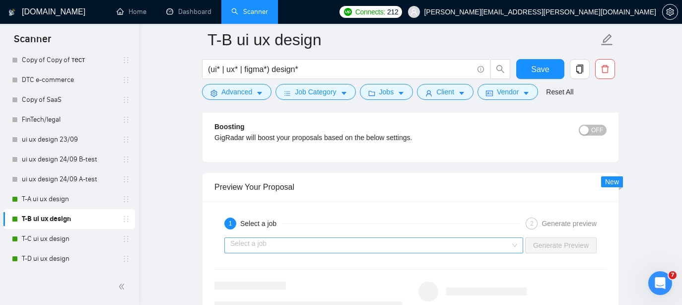
click at [385, 252] on input "search" at bounding box center [370, 245] width 280 height 15
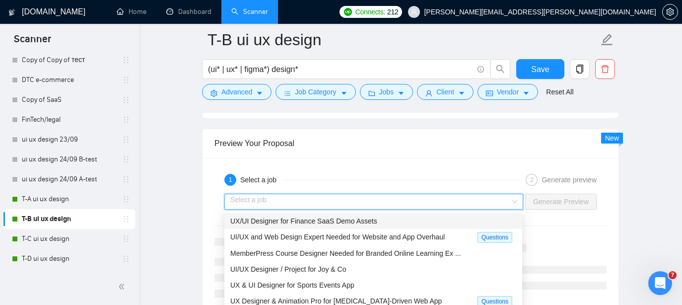
scroll to position [2029, 0]
click at [367, 222] on span "UX/UI Designer for Finance SaaS Demo Assets" at bounding box center [303, 220] width 147 height 8
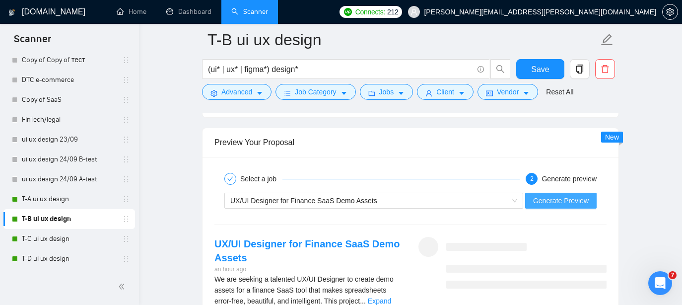
click at [556, 205] on span "Generate Preview" at bounding box center [561, 200] width 56 height 11
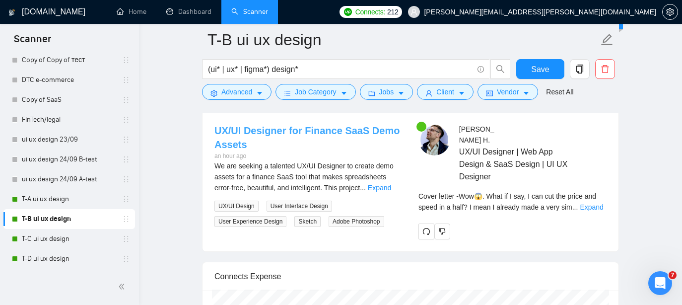
scroll to position [2147, 0]
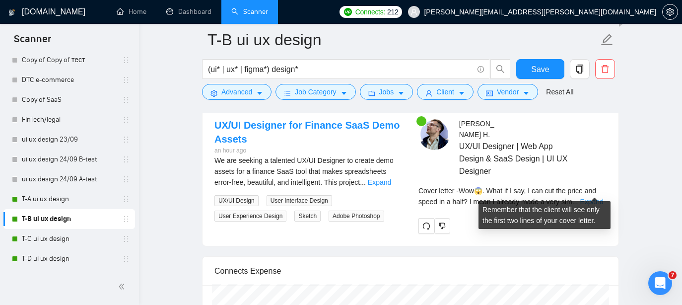
click at [587, 197] on link "Expand" at bounding box center [590, 201] width 23 height 8
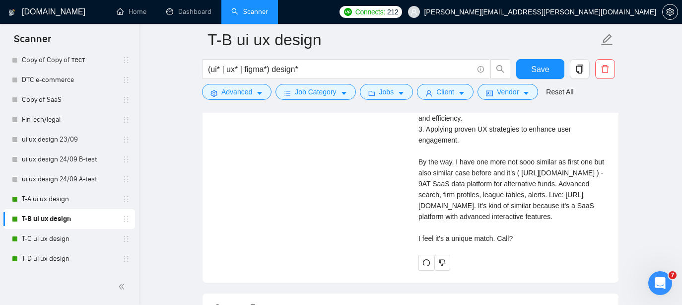
scroll to position [2327, 0]
drag, startPoint x: 524, startPoint y: 247, endPoint x: 435, endPoint y: 149, distance: 132.4
click at [435, 149] on div "Cover letter Wow😱. What if I say, I can cut the price and speed in a half? I me…" at bounding box center [512, 127] width 188 height 229
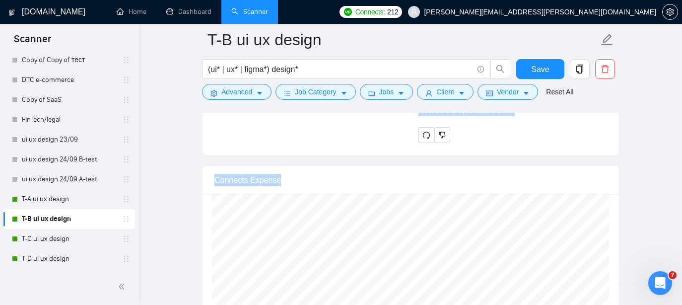
scroll to position [2497, 0]
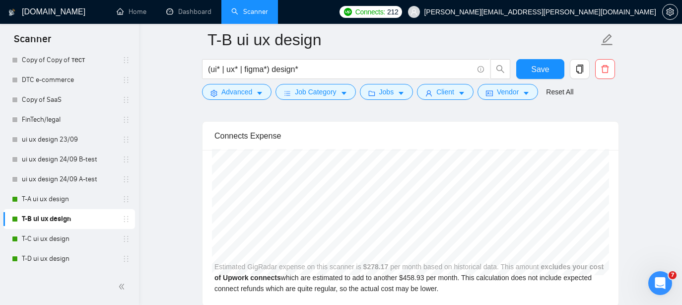
drag, startPoint x: 420, startPoint y: 151, endPoint x: 516, endPoint y: 133, distance: 97.9
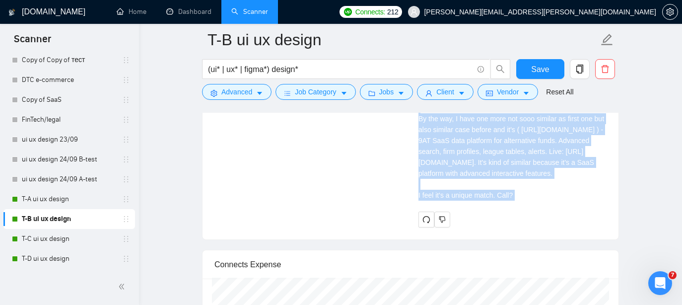
scroll to position [2363, 0]
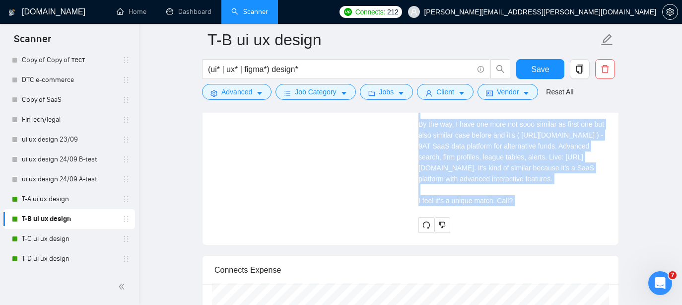
copy div "Wow😱. What if I say, I can cut the price and speed in a half? I mean I already …"
